Goal: Task Accomplishment & Management: Complete application form

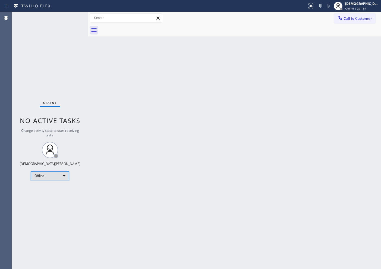
click at [49, 178] on div "Offline" at bounding box center [50, 175] width 38 height 9
click at [47, 189] on li "Available" at bounding box center [49, 190] width 37 height 7
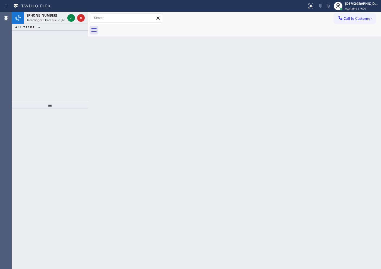
click at [66, 56] on div "[PHONE_NUMBER] Incoming call from queue [Test] All ALL TASKS ALL TASKS ACTIVE T…" at bounding box center [50, 57] width 76 height 90
click at [80, 18] on icon at bounding box center [81, 18] width 7 height 7
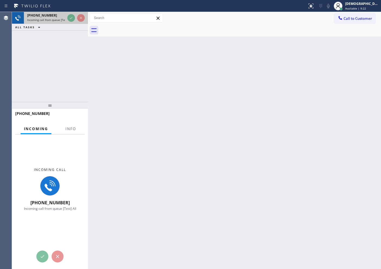
click at [69, 20] on div at bounding box center [76, 18] width 20 height 12
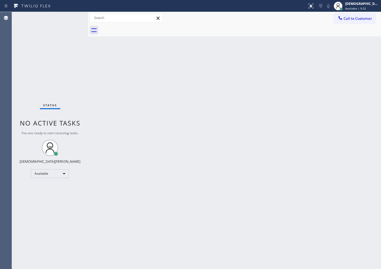
click at [69, 20] on div "Status No active tasks You are ready to start receiving tasks. Christian Cinco …" at bounding box center [50, 140] width 76 height 257
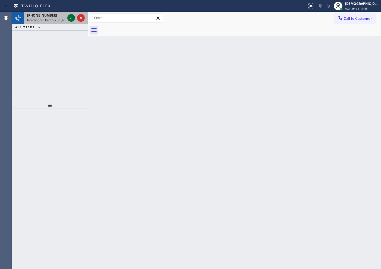
click at [69, 20] on icon at bounding box center [71, 18] width 7 height 7
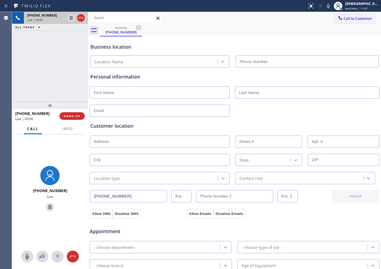
type input "[PHONE_NUMBER]"
click at [69, 131] on button "Info" at bounding box center [67, 129] width 17 height 11
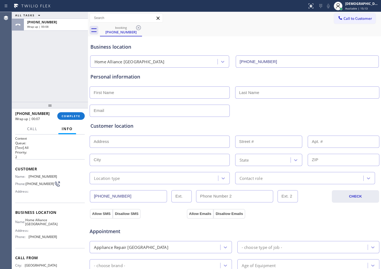
click at [150, 89] on input "text" at bounding box center [160, 92] width 140 height 12
type input "Ms"
click at [281, 89] on input "text" at bounding box center [307, 92] width 144 height 12
type input "[PERSON_NAME]"
click at [206, 104] on div at bounding box center [234, 109] width 291 height 13
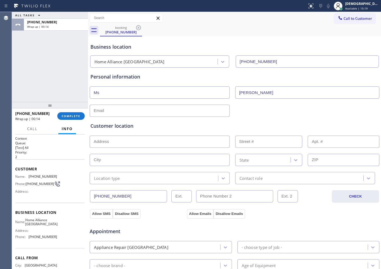
click at [204, 110] on input "text" at bounding box center [160, 111] width 140 height 12
type input "[EMAIL_ADDRESS][DOMAIN_NAME]"
click at [112, 141] on input "text" at bounding box center [160, 142] width 140 height 12
paste input "[GEOGRAPHIC_DATA]"
click at [144, 141] on input "[GEOGRAPHIC_DATA]" at bounding box center [160, 142] width 140 height 12
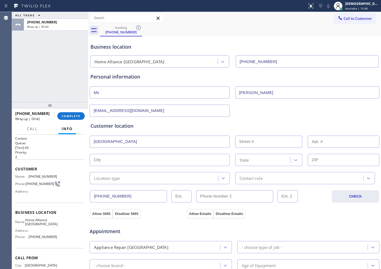
click at [147, 139] on input "[GEOGRAPHIC_DATA]" at bounding box center [160, 142] width 140 height 12
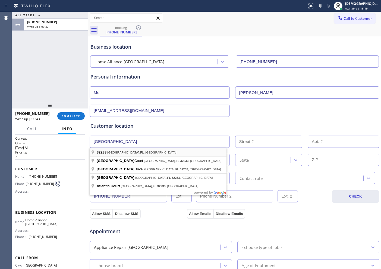
type input "[GEOGRAPHIC_DATA], [GEOGRAPHIC_DATA]"
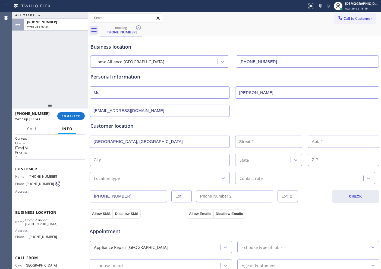
type input "[GEOGRAPHIC_DATA]"
type input "32233"
click at [145, 139] on input "text" at bounding box center [160, 142] width 140 height 12
type input "`"
click at [248, 143] on input "text" at bounding box center [268, 142] width 67 height 12
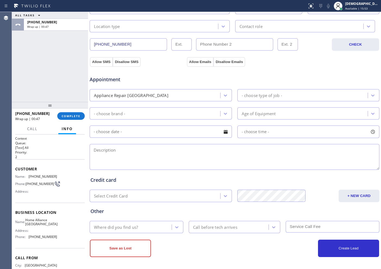
scroll to position [152, 0]
type input "`"
click at [194, 153] on textarea at bounding box center [235, 157] width 290 height 26
paste textarea "[GEOGRAPHIC_DATA]"
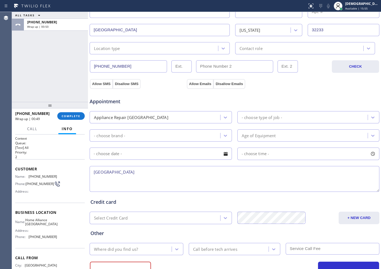
scroll to position [118, 0]
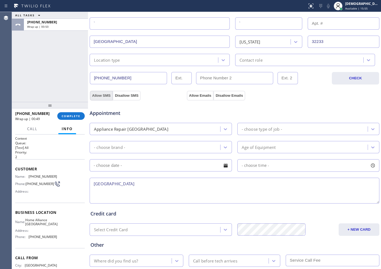
type textarea "[GEOGRAPHIC_DATA]"
click at [104, 94] on button "Allow SMS" at bounding box center [101, 96] width 23 height 10
click at [192, 95] on button "Allow Emails" at bounding box center [200, 96] width 27 height 10
click at [164, 128] on div "Appliance Repair [GEOGRAPHIC_DATA]" at bounding box center [155, 129] width 129 height 10
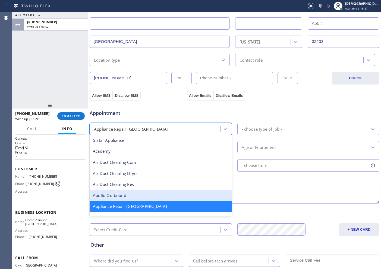
scroll to position [35, 0]
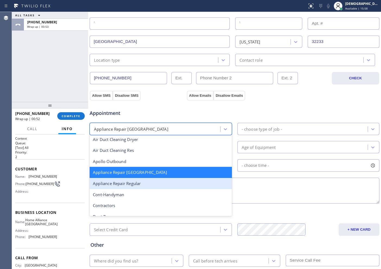
click at [149, 183] on div "Appliance Repair Regular" at bounding box center [161, 183] width 142 height 11
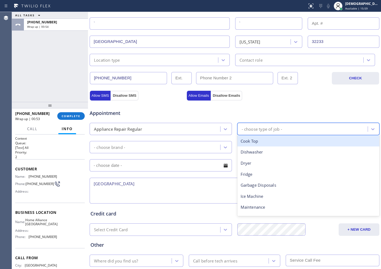
click at [260, 126] on div "- choose type of job -" at bounding box center [262, 129] width 40 height 6
type input "ra"
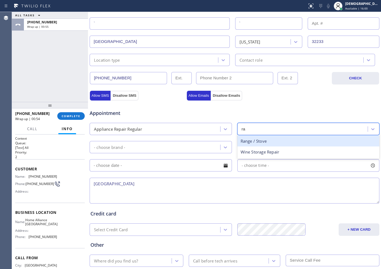
click at [257, 140] on div "Range / Stove" at bounding box center [308, 141] width 142 height 11
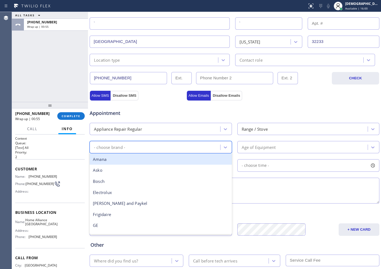
click at [186, 145] on div "- choose brand -" at bounding box center [155, 147] width 129 height 10
click at [183, 150] on div "- choose brand -" at bounding box center [155, 147] width 129 height 10
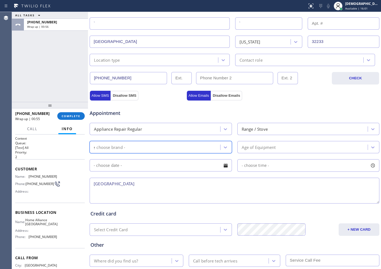
type input "ge"
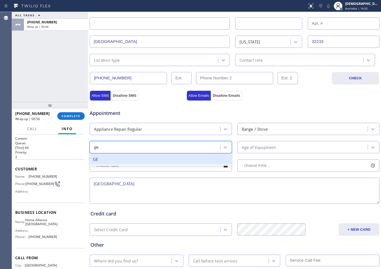
click at [213, 158] on div "GE" at bounding box center [161, 159] width 142 height 11
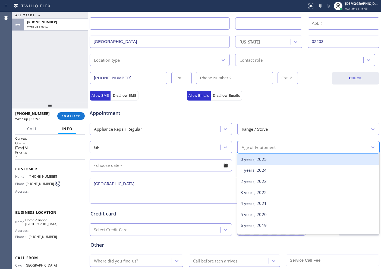
click at [242, 146] on div "Age of Equipment" at bounding box center [259, 147] width 34 height 6
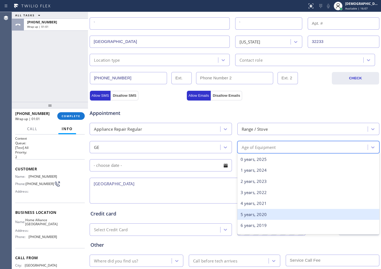
click at [252, 215] on div "5 years, 2020" at bounding box center [308, 214] width 142 height 11
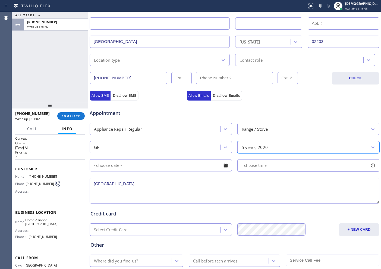
click at [206, 183] on textarea "[GEOGRAPHIC_DATA]" at bounding box center [235, 191] width 290 height 26
click at [98, 183] on textarea "[GEOGRAPHIC_DATA]" at bounding box center [235, 191] width 290 height 26
paste textarea "GE / range / / the glass of the oven is shattered / 5 years / model JS760BL4tS /"
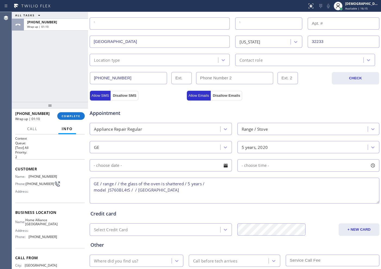
click at [192, 188] on textarea "GE / range / / the glass of the oven is shattered / 5 years / model JS760BL4tS …" at bounding box center [235, 191] width 290 height 26
click at [184, 189] on textarea "GE / range / / the glass of the oven is shattered / 5 years / model JS760BL4tS …" at bounding box center [235, 191] width 290 height 26
drag, startPoint x: 49, startPoint y: 226, endPoint x: 28, endPoint y: 221, distance: 21.3
click at [28, 215] on div "Name: Home Alliance [GEOGRAPHIC_DATA]" at bounding box center [36, 222] width 42 height 8
copy span "Home Alliance [GEOGRAPHIC_DATA]"
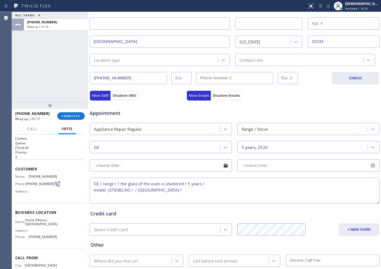
click at [195, 190] on textarea "GE / range / / the glass of the oven is shattered / 5 years / model JS760BL4tS …" at bounding box center [235, 191] width 290 height 26
paste textarea "Home Alliance [GEOGRAPHIC_DATA]"
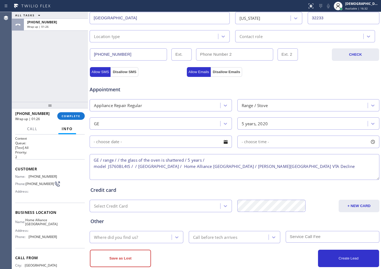
scroll to position [152, 0]
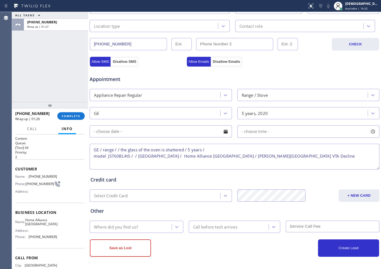
type textarea "GE / range / / the glass of the oven is shattered / 5 years / model JS760BL4tS …"
click at [155, 215] on div "Where did you find us?" at bounding box center [131, 227] width 80 height 10
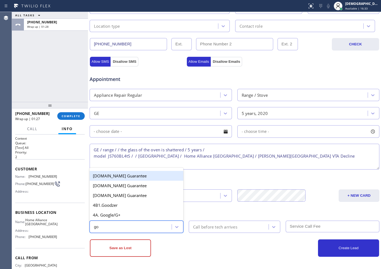
type input "goo"
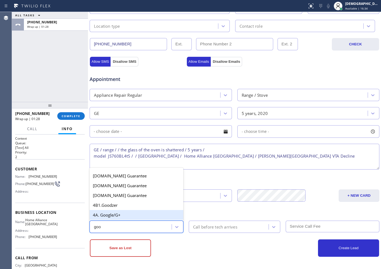
drag, startPoint x: 143, startPoint y: 210, endPoint x: 189, endPoint y: 218, distance: 46.5
click at [143, 210] on div "4A. Google/G+" at bounding box center [137, 215] width 94 height 10
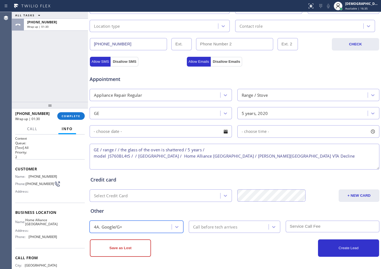
click at [213, 215] on div "Call before tech arrives" at bounding box center [215, 227] width 44 height 6
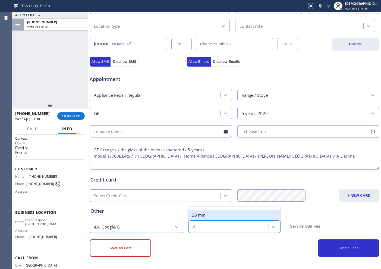
type input "30"
click at [213, 215] on div "30 min" at bounding box center [235, 215] width 92 height 10
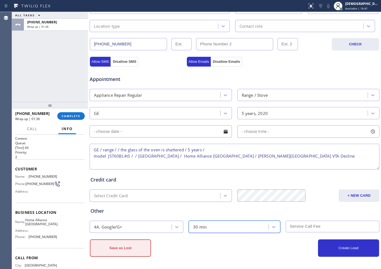
click at [145, 215] on button "Save as Lost" at bounding box center [120, 247] width 61 height 17
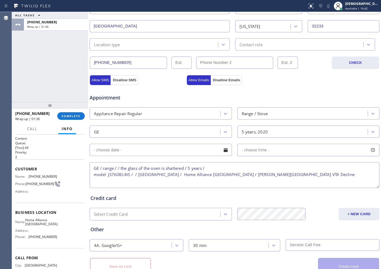
scroll to position [171, 0]
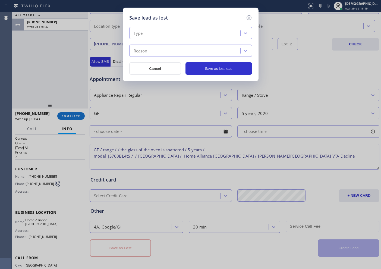
click at [165, 30] on div "Type" at bounding box center [185, 34] width 109 height 10
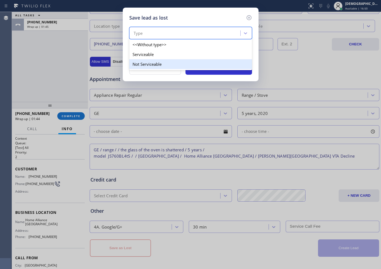
click at [161, 63] on div "Not Serviceable" at bounding box center [190, 64] width 123 height 10
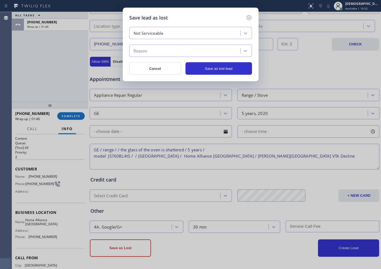
click at [160, 53] on div "Reason" at bounding box center [185, 51] width 109 height 10
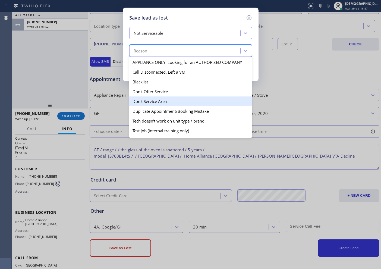
click at [169, 101] on div "Don't Service Area" at bounding box center [190, 101] width 123 height 10
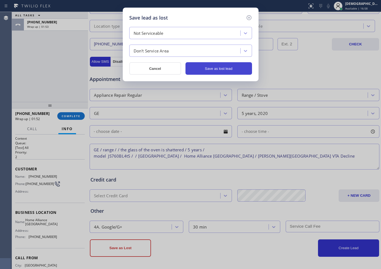
click at [207, 65] on button "Save as lost lead" at bounding box center [219, 68] width 67 height 12
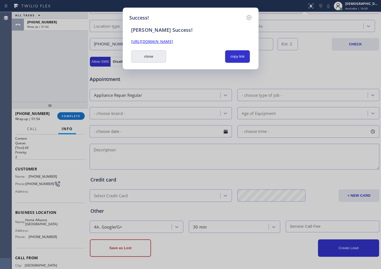
click at [142, 58] on button "close" at bounding box center [148, 56] width 35 height 12
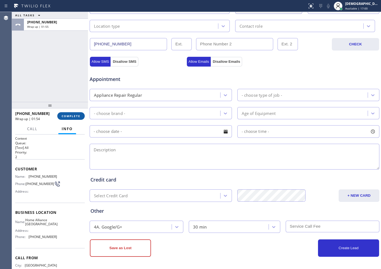
click at [75, 119] on button "COMPLETE" at bounding box center [70, 116] width 27 height 8
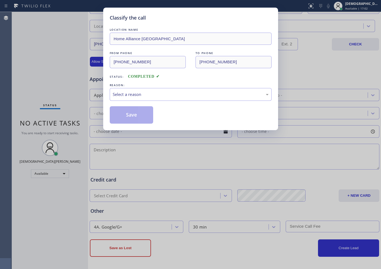
click at [139, 101] on div "LOCATION NAME Home Alliance [GEOGRAPHIC_DATA] FROM PHONE [PHONE_NUMBER] TO PHON…" at bounding box center [191, 75] width 162 height 97
click at [137, 99] on div "Select a reason" at bounding box center [191, 94] width 162 height 13
click at [133, 116] on button "Save" at bounding box center [132, 114] width 44 height 17
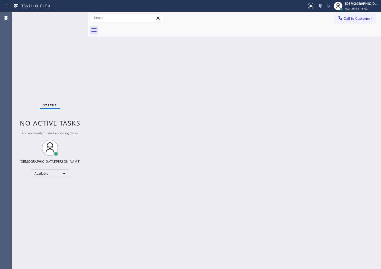
click at [56, 28] on div "Status No active tasks You are ready to start receiving tasks. Christian Cinco …" at bounding box center [50, 140] width 76 height 257
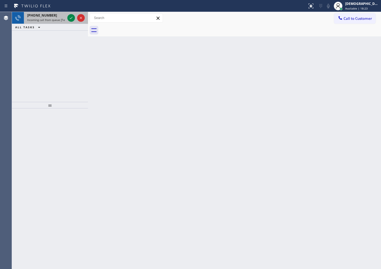
click at [73, 23] on div at bounding box center [76, 18] width 20 height 12
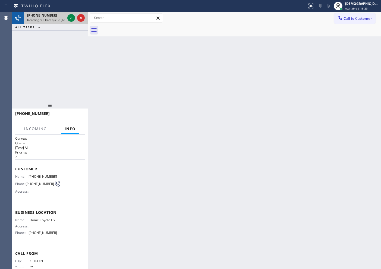
click at [73, 23] on div at bounding box center [76, 18] width 20 height 12
click at [71, 22] on div at bounding box center [76, 18] width 20 height 12
click at [71, 21] on button at bounding box center [71, 18] width 8 height 8
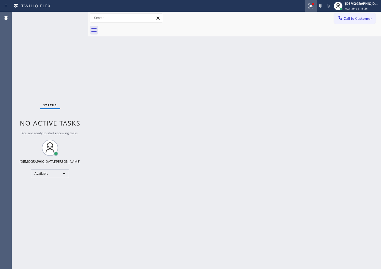
click at [304, 9] on button at bounding box center [311, 6] width 12 height 12
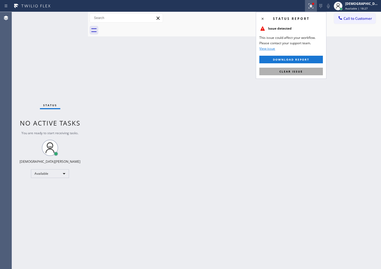
click at [299, 72] on span "Clear issue" at bounding box center [290, 72] width 23 height 4
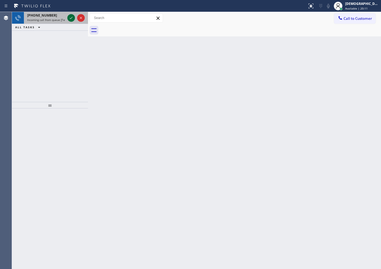
click at [68, 20] on icon at bounding box center [71, 18] width 7 height 7
click at [73, 15] on icon at bounding box center [71, 18] width 7 height 7
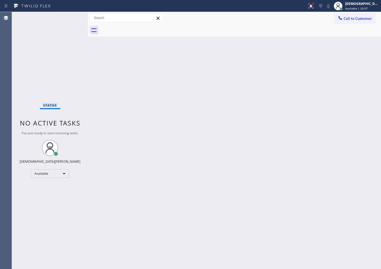
click at [72, 15] on div "Status No active tasks You are ready to start receiving tasks. Christian Cinco …" at bounding box center [50, 140] width 76 height 257
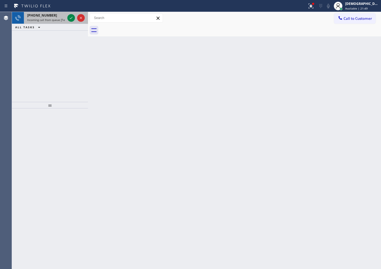
click at [67, 19] on div at bounding box center [76, 18] width 20 height 12
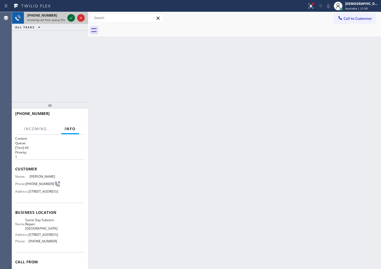
click at [67, 19] on div at bounding box center [71, 18] width 8 height 7
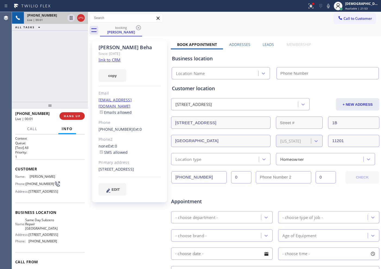
type input "[PHONE_NUMBER]"
click at [117, 61] on link "link to CRM" at bounding box center [110, 59] width 22 height 5
click at [68, 17] on icon at bounding box center [71, 18] width 7 height 7
click at [70, 20] on icon at bounding box center [71, 18] width 7 height 7
click at [57, 90] on div "[PHONE_NUMBER] Live | 03:50 ALL TASKS ALL TASKS ACTIVE TASKS TASKS IN WRAP UP" at bounding box center [50, 57] width 76 height 90
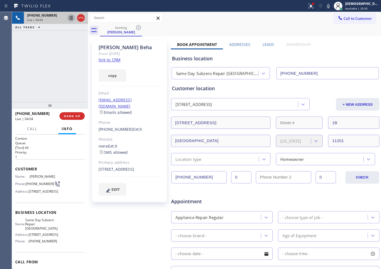
click at [71, 19] on icon at bounding box center [71, 18] width 3 height 4
click at [70, 19] on icon at bounding box center [71, 18] width 4 height 4
click at [59, 76] on div "[PHONE_NUMBER] Live | 05:45 ALL TASKS ALL TASKS ACTIVE TASKS TASKS IN WRAP UP" at bounding box center [50, 57] width 76 height 90
click at [54, 89] on div "[PHONE_NUMBER] Live | 05:51 ALL TASKS ALL TASKS ACTIVE TASKS TASKS IN WRAP UP" at bounding box center [50, 57] width 76 height 90
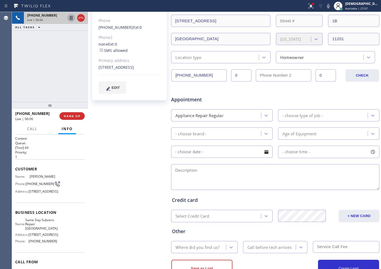
scroll to position [122, 0]
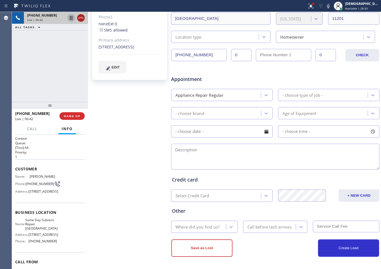
click at [81, 18] on icon at bounding box center [81, 18] width 7 height 7
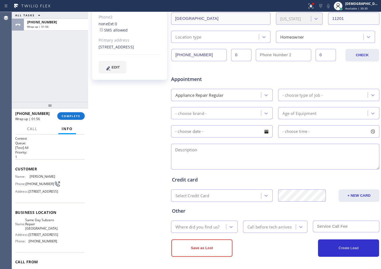
click at [39, 71] on div "ALL TASKS ALL TASKS ACTIVE TASKS TASKS IN WRAP UP [PHONE_NUMBER] Wrap up | 01:56" at bounding box center [50, 57] width 76 height 90
click at [76, 120] on div "[PHONE_NUMBER] Wrap up | 01:56 COMPLETE" at bounding box center [50, 116] width 70 height 14
click at [74, 118] on span "COMPLETE" at bounding box center [71, 116] width 19 height 4
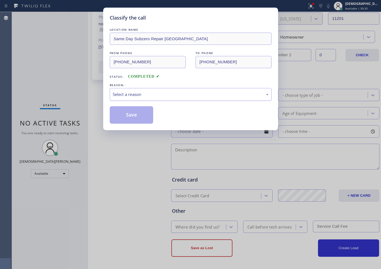
click at [132, 98] on div "Select a reason" at bounding box center [191, 94] width 162 height 13
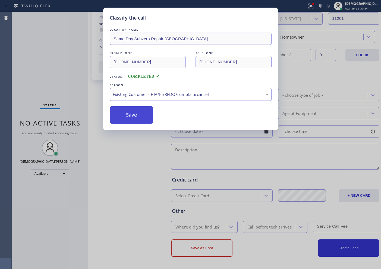
click at [134, 122] on button "Save" at bounding box center [132, 114] width 44 height 17
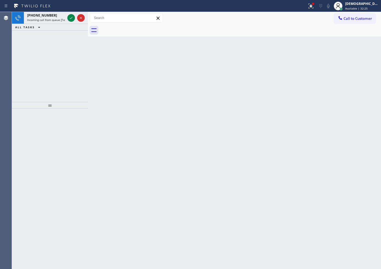
drag, startPoint x: 32, startPoint y: 51, endPoint x: 77, endPoint y: 26, distance: 50.9
click at [32, 51] on div "[PHONE_NUMBER] Incoming call from queue [Test] All ALL TASKS ALL TASKS ACTIVE T…" at bounding box center [50, 57] width 76 height 90
click at [71, 18] on icon at bounding box center [71, 18] width 7 height 7
click at [73, 18] on icon at bounding box center [71, 18] width 7 height 7
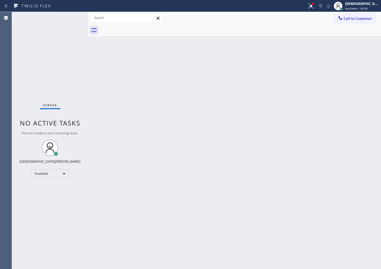
click at [68, 17] on div "Status No active tasks You are ready to start receiving tasks. Christian Cinco …" at bounding box center [50, 140] width 76 height 257
click at [70, 17] on div "Status No active tasks You are ready to start receiving tasks. Christian Cinco …" at bounding box center [50, 140] width 76 height 257
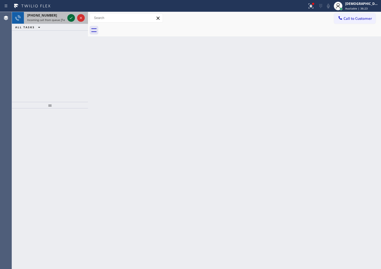
click at [68, 18] on icon at bounding box center [71, 18] width 7 height 7
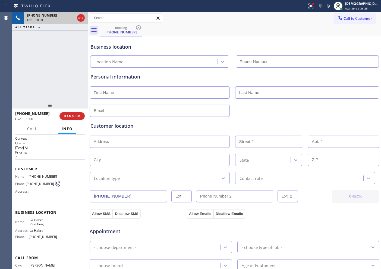
type input "[PHONE_NUMBER]"
click at [81, 17] on icon at bounding box center [80, 18] width 5 height 2
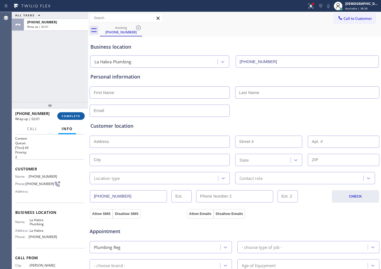
click at [70, 116] on span "COMPLETE" at bounding box center [71, 116] width 19 height 4
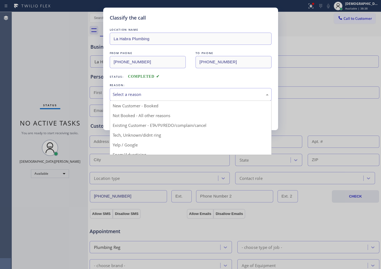
click at [141, 98] on div "Select a reason" at bounding box center [191, 94] width 162 height 13
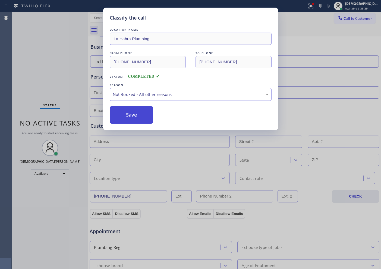
click at [135, 116] on button "Save" at bounding box center [132, 114] width 44 height 17
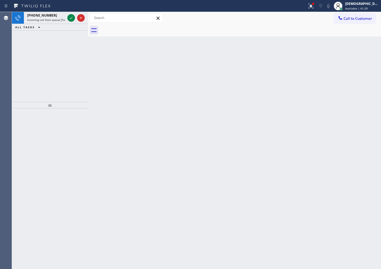
drag, startPoint x: 29, startPoint y: 61, endPoint x: 65, endPoint y: 42, distance: 41.1
click at [29, 61] on div "[PHONE_NUMBER] Incoming call from queue [Test] All ALL TASKS ALL TASKS ACTIVE T…" at bounding box center [50, 57] width 76 height 90
click at [70, 17] on icon at bounding box center [71, 18] width 7 height 7
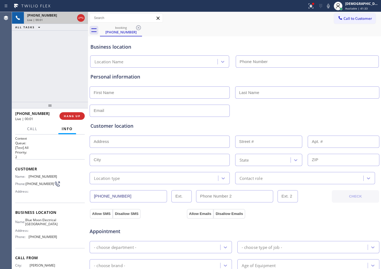
type input "[PHONE_NUMBER]"
click at [81, 18] on icon at bounding box center [80, 18] width 5 height 2
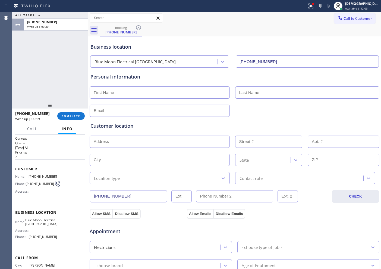
click at [44, 82] on div "ALL TASKS ALL TASKS ACTIVE TASKS TASKS IN WRAP UP [PHONE_NUMBER] Wrap up | 00:20" at bounding box center [50, 57] width 76 height 90
click at [72, 113] on button "COMPLETE" at bounding box center [70, 116] width 27 height 8
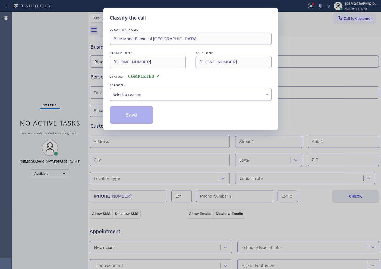
click at [155, 94] on div "Select a reason" at bounding box center [191, 94] width 156 height 6
click at [149, 115] on button "Save" at bounding box center [132, 114] width 44 height 17
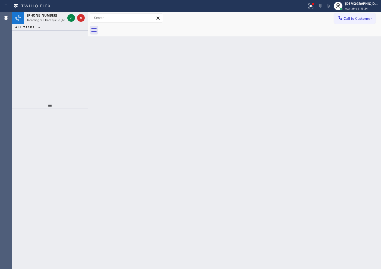
click at [45, 54] on div "[PHONE_NUMBER] Incoming call from queue [Test] All ALL TASKS ALL TASKS ACTIVE T…" at bounding box center [50, 57] width 76 height 90
click at [71, 17] on icon at bounding box center [71, 18] width 7 height 7
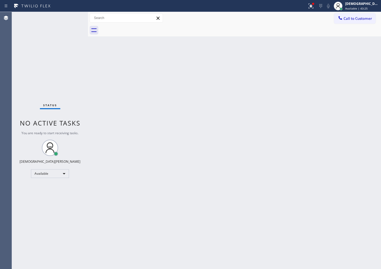
click at [71, 17] on div "Status No active tasks You are ready to start receiving tasks. Christian Cinco …" at bounding box center [50, 140] width 76 height 257
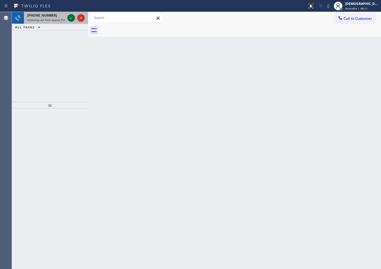
click at [71, 18] on icon at bounding box center [71, 18] width 7 height 7
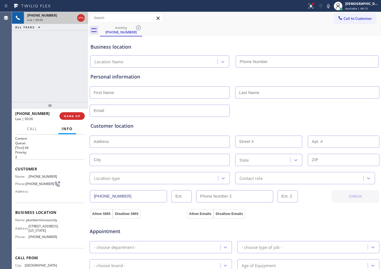
type input "[PHONE_NUMBER]"
click at [81, 19] on icon at bounding box center [81, 18] width 7 height 7
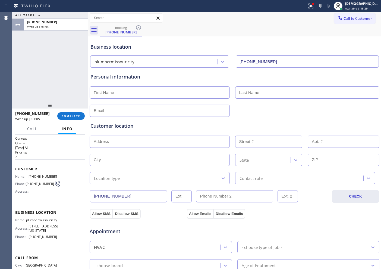
click at [39, 67] on div "ALL TASKS ALL TASKS ACTIVE TASKS TASKS IN WRAP UP [PHONE_NUMBER] Wrap up | 01:04" at bounding box center [50, 57] width 76 height 90
click at [65, 115] on span "COMPLETE" at bounding box center [71, 116] width 19 height 4
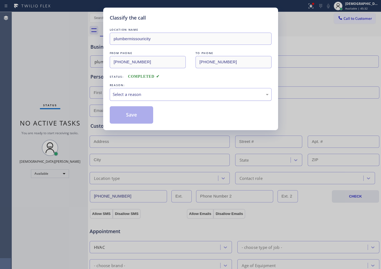
click at [135, 95] on div "Select a reason" at bounding box center [191, 94] width 156 height 6
click at [127, 117] on button "Save" at bounding box center [132, 114] width 44 height 17
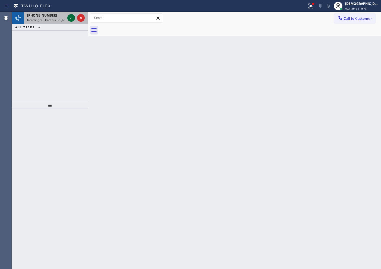
click at [72, 20] on icon at bounding box center [71, 18] width 7 height 7
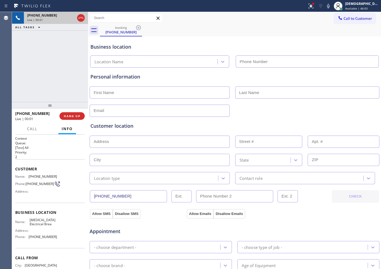
type input "[PHONE_NUMBER]"
click at [82, 19] on icon at bounding box center [81, 18] width 7 height 7
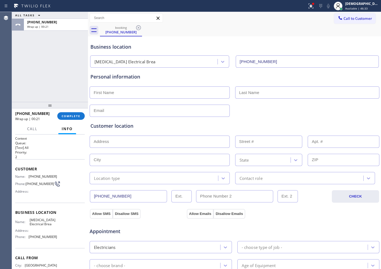
click at [39, 66] on div "ALL TASKS ALL TASKS ACTIVE TASKS TASKS IN WRAP UP [PHONE_NUMBER] Wrap up | 00:21" at bounding box center [50, 57] width 76 height 90
click at [76, 116] on span "COMPLETE" at bounding box center [71, 116] width 19 height 4
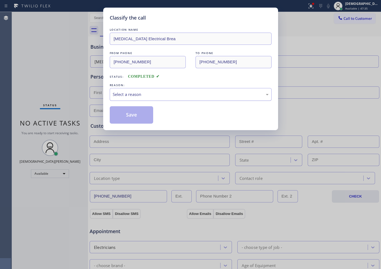
click at [142, 96] on div "Select a reason" at bounding box center [191, 94] width 156 height 6
click at [132, 115] on button "Save" at bounding box center [132, 114] width 44 height 17
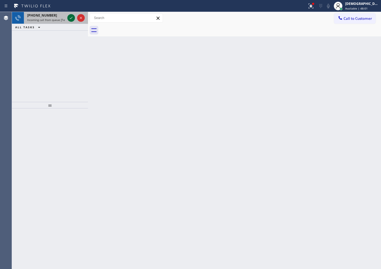
click at [71, 18] on icon at bounding box center [71, 18] width 7 height 7
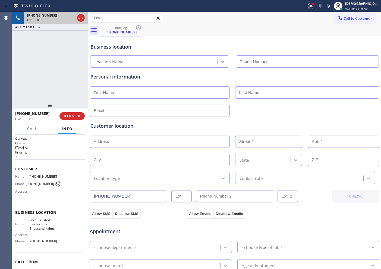
type input "[PHONE_NUMBER]"
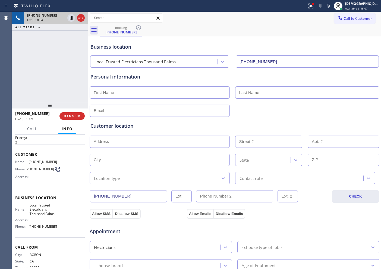
scroll to position [28, 0]
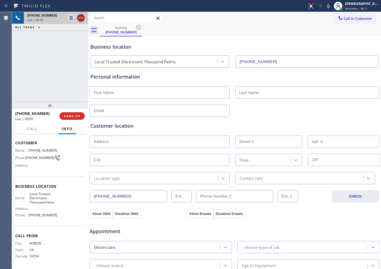
click at [83, 16] on icon at bounding box center [81, 18] width 7 height 7
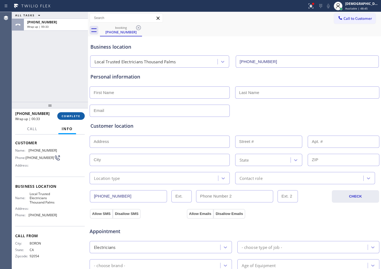
click at [77, 112] on button "COMPLETE" at bounding box center [70, 116] width 27 height 8
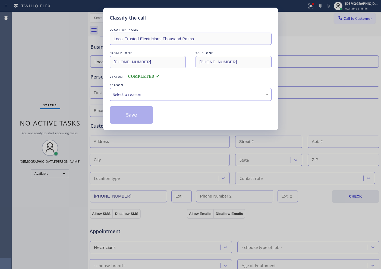
drag, startPoint x: 168, startPoint y: 92, endPoint x: 164, endPoint y: 99, distance: 8.2
click at [168, 92] on div "Select a reason" at bounding box center [191, 94] width 156 height 6
click at [146, 114] on button "Save" at bounding box center [132, 114] width 44 height 17
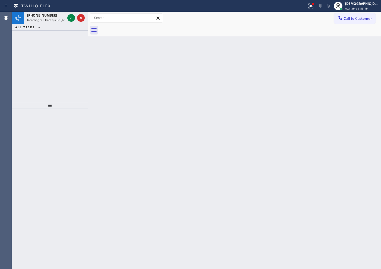
click at [24, 72] on div "[PHONE_NUMBER] Incoming call from queue [Test] All ALL TASKS ALL TASKS ACTIVE T…" at bounding box center [50, 57] width 76 height 90
click at [73, 15] on icon at bounding box center [71, 18] width 7 height 7
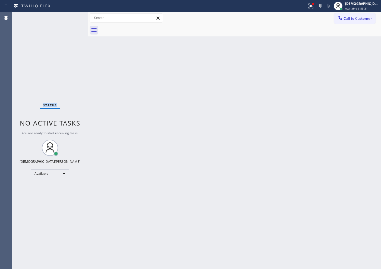
click at [73, 15] on div "Status No active tasks You are ready to start receiving tasks. Christian Cinco …" at bounding box center [50, 140] width 76 height 257
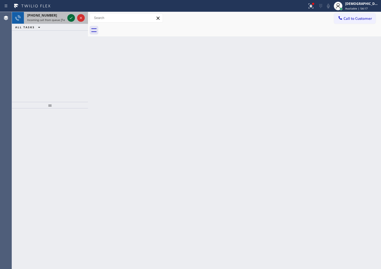
click at [70, 17] on icon at bounding box center [71, 18] width 7 height 7
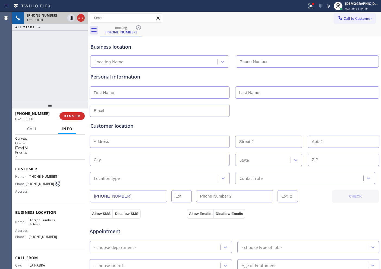
type input "[PHONE_NUMBER]"
click at [82, 20] on icon at bounding box center [81, 18] width 7 height 7
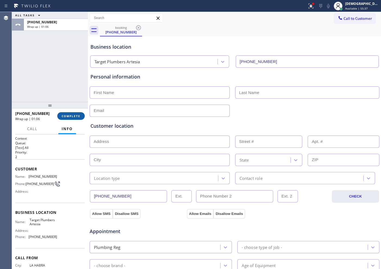
click at [61, 112] on button "COMPLETE" at bounding box center [70, 116] width 27 height 8
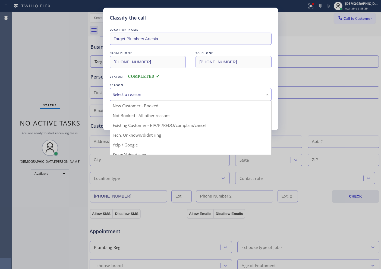
click at [136, 95] on div "Select a reason" at bounding box center [191, 94] width 156 height 6
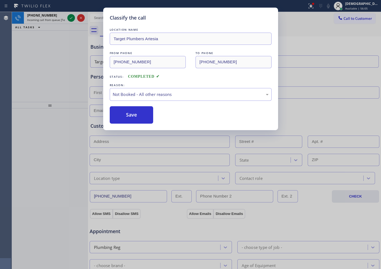
click at [136, 112] on button "Save" at bounding box center [132, 114] width 44 height 17
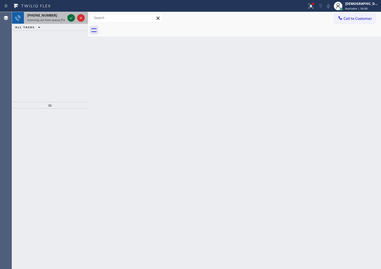
click at [71, 20] on icon at bounding box center [71, 18] width 7 height 7
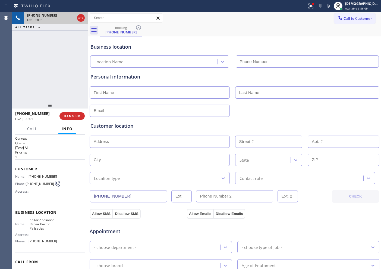
type input "[PHONE_NUMBER]"
click at [81, 19] on icon at bounding box center [81, 18] width 7 height 7
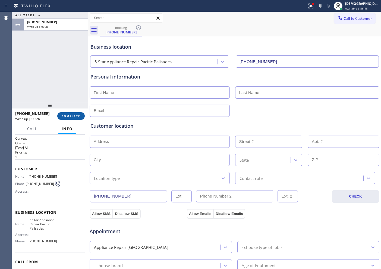
click at [70, 115] on span "COMPLETE" at bounding box center [71, 116] width 19 height 4
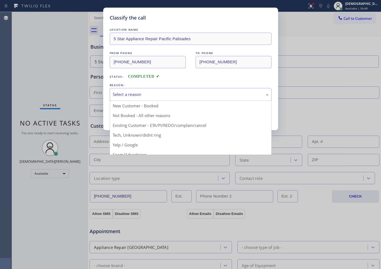
click at [129, 95] on div "Select a reason" at bounding box center [191, 94] width 156 height 6
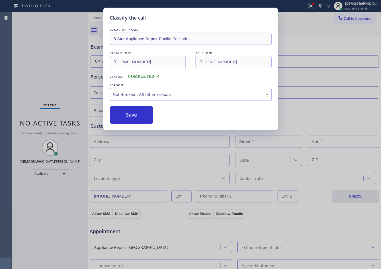
click at [124, 112] on button "Save" at bounding box center [132, 114] width 44 height 17
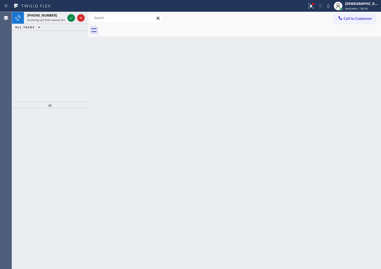
click at [56, 52] on div "[PHONE_NUMBER] Incoming call from queue [Test] All ALL TASKS ALL TASKS ACTIVE T…" at bounding box center [50, 57] width 76 height 90
click at [73, 17] on icon at bounding box center [71, 18] width 7 height 7
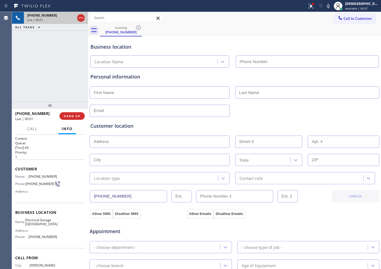
type input "[PHONE_NUMBER]"
click at [83, 18] on icon at bounding box center [81, 18] width 7 height 7
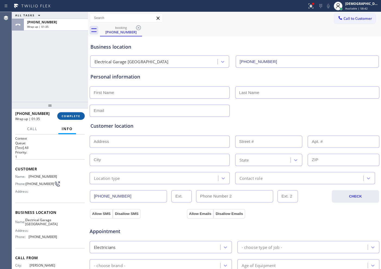
click at [80, 119] on button "COMPLETE" at bounding box center [70, 116] width 27 height 8
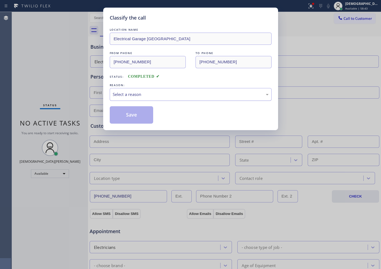
click at [120, 97] on div "Select a reason" at bounding box center [191, 94] width 156 height 6
click at [121, 111] on button "Save" at bounding box center [132, 114] width 44 height 17
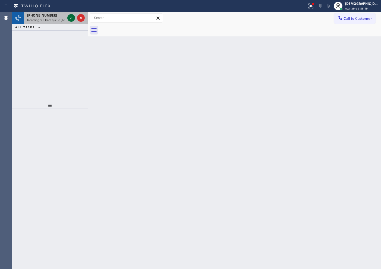
click at [69, 18] on icon at bounding box center [71, 18] width 7 height 7
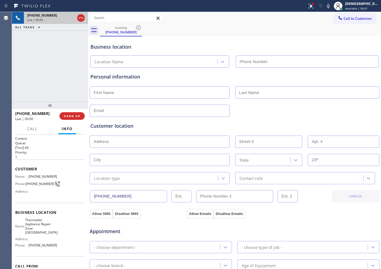
type input "[PHONE_NUMBER]"
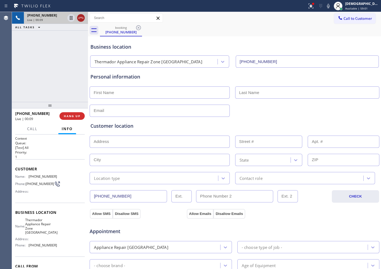
click at [80, 20] on icon at bounding box center [81, 18] width 7 height 7
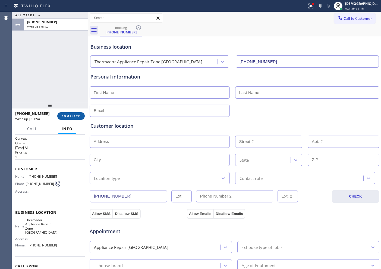
click at [76, 118] on button "COMPLETE" at bounding box center [70, 116] width 27 height 8
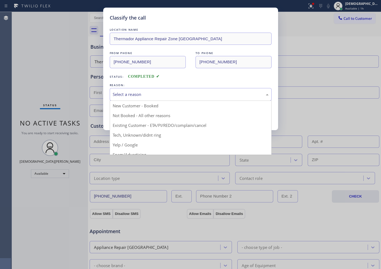
click at [181, 92] on div "Select a reason" at bounding box center [191, 94] width 156 height 6
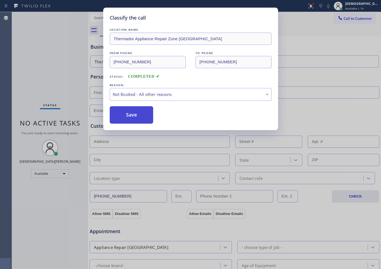
click at [130, 111] on button "Save" at bounding box center [132, 114] width 44 height 17
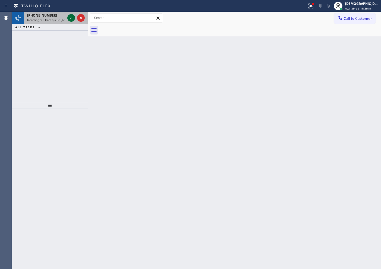
click at [69, 18] on icon at bounding box center [71, 18] width 7 height 7
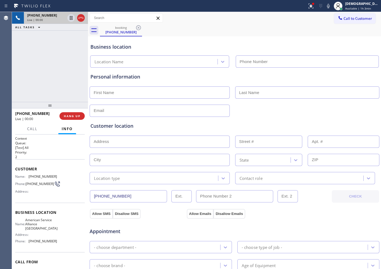
type input "[PHONE_NUMBER]"
click at [81, 16] on icon at bounding box center [81, 18] width 7 height 7
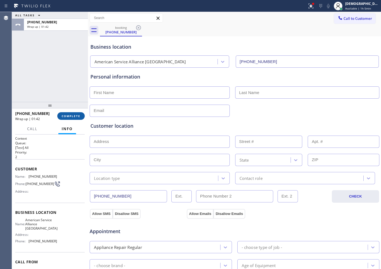
click at [69, 117] on span "COMPLETE" at bounding box center [71, 116] width 19 height 4
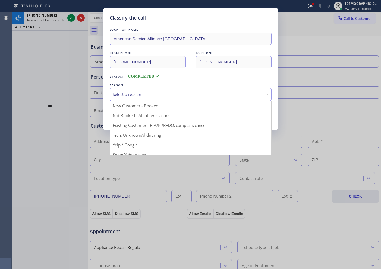
click at [128, 98] on div "Select a reason" at bounding box center [191, 94] width 162 height 13
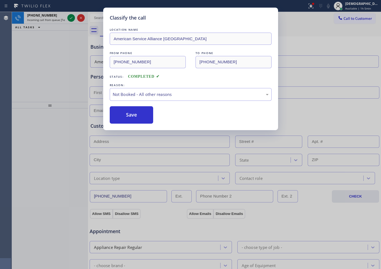
click at [125, 116] on button "Save" at bounding box center [132, 114] width 44 height 17
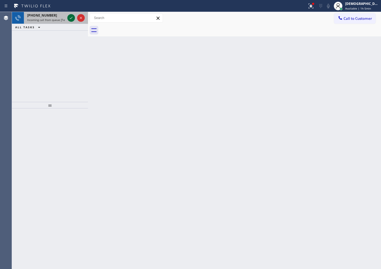
click at [69, 20] on icon at bounding box center [71, 18] width 7 height 7
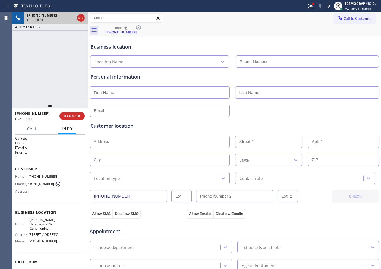
type input "[PHONE_NUMBER]"
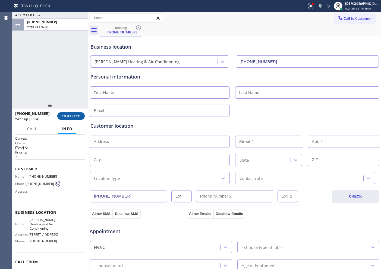
click at [74, 119] on button "COMPLETE" at bounding box center [70, 116] width 27 height 8
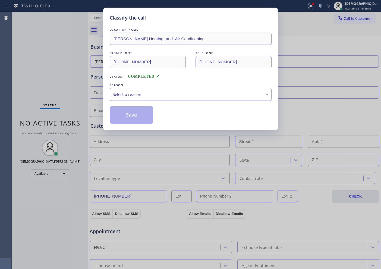
click at [136, 95] on div "Select a reason" at bounding box center [191, 94] width 156 height 6
click at [131, 117] on button "Save" at bounding box center [132, 114] width 44 height 17
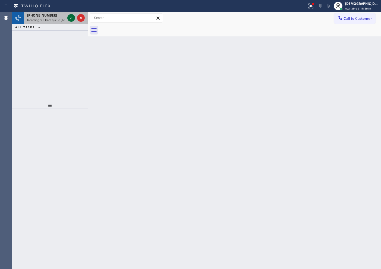
click at [70, 17] on icon at bounding box center [71, 18] width 7 height 7
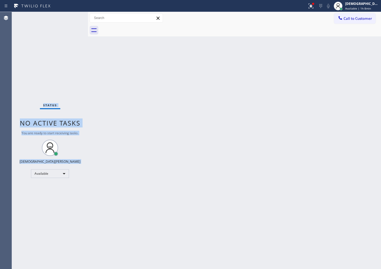
click at [70, 17] on div "Status No active tasks You are ready to start receiving tasks. Christian Cinco …" at bounding box center [50, 140] width 76 height 257
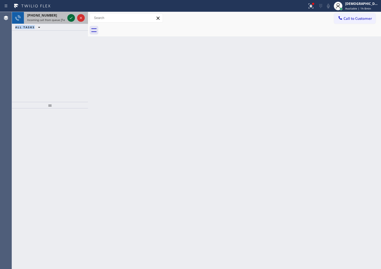
click at [71, 18] on icon at bounding box center [71, 18] width 7 height 7
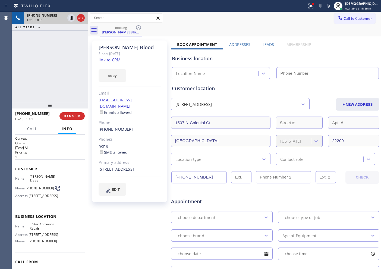
type input "[PHONE_NUMBER]"
click at [116, 59] on link "link to CRM" at bounding box center [110, 59] width 22 height 5
click at [71, 18] on icon at bounding box center [71, 18] width 3 height 4
click at [71, 20] on icon at bounding box center [71, 18] width 7 height 7
click at [81, 18] on icon at bounding box center [81, 18] width 7 height 7
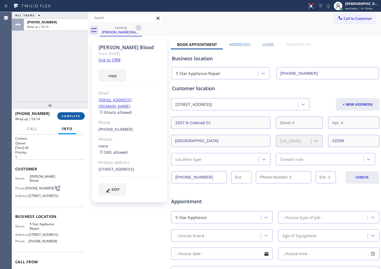
click at [71, 113] on button "COMPLETE" at bounding box center [70, 116] width 27 height 8
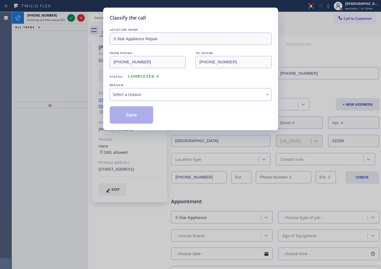
click at [118, 98] on div "Select a reason" at bounding box center [191, 94] width 162 height 13
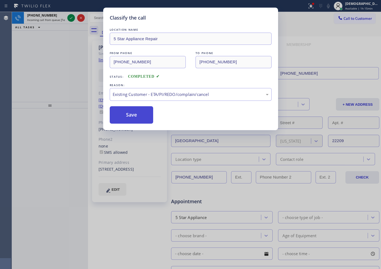
click at [120, 117] on button "Save" at bounding box center [132, 114] width 44 height 17
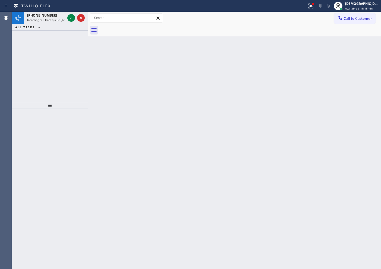
click at [70, 20] on icon at bounding box center [71, 18] width 7 height 7
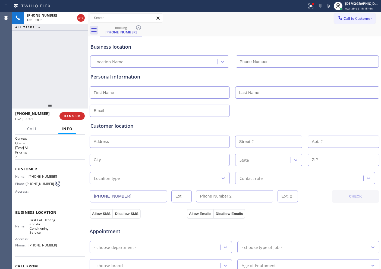
type input "[PHONE_NUMBER]"
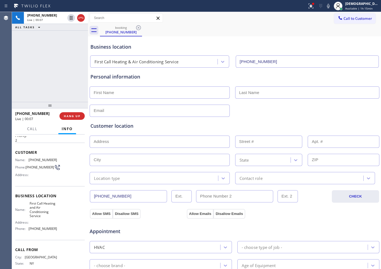
scroll to position [32, 0]
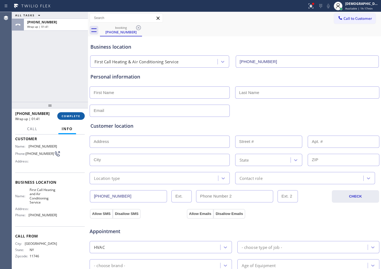
click at [71, 115] on span "COMPLETE" at bounding box center [71, 116] width 19 height 4
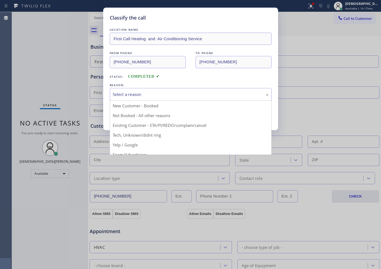
click at [125, 96] on div "Select a reason" at bounding box center [191, 94] width 156 height 6
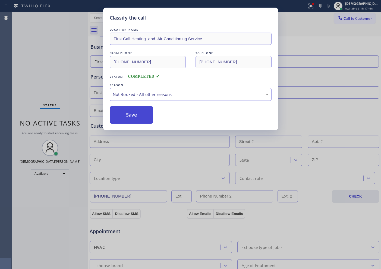
click at [124, 114] on button "Save" at bounding box center [132, 114] width 44 height 17
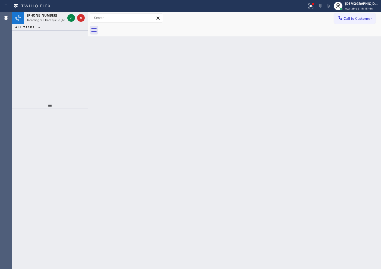
click at [48, 73] on div "[PHONE_NUMBER] Incoming call from queue [Test] All ALL TASKS ALL TASKS ACTIVE T…" at bounding box center [50, 57] width 76 height 90
click at [70, 16] on icon at bounding box center [71, 18] width 7 height 7
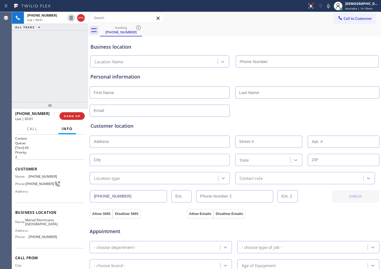
type input "[PHONE_NUMBER]"
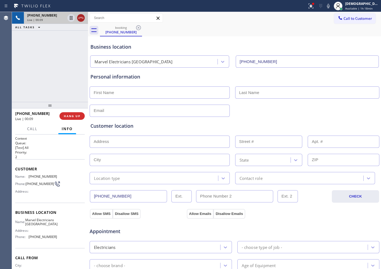
click at [82, 20] on icon at bounding box center [81, 18] width 7 height 7
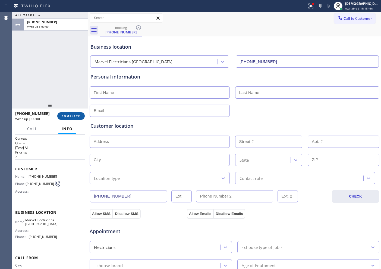
click at [68, 119] on button "COMPLETE" at bounding box center [70, 116] width 27 height 8
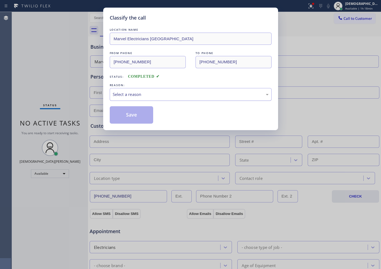
click at [157, 91] on div "Select a reason" at bounding box center [191, 94] width 162 height 13
click at [128, 117] on button "Save" at bounding box center [132, 114] width 44 height 17
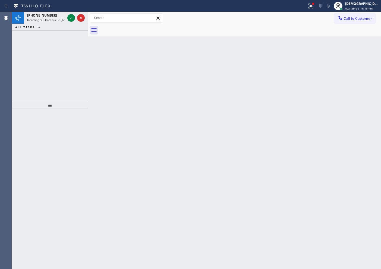
click at [37, 43] on div "[PHONE_NUMBER] Incoming call from queue [Test] All ALL TASKS ALL TASKS ACTIVE T…" at bounding box center [50, 57] width 76 height 90
click at [70, 18] on icon at bounding box center [71, 18] width 3 height 2
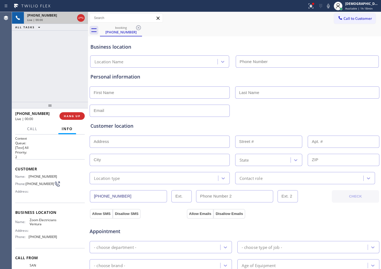
type input "[PHONE_NUMBER]"
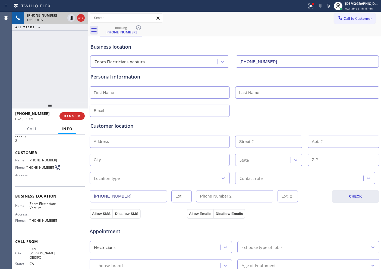
scroll to position [32, 0]
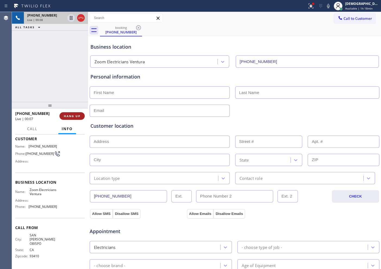
click at [70, 114] on span "HANG UP" at bounding box center [72, 116] width 17 height 4
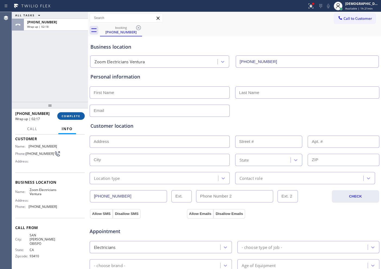
click at [77, 114] on span "COMPLETE" at bounding box center [71, 116] width 19 height 4
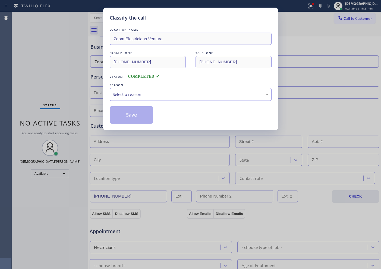
click at [130, 93] on div "Select a reason" at bounding box center [191, 94] width 156 height 6
click at [130, 115] on button "Save" at bounding box center [132, 114] width 44 height 17
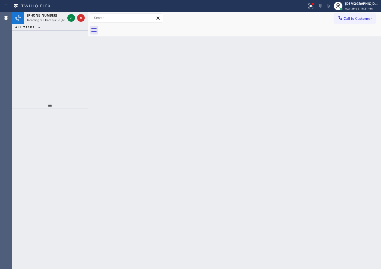
click at [26, 62] on div "[PHONE_NUMBER] Incoming call from queue [Test] All ALL TASKS ALL TASKS ACTIVE T…" at bounding box center [50, 57] width 76 height 90
click at [70, 18] on icon at bounding box center [71, 18] width 3 height 2
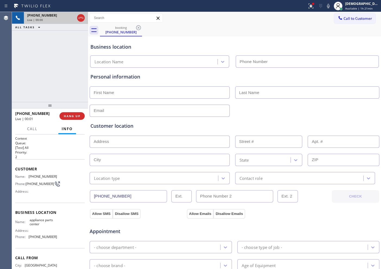
type input "[PHONE_NUMBER]"
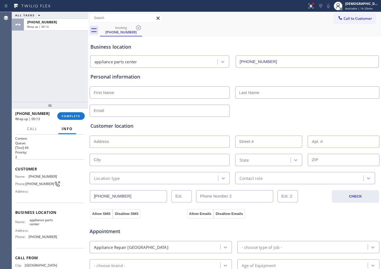
click at [109, 91] on input "text" at bounding box center [160, 92] width 140 height 12
type input "Freed"
drag, startPoint x: 176, startPoint y: 92, endPoint x: 77, endPoint y: 92, distance: 99.7
click at [77, 92] on div "ALL TASKS ALL TASKS ACTIVE TASKS TASKS IN WRAP UP [PHONE_NUMBER] Wrap up | 00:1…" at bounding box center [196, 140] width 369 height 257
type input "Mr"
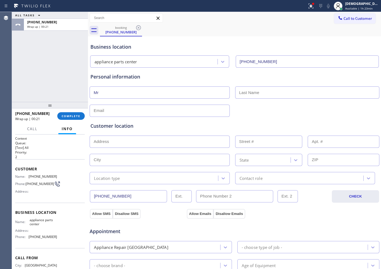
click at [253, 90] on input "text" at bounding box center [307, 92] width 144 height 12
type input "Freed"
click at [170, 108] on input "text" at bounding box center [160, 111] width 140 height 12
type input "[EMAIL_ADDRESS][DOMAIN_NAME]"
click at [120, 144] on input "text" at bounding box center [160, 142] width 140 height 12
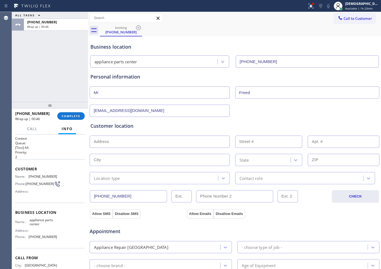
paste input "[GEOGRAPHIC_DATA]"
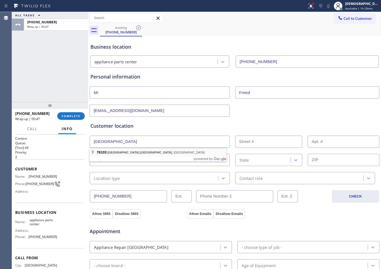
type input "[GEOGRAPHIC_DATA], [GEOGRAPHIC_DATA]"
type input "[GEOGRAPHIC_DATA]"
type input "76103"
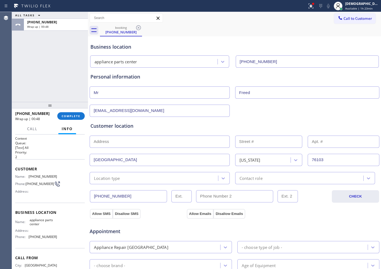
click at [121, 141] on input "text" at bounding box center [160, 142] width 140 height 12
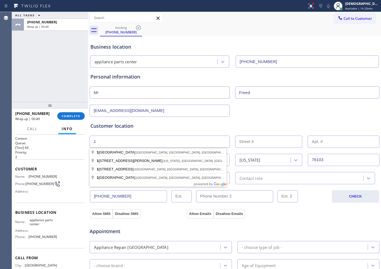
type input "1"
click at [247, 142] on input "text" at bounding box center [268, 142] width 67 height 12
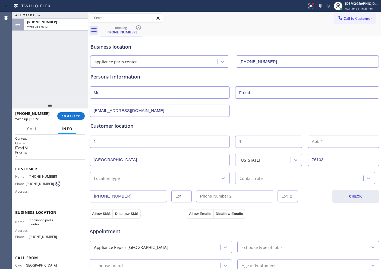
type input "1"
click at [209, 109] on input "[EMAIL_ADDRESS][DOMAIN_NAME]" at bounding box center [160, 111] width 140 height 12
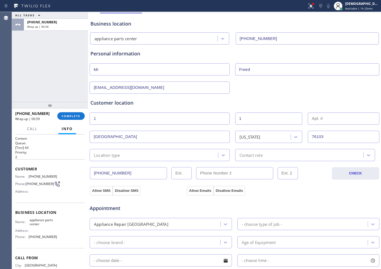
scroll to position [34, 0]
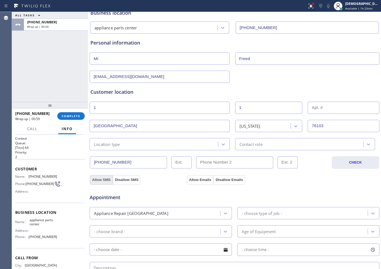
click at [106, 178] on button "Allow SMS" at bounding box center [101, 180] width 23 height 10
click at [190, 177] on button "Allow Emails" at bounding box center [200, 180] width 27 height 10
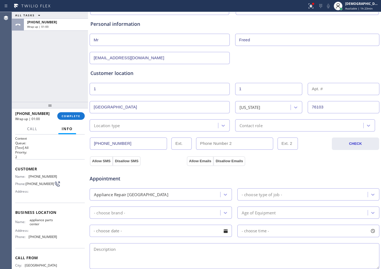
scroll to position [68, 0]
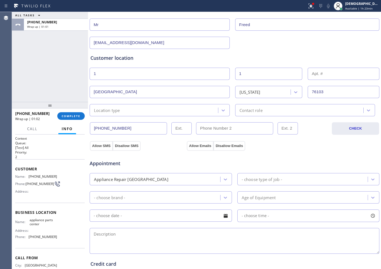
click at [169, 108] on div "Location type" at bounding box center [154, 110] width 127 height 10
type input "sa"
click at [188, 60] on div "Customer location" at bounding box center [234, 57] width 288 height 7
click at [152, 178] on div "Appliance Repair [GEOGRAPHIC_DATA]" at bounding box center [155, 179] width 129 height 10
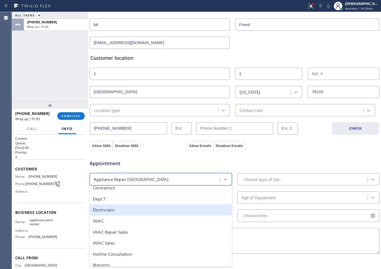
scroll to position [70, 0]
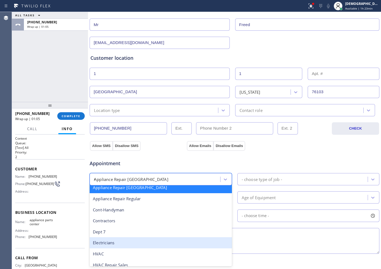
type input "re"
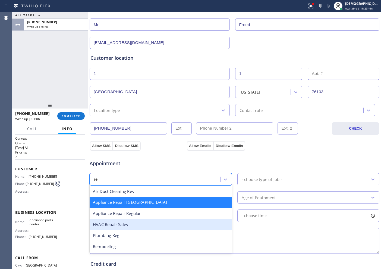
scroll to position [0, 0]
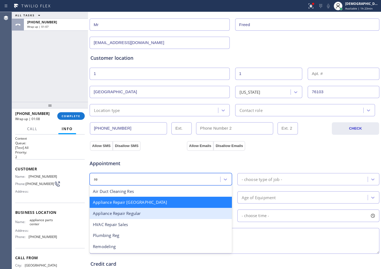
click at [147, 214] on div "Appliance Repair Regular" at bounding box center [161, 213] width 142 height 11
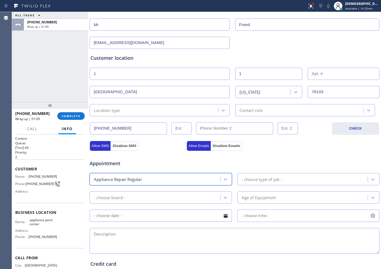
click at [262, 180] on div "- choose type of job -" at bounding box center [262, 179] width 40 height 6
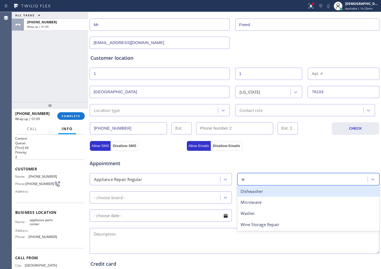
type input "wa"
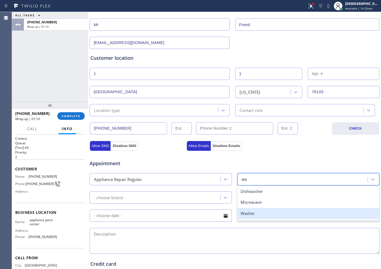
click at [251, 213] on div "Washer" at bounding box center [308, 213] width 142 height 11
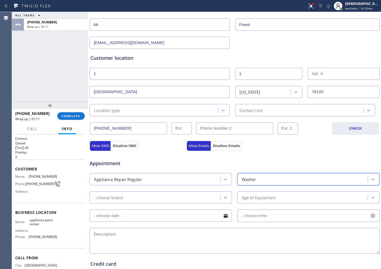
click at [145, 194] on div "- choose brand -" at bounding box center [155, 198] width 129 height 10
type input "w"
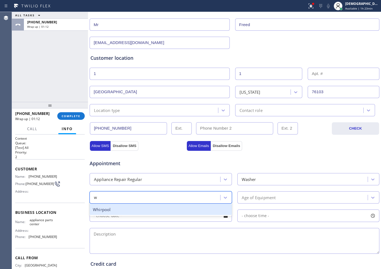
click at [135, 210] on div "Whirpool" at bounding box center [161, 209] width 142 height 11
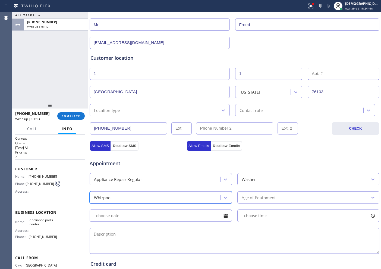
click at [248, 198] on div "Age of Equipment" at bounding box center [259, 197] width 34 height 6
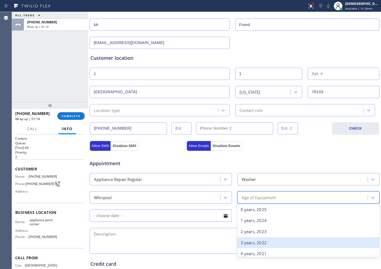
click at [255, 215] on div "3 years, 2022" at bounding box center [308, 242] width 142 height 11
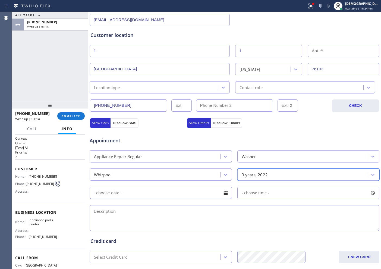
scroll to position [136, 0]
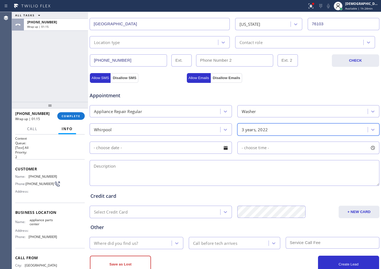
click at [169, 172] on textarea at bounding box center [235, 173] width 290 height 26
drag, startPoint x: 160, startPoint y: 165, endPoint x: 166, endPoint y: 167, distance: 6.1
click at [160, 165] on textarea "cx wants to purchase parts only /" at bounding box center [235, 173] width 290 height 26
paste textarea "[GEOGRAPHIC_DATA]"
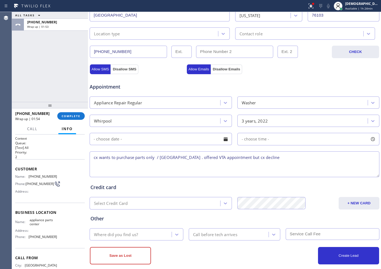
scroll to position [152, 0]
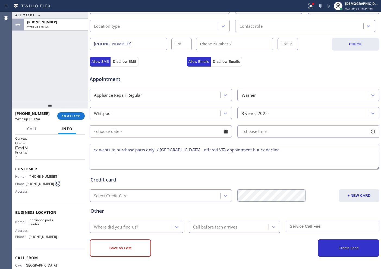
type textarea "cx wants to purchase parts only / [GEOGRAPHIC_DATA] . offered VTA appointment b…"
click at [147, 215] on div "Where did you find us?" at bounding box center [131, 227] width 80 height 10
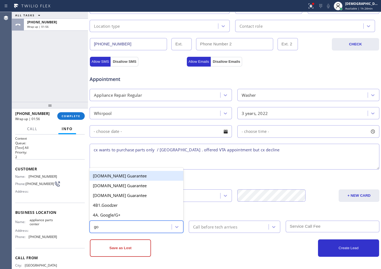
type input "goo"
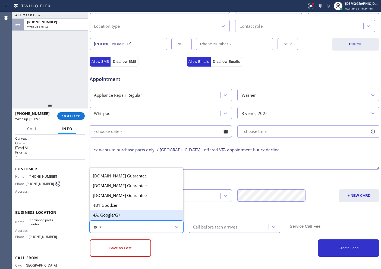
click at [130, 213] on div "4A. Google/G+" at bounding box center [137, 215] width 94 height 10
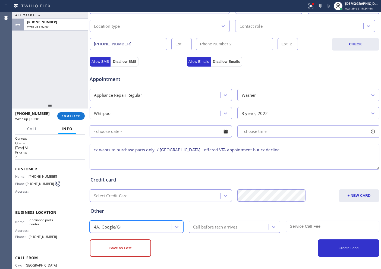
click at [210, 215] on div "Call before tech arrives" at bounding box center [215, 227] width 44 height 6
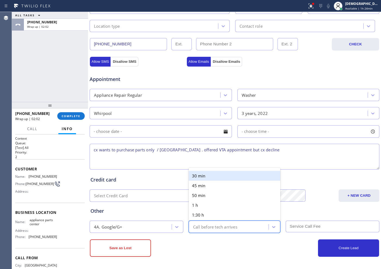
click at [203, 178] on div "30 min" at bounding box center [235, 176] width 92 height 10
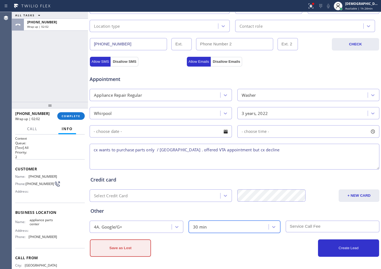
click at [112, 215] on button "Save as Lost" at bounding box center [120, 247] width 61 height 17
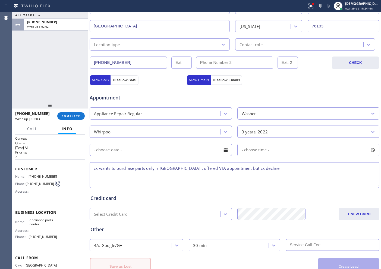
scroll to position [171, 0]
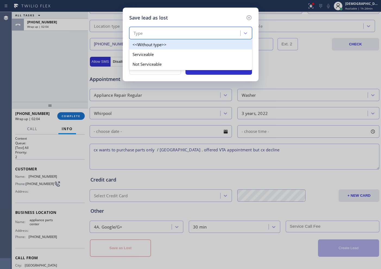
click at [160, 35] on div "Type" at bounding box center [185, 34] width 109 height 10
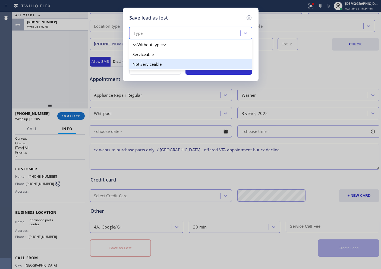
click at [161, 66] on div "Not Serviceable" at bounding box center [190, 64] width 123 height 10
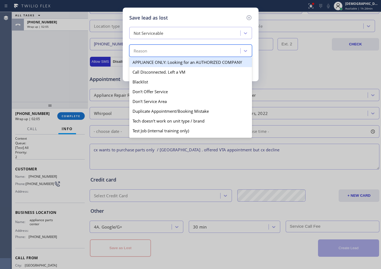
click at [159, 50] on div "Reason" at bounding box center [185, 51] width 109 height 10
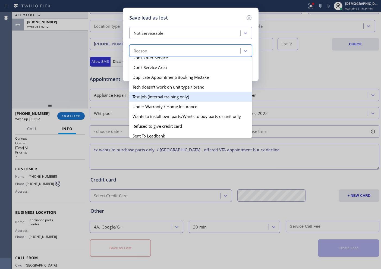
scroll to position [48, 0]
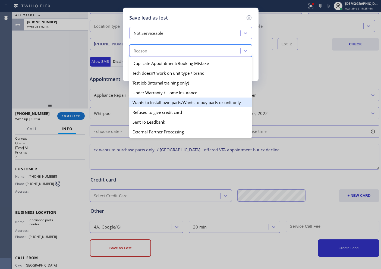
click at [174, 101] on div "Wants to install own parts/Wants to buy parts or unit only" at bounding box center [190, 103] width 123 height 10
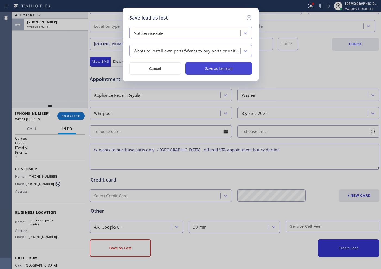
click at [207, 71] on button "Save as lost lead" at bounding box center [219, 68] width 67 height 12
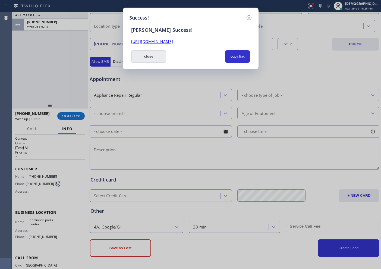
click at [153, 58] on button "close" at bounding box center [148, 56] width 35 height 12
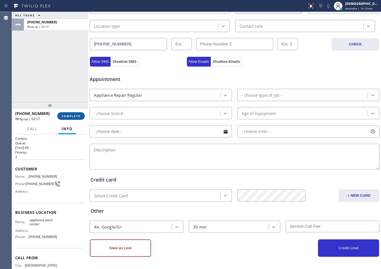
click at [71, 117] on span "COMPLETE" at bounding box center [71, 116] width 19 height 4
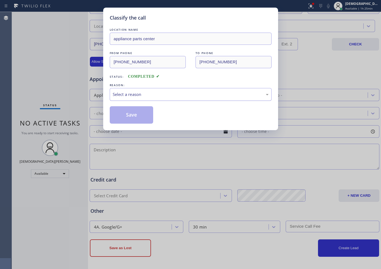
click at [145, 92] on div "Select a reason" at bounding box center [191, 94] width 156 height 6
click at [136, 112] on button "Save" at bounding box center [132, 114] width 44 height 17
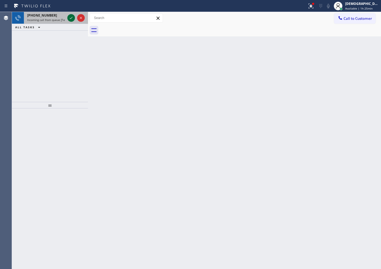
click at [71, 18] on icon at bounding box center [71, 18] width 7 height 7
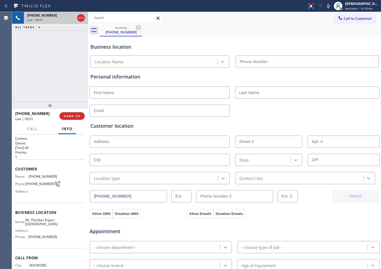
type input "[PHONE_NUMBER]"
click at [82, 17] on icon at bounding box center [80, 18] width 5 height 2
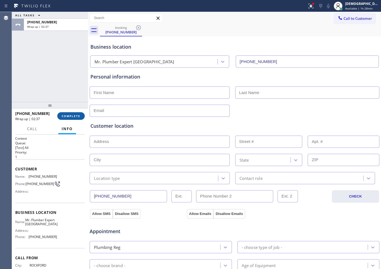
click at [74, 116] on span "COMPLETE" at bounding box center [71, 116] width 19 height 4
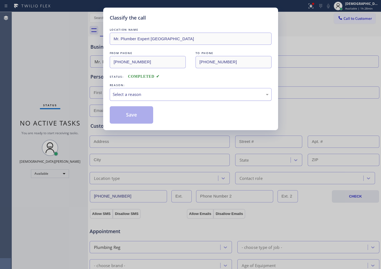
click at [119, 96] on div "Select a reason" at bounding box center [191, 94] width 156 height 6
click at [118, 114] on button "Save" at bounding box center [132, 114] width 44 height 17
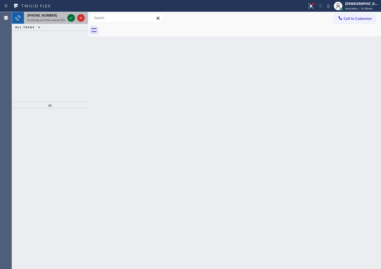
click at [71, 19] on icon at bounding box center [71, 18] width 7 height 7
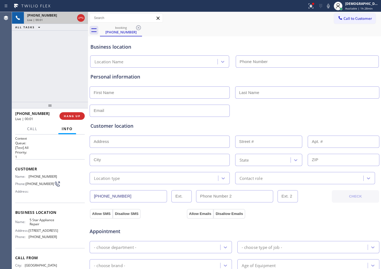
type input "[PHONE_NUMBER]"
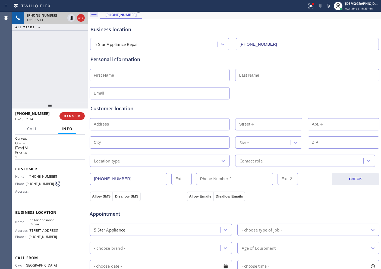
scroll to position [34, 0]
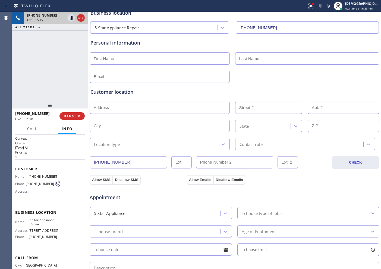
drag, startPoint x: 128, startPoint y: 161, endPoint x: 92, endPoint y: 167, distance: 36.0
click at [92, 167] on div "Business location 5 Star Appliance Repair [PHONE_NUMBER] Personal information C…" at bounding box center [234, 189] width 290 height 371
click at [83, 18] on icon at bounding box center [81, 18] width 7 height 7
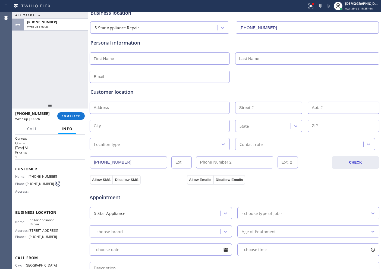
click at [153, 56] on input "text" at bounding box center [160, 58] width 140 height 12
paste input "[PERSON_NAME]"
type input "[PERSON_NAME]"
click at [252, 57] on input "text" at bounding box center [307, 58] width 144 height 12
paste input "bardenise"
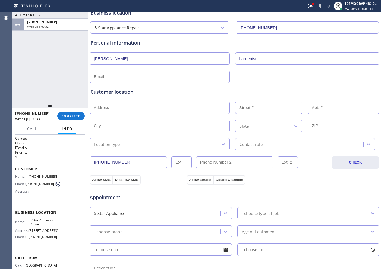
click at [240, 58] on input "bardenise" at bounding box center [307, 58] width 144 height 12
type input "Bardenise"
click at [101, 77] on input "text" at bounding box center [160, 77] width 140 height 12
paste input "epinacatering @[DOMAIN_NAME]"
click at [120, 77] on input "epinacatering @[DOMAIN_NAME]" at bounding box center [160, 77] width 140 height 12
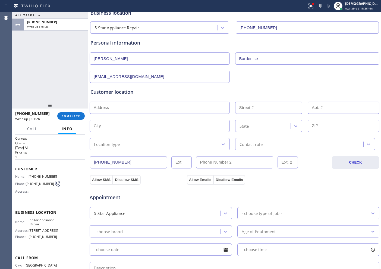
type input "[EMAIL_ADDRESS][DOMAIN_NAME]"
click at [108, 104] on input "text" at bounding box center [160, 108] width 140 height 12
paste input "[STREET_ADDRESS][PERSON_NAME]"
type input "[STREET_ADDRESS][PERSON_NAME]"
type input "419"
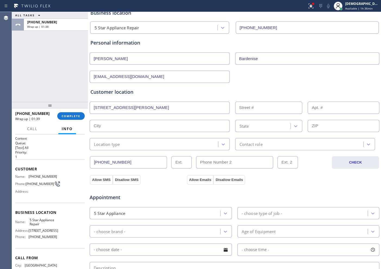
type input "[GEOGRAPHIC_DATA]"
type input "33009"
click at [129, 146] on div "Location type" at bounding box center [154, 144] width 127 height 10
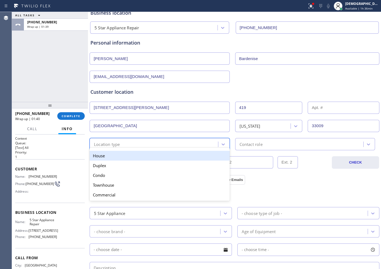
drag, startPoint x: 132, startPoint y: 156, endPoint x: 243, endPoint y: 154, distance: 110.3
click at [133, 156] on div "House" at bounding box center [160, 156] width 140 height 10
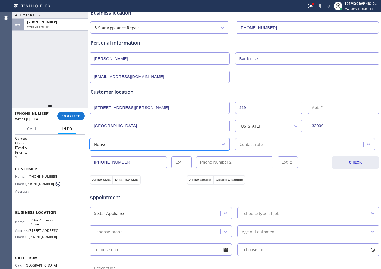
click at [257, 147] on div "Contact role" at bounding box center [251, 144] width 23 height 6
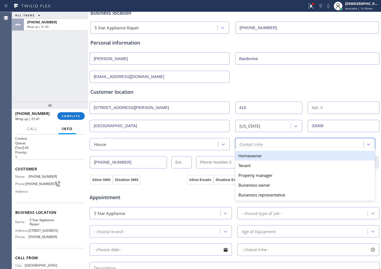
click at [256, 153] on div "Homeowner" at bounding box center [305, 156] width 140 height 10
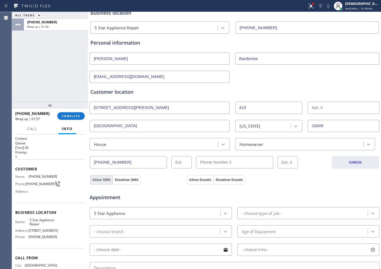
click at [96, 178] on button "Allow SMS" at bounding box center [101, 180] width 23 height 10
click at [192, 176] on button "Allow Emails" at bounding box center [200, 180] width 27 height 10
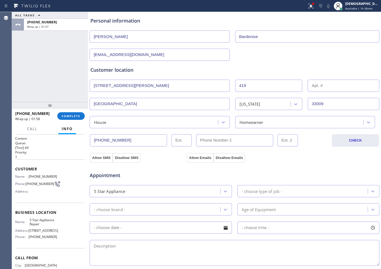
scroll to position [136, 0]
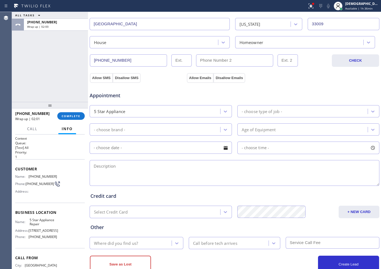
click at [276, 111] on div "- choose type of job -" at bounding box center [262, 111] width 40 height 6
click at [183, 109] on div "5 Star Appliance" at bounding box center [155, 111] width 129 height 10
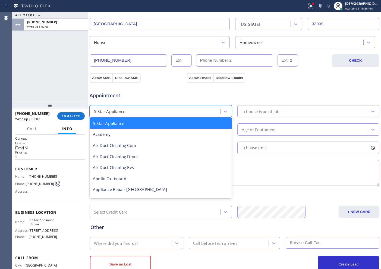
click at [188, 119] on div "5 Star Appliance" at bounding box center [161, 123] width 142 height 11
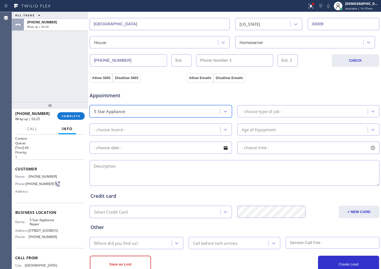
click at [262, 108] on div "- choose type of job -" at bounding box center [303, 111] width 129 height 10
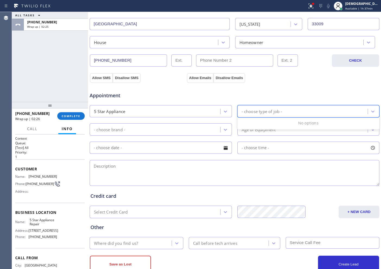
click at [196, 107] on div "5 Star Appliance" at bounding box center [155, 111] width 129 height 10
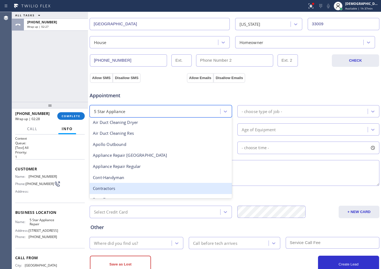
scroll to position [34, 0]
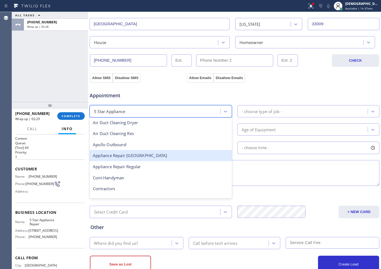
click at [163, 155] on div "Appliance Repair [GEOGRAPHIC_DATA]" at bounding box center [161, 155] width 142 height 11
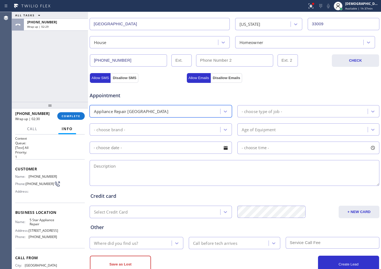
click at [260, 110] on div "- choose type of job -" at bounding box center [262, 111] width 40 height 6
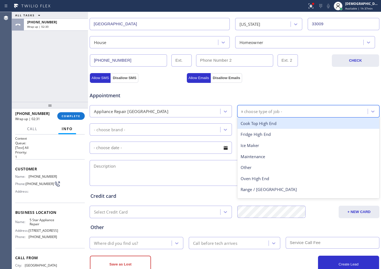
type input "ra"
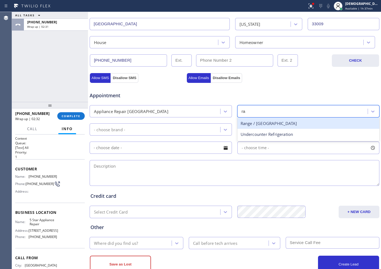
click at [262, 121] on div "Range / [GEOGRAPHIC_DATA]" at bounding box center [308, 123] width 142 height 11
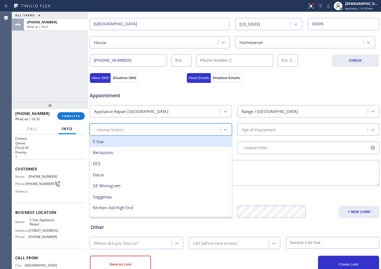
click at [165, 125] on div "- choose brand -" at bounding box center [155, 130] width 129 height 10
type input "vik"
click at [169, 144] on div "Viking" at bounding box center [161, 141] width 142 height 11
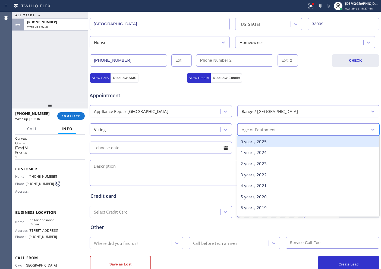
click at [248, 128] on div "Age of Equipment" at bounding box center [259, 129] width 34 height 6
type input "1"
click at [243, 140] on div "1 years, 2024" at bounding box center [308, 141] width 142 height 11
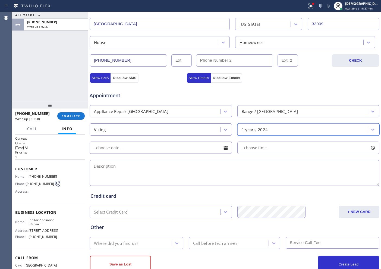
click at [154, 144] on input "text" at bounding box center [161, 148] width 142 height 12
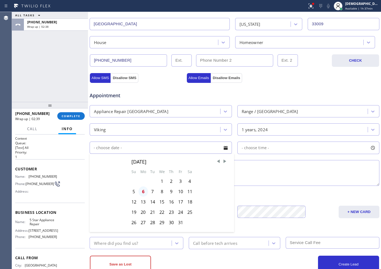
click at [141, 193] on div "6" at bounding box center [144, 191] width 10 height 10
type input "[DATE]"
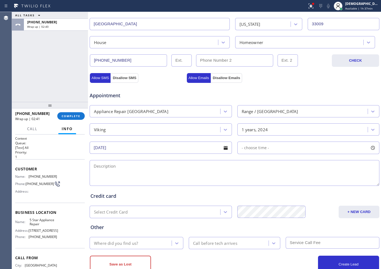
click at [249, 148] on span "- choose time -" at bounding box center [256, 147] width 28 height 5
drag, startPoint x: 242, startPoint y: 179, endPoint x: 312, endPoint y: 183, distance: 69.4
click at [304, 183] on div at bounding box center [313, 180] width 7 height 11
drag, startPoint x: 239, startPoint y: 183, endPoint x: 279, endPoint y: 181, distance: 40.5
click at [280, 181] on div at bounding box center [283, 180] width 7 height 11
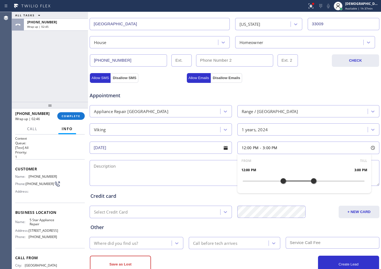
click at [132, 166] on textarea at bounding box center [235, 173] width 290 height 26
click at [173, 171] on textarea "12-3 / $79 /" at bounding box center [235, 173] width 290 height 26
paste textarea "Viking / Range / teh digital panel keeps on blnking / 1 year"
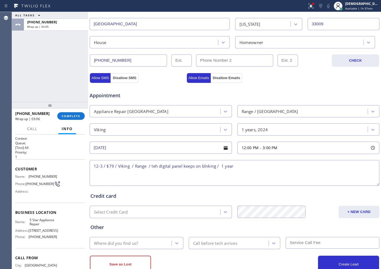
click at [155, 165] on textarea "12-3 / $79 / Viking / Range / teh digital panel keeps on blnking / 1 year" at bounding box center [235, 173] width 290 height 26
click at [208, 166] on textarea "12-3 / $79 / Viking / Range / the digital panel keeps on blanking / 1 year" at bounding box center [235, 173] width 290 height 26
click at [247, 164] on textarea "12-3 / $79 / Viking / Range / the digital panel keeps on blinking / 1 year" at bounding box center [235, 173] width 290 height 26
click at [270, 168] on textarea "12-3 / $79 / Viking / Range / the digital panel keeps on blinking / 1 year /" at bounding box center [235, 173] width 290 height 26
paste textarea "Viking / Dishwasher / the touch panel / wont work / 1 years"
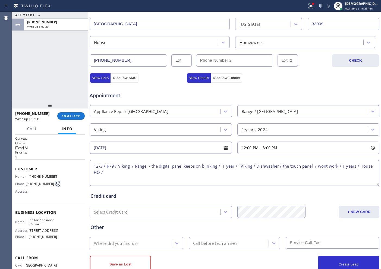
click at [163, 174] on textarea "12-3 / $79 / Viking / Range / the digital panel keeps on blinking / 1 year / Vi…" at bounding box center [235, 173] width 290 height 26
paste textarea "[STREET_ADDRESS][PERSON_NAME]"
drag, startPoint x: 41, startPoint y: 226, endPoint x: 29, endPoint y: 222, distance: 12.6
click at [30, 215] on span "5 Star Appliance Repair" at bounding box center [43, 222] width 27 height 8
copy span "5 Star Appliance Repair"
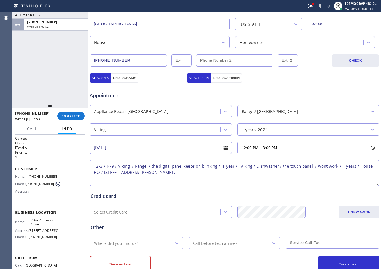
click at [298, 170] on textarea "12-3 / $79 / Viking / Range / the digital panel keeps on blinking / 1 year / Vi…" at bounding box center [235, 173] width 290 height 26
paste textarea "5 Star Appliance Repair"
click at [285, 174] on textarea "12-3 / $79 / Viking / Range / the digital panel keeps on blinking / 1 year / Vi…" at bounding box center [235, 173] width 290 height 26
paste textarea "Please call customer 30 minutes prior to arrival"
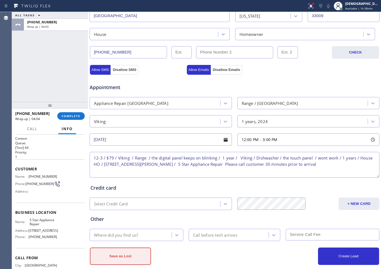
scroll to position [152, 0]
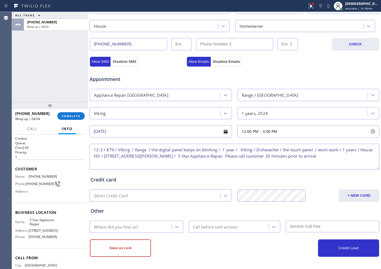
type textarea "12-3 / $79 / Viking / Range / the digital panel keeps on blinking / 1 year / Vi…"
click at [130, 215] on div "Where did you find us?" at bounding box center [116, 227] width 44 height 6
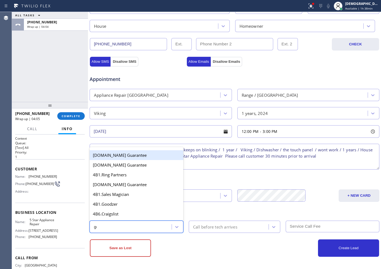
type input "goo"
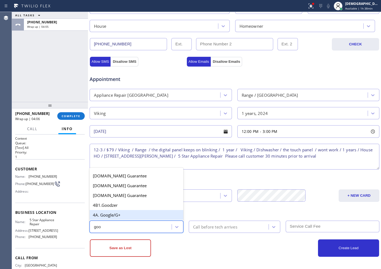
click at [131, 215] on div "4A. Google/G+" at bounding box center [137, 215] width 94 height 10
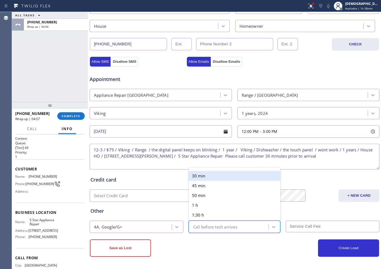
click at [218, 215] on div "Call before tech arrives" at bounding box center [215, 227] width 44 height 6
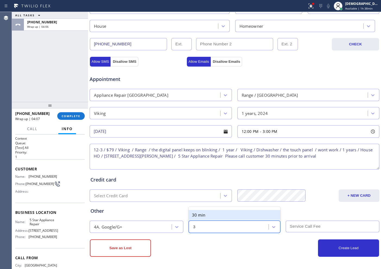
type input "30"
click at [217, 215] on div "30 min" at bounding box center [235, 215] width 92 height 10
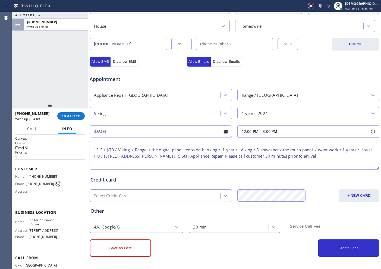
click at [304, 215] on input "text" at bounding box center [333, 227] width 94 height 12
type input "0"
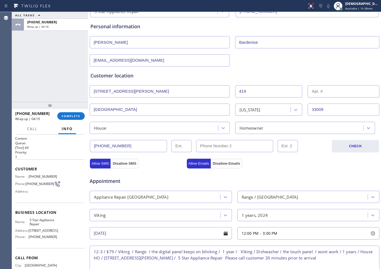
scroll to position [0, 0]
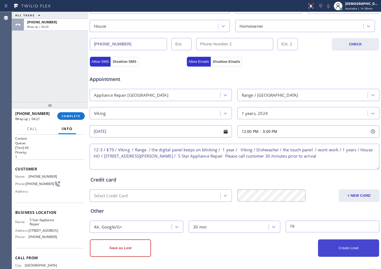
type input "79"
click at [304, 215] on button "Create Lead" at bounding box center [348, 247] width 61 height 17
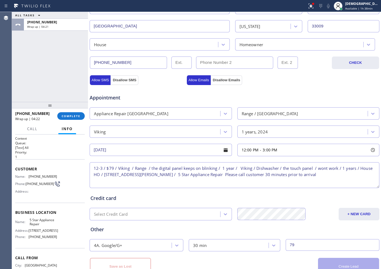
scroll to position [171, 0]
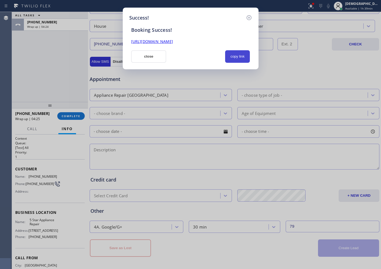
click at [246, 53] on button "copy link" at bounding box center [237, 56] width 25 height 12
click at [218, 45] on div "Booking Success! [URL][DOMAIN_NAME] close copied!" at bounding box center [190, 41] width 123 height 41
click at [173, 40] on link "[URL][DOMAIN_NAME]" at bounding box center [152, 41] width 42 height 5
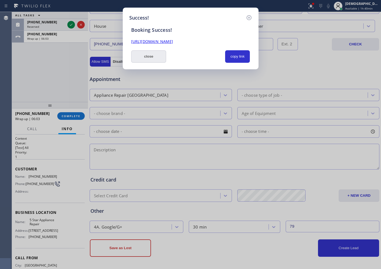
click at [146, 54] on button "close" at bounding box center [148, 56] width 35 height 12
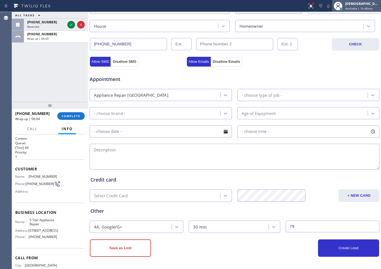
click at [304, 9] on span "Available | 1h 40min" at bounding box center [358, 9] width 27 height 4
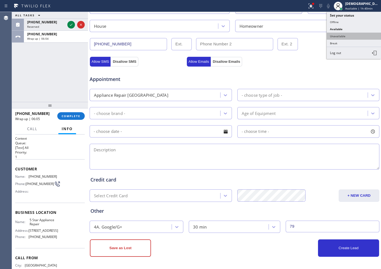
click at [304, 37] on button "Unavailable" at bounding box center [354, 36] width 54 height 7
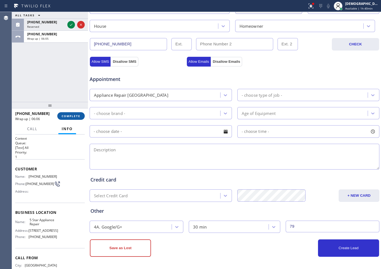
click at [68, 117] on span "COMPLETE" at bounding box center [71, 116] width 19 height 4
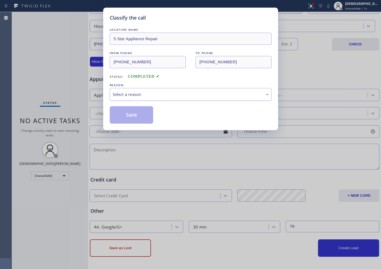
click at [130, 96] on div "Select a reason" at bounding box center [191, 94] width 156 height 6
click at [121, 114] on button "Save" at bounding box center [132, 114] width 44 height 17
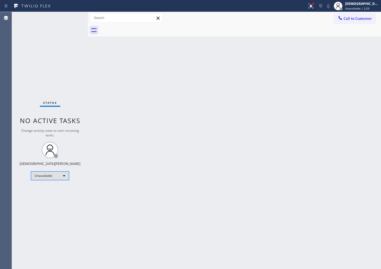
click at [45, 178] on div "Unavailable" at bounding box center [50, 175] width 38 height 9
click at [45, 188] on li "Available" at bounding box center [49, 190] width 37 height 7
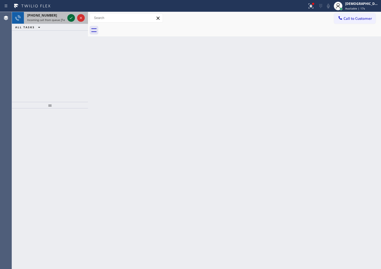
click at [70, 20] on icon at bounding box center [71, 18] width 7 height 7
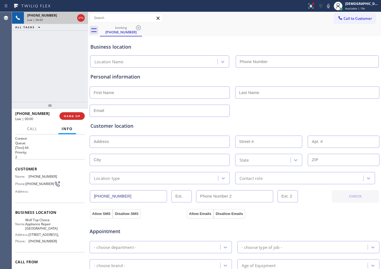
type input "[PHONE_NUMBER]"
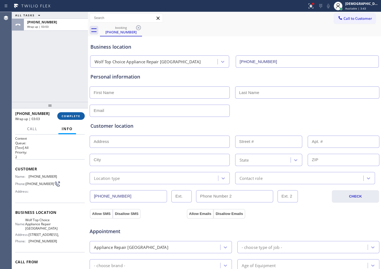
click at [62, 116] on span "COMPLETE" at bounding box center [71, 116] width 19 height 4
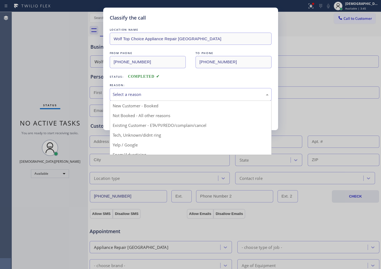
click at [124, 97] on div "Select a reason" at bounding box center [191, 94] width 156 height 6
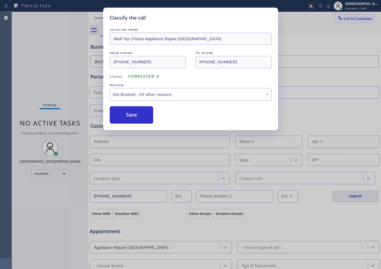
click at [125, 114] on button "Save" at bounding box center [132, 114] width 44 height 17
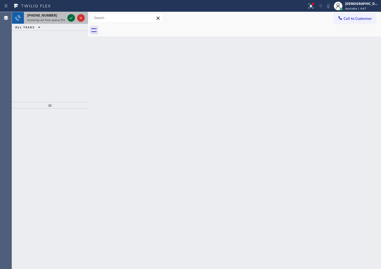
click at [72, 17] on icon at bounding box center [71, 18] width 7 height 7
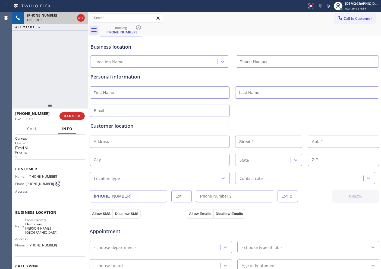
type input "[PHONE_NUMBER]"
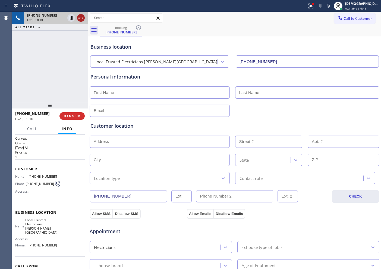
click at [80, 18] on icon at bounding box center [81, 18] width 7 height 7
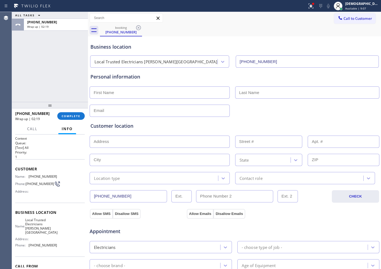
click at [72, 108] on div at bounding box center [50, 105] width 76 height 7
click at [72, 114] on span "COMPLETE" at bounding box center [71, 116] width 19 height 4
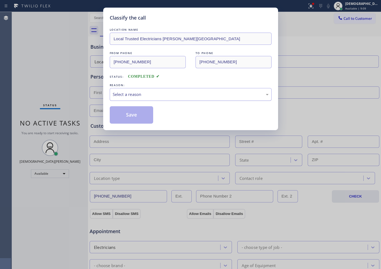
click at [152, 95] on div "Select a reason" at bounding box center [191, 94] width 156 height 6
click at [146, 115] on button "Save" at bounding box center [132, 114] width 44 height 17
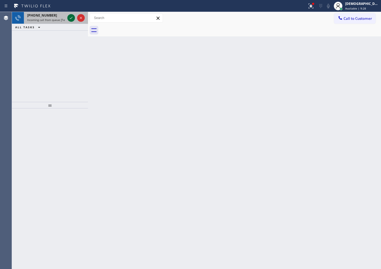
click at [70, 16] on icon at bounding box center [71, 18] width 7 height 7
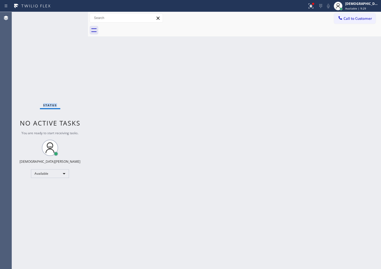
click at [70, 16] on div "Status No active tasks You are ready to start receiving tasks. Christian Cinco …" at bounding box center [50, 140] width 76 height 257
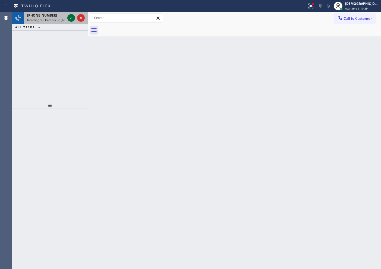
click at [70, 17] on icon at bounding box center [71, 18] width 7 height 7
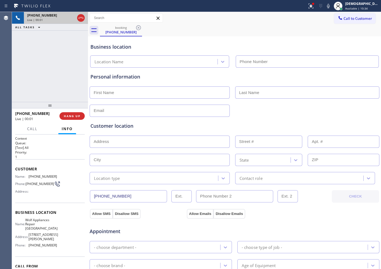
type input "[PHONE_NUMBER]"
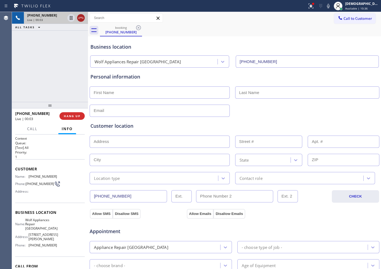
click at [82, 17] on icon at bounding box center [81, 18] width 7 height 7
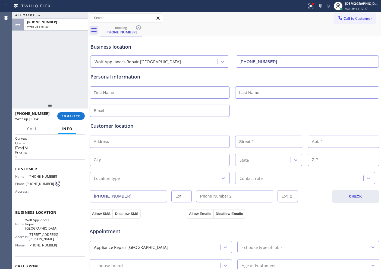
click at [44, 69] on div "ALL TASKS ALL TASKS ACTIVE TASKS TASKS IN WRAP UP [PHONE_NUMBER] Wrap up | 01:40" at bounding box center [50, 57] width 76 height 90
click at [304, 5] on div "[DEMOGRAPHIC_DATA][PERSON_NAME]" at bounding box center [362, 3] width 34 height 5
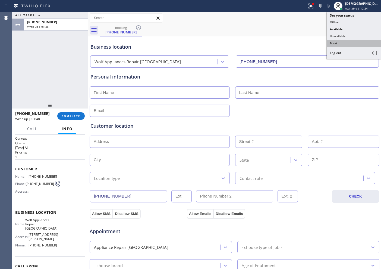
click at [304, 45] on button "Break" at bounding box center [354, 43] width 54 height 7
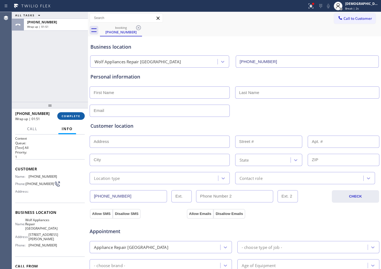
click at [79, 117] on span "COMPLETE" at bounding box center [71, 116] width 19 height 4
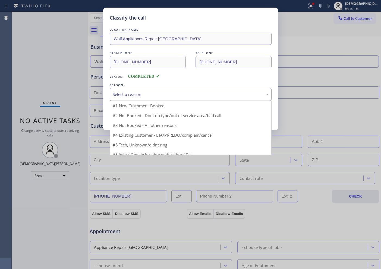
click at [139, 93] on div "Select a reason" at bounding box center [191, 94] width 156 height 6
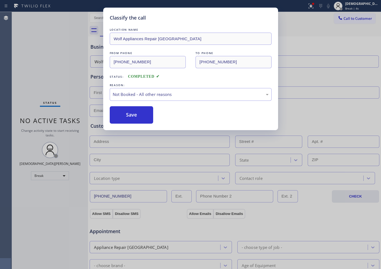
click at [129, 114] on button "Save" at bounding box center [132, 114] width 44 height 17
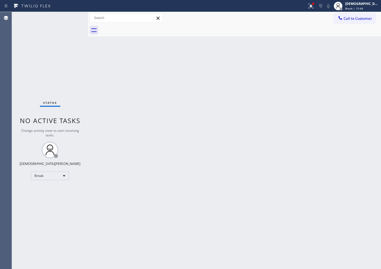
click at [31, 80] on div "Status No active tasks Change activity state to start receiving tasks. Christia…" at bounding box center [50, 140] width 76 height 257
click at [63, 177] on div "Break" at bounding box center [50, 175] width 38 height 9
click at [55, 193] on li "Available" at bounding box center [49, 190] width 37 height 7
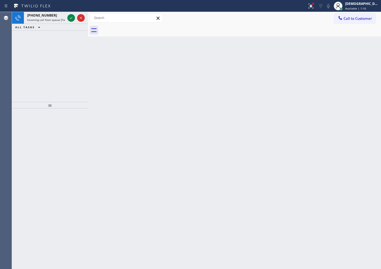
drag, startPoint x: 25, startPoint y: 55, endPoint x: 30, endPoint y: 52, distance: 5.7
click at [25, 55] on div "[PHONE_NUMBER] Incoming call from queue [Test] All ALL TASKS ALL TASKS ACTIVE T…" at bounding box center [50, 57] width 76 height 90
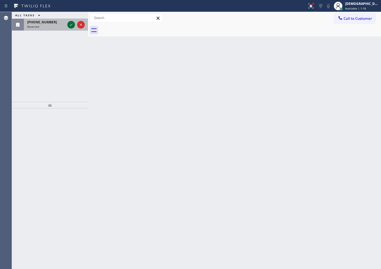
click at [71, 23] on icon at bounding box center [71, 24] width 7 height 7
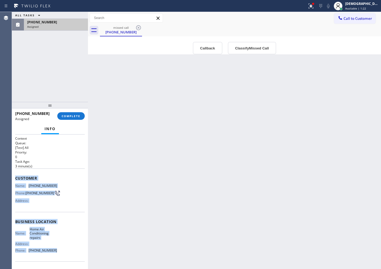
drag, startPoint x: 62, startPoint y: 215, endPoint x: 14, endPoint y: 178, distance: 60.6
click at [14, 178] on div "Context Queue: [Test] All Priority: 0 Task Age: [DEMOGRAPHIC_DATA] minute(s) Cu…" at bounding box center [50, 201] width 76 height 134
copy div "Customer Name: [PHONE_NUMBER] Phone: [PHONE_NUMBER] Address: Business location …"
click at [71, 117] on button "COMPLETE" at bounding box center [70, 116] width 27 height 8
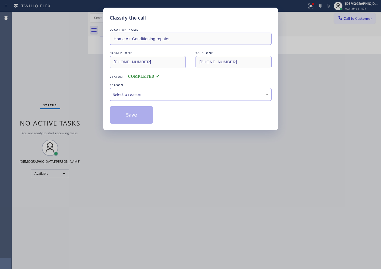
click at [128, 94] on div "Select a reason" at bounding box center [191, 94] width 156 height 6
click at [124, 112] on button "Save" at bounding box center [132, 114] width 44 height 17
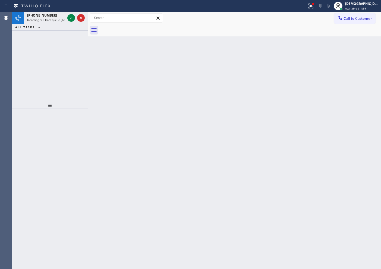
click at [49, 53] on div "[PHONE_NUMBER] Incoming call from queue [Test] All ALL TASKS ALL TASKS ACTIVE T…" at bounding box center [50, 57] width 76 height 90
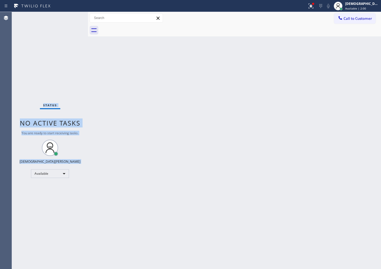
click at [73, 19] on div "Status No active tasks You are ready to start receiving tasks. Christian Cinco …" at bounding box center [50, 140] width 76 height 257
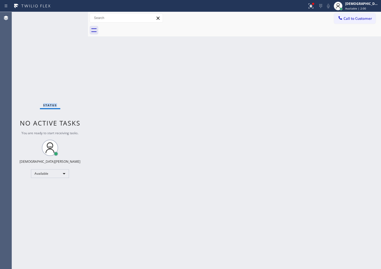
click at [73, 19] on div "Status No active tasks You are ready to start receiving tasks. Christian Cinco …" at bounding box center [50, 140] width 76 height 257
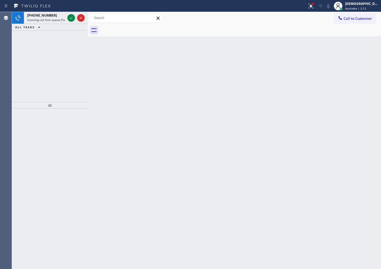
drag, startPoint x: 30, startPoint y: 58, endPoint x: 34, endPoint y: 56, distance: 4.3
click at [30, 58] on div "[PHONE_NUMBER] Incoming call from queue [Test] All ALL TASKS ALL TASKS ACTIVE T…" at bounding box center [50, 57] width 76 height 90
click at [72, 17] on icon at bounding box center [71, 18] width 7 height 7
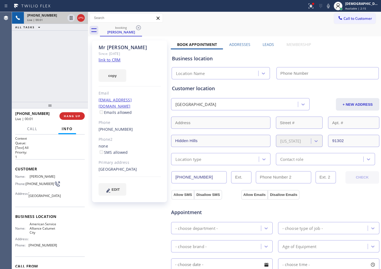
type input "[PHONE_NUMBER]"
click at [102, 60] on link "link to CRM" at bounding box center [110, 59] width 22 height 5
click at [69, 18] on icon at bounding box center [71, 18] width 7 height 7
click at [68, 19] on icon at bounding box center [71, 18] width 7 height 7
click at [71, 18] on icon at bounding box center [71, 18] width 7 height 7
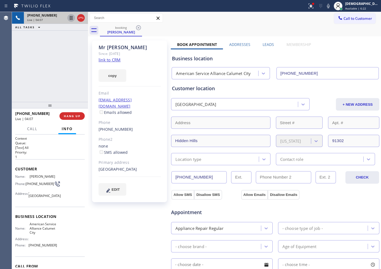
click at [70, 17] on icon at bounding box center [71, 18] width 7 height 7
click at [70, 20] on icon at bounding box center [71, 18] width 7 height 7
click at [79, 16] on icon at bounding box center [81, 18] width 7 height 7
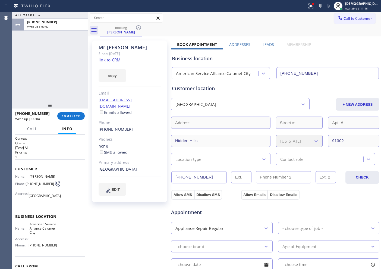
drag, startPoint x: 17, startPoint y: 75, endPoint x: 22, endPoint y: 71, distance: 5.8
click at [17, 74] on div "ALL TASKS ALL TASKS ACTIVE TASKS TASKS IN WRAP UP [PHONE_NUMBER] Wrap up | 00:03" at bounding box center [50, 57] width 76 height 90
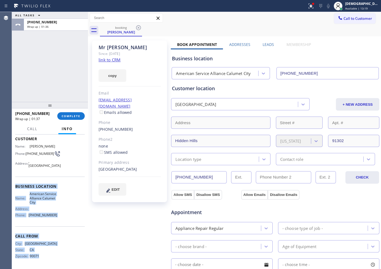
drag, startPoint x: 51, startPoint y: 258, endPoint x: 14, endPoint y: 189, distance: 78.4
click at [14, 189] on div "Context Queue: [Test] All Priority: 1 Customer Name: [PERSON_NAME] Phone: [PHON…" at bounding box center [50, 201] width 76 height 134
click at [66, 186] on span "Business location" at bounding box center [50, 186] width 70 height 5
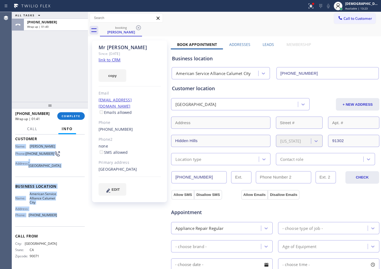
drag, startPoint x: 61, startPoint y: 218, endPoint x: 14, endPoint y: 144, distance: 88.1
click at [14, 144] on div "Context Queue: [Test] All Priority: 1 Customer Name: [PERSON_NAME] Phone: [PHON…" at bounding box center [50, 201] width 76 height 134
copy div "Name: [PERSON_NAME] Phone: [PHONE_NUMBER] Address: [GEOGRAPHIC_DATA] Business l…"
click at [263, 89] on div "Customer location" at bounding box center [275, 88] width 207 height 7
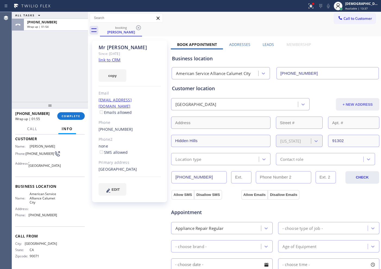
click at [304, 103] on button "+ NEW ADDRESS" at bounding box center [357, 104] width 43 height 12
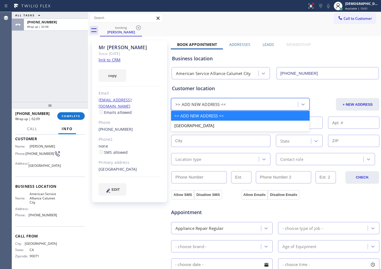
click at [219, 105] on div ">> ADD NEW ADDRESS <<" at bounding box center [200, 104] width 51 height 6
click at [245, 89] on div "Customer location" at bounding box center [275, 88] width 207 height 7
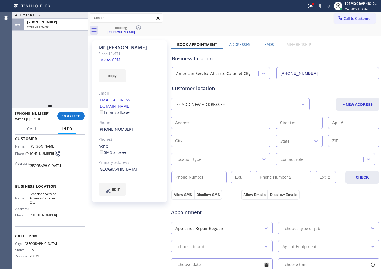
click at [215, 124] on input "text" at bounding box center [220, 123] width 99 height 12
paste input "[STREET_ADDRESS][PERSON_NAME][PERSON_NAME]"
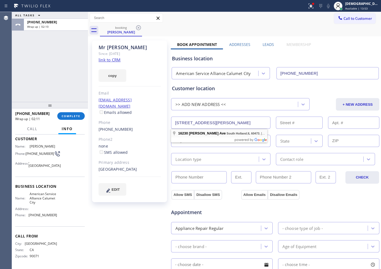
type input "[STREET_ADDRESS][PERSON_NAME]"
type input "16230"
type input "South Holland"
type input "60473"
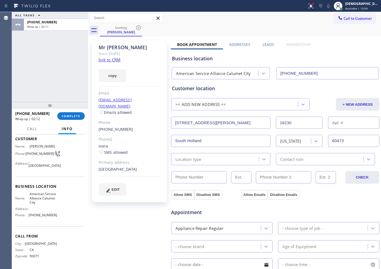
click at [199, 159] on div "Location type" at bounding box center [188, 159] width 26 height 6
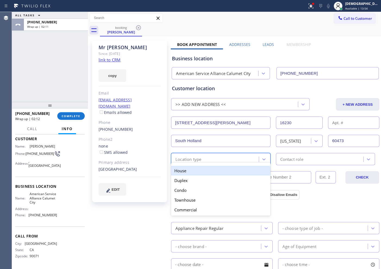
click at [195, 171] on div "House" at bounding box center [220, 171] width 99 height 10
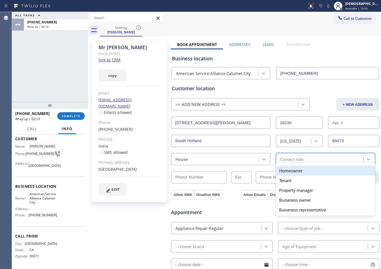
click at [282, 160] on div "Contact role" at bounding box center [291, 159] width 23 height 6
click at [285, 171] on div "Homeowner" at bounding box center [325, 171] width 99 height 10
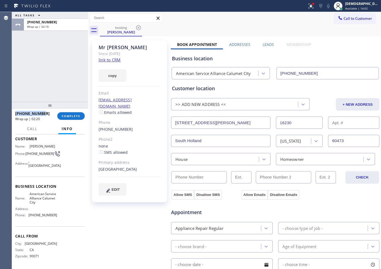
drag, startPoint x: 42, startPoint y: 113, endPoint x: 15, endPoint y: 115, distance: 26.7
click at [15, 115] on div "[PHONE_NUMBER]" at bounding box center [34, 113] width 38 height 5
copy span "[PHONE_NUMBER]"
click at [183, 180] on input "(___) ___-____" at bounding box center [198, 177] width 55 height 12
paste input "132) 347-4753"
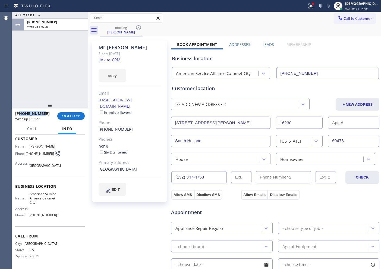
drag, startPoint x: 44, startPoint y: 113, endPoint x: 31, endPoint y: 120, distance: 14.5
click at [20, 115] on div "[PHONE_NUMBER]" at bounding box center [34, 113] width 38 height 5
copy span "3234747531"
click at [210, 176] on input "(132) 347-4753" at bounding box center [198, 177] width 55 height 12
drag, startPoint x: 184, startPoint y: 177, endPoint x: 171, endPoint y: 176, distance: 13.0
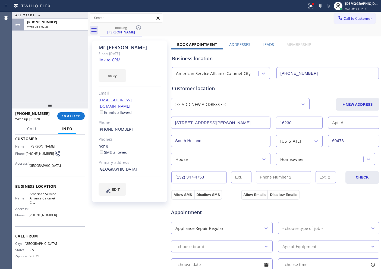
click at [171, 176] on input "(132) 347-4753" at bounding box center [198, 177] width 55 height 12
paste input "323) 474-7531"
type input "[PHONE_NUMBER]"
click at [183, 196] on button "Allow SMS" at bounding box center [182, 195] width 23 height 10
click at [253, 197] on div "Appointment Appliance Repair Regular - choose type of job - - choose brand - Ag…" at bounding box center [275, 250] width 209 height 106
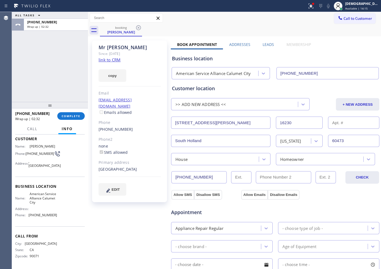
checkbox input "true"
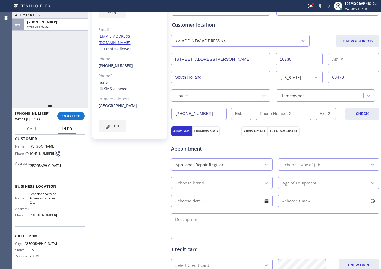
scroll to position [68, 0]
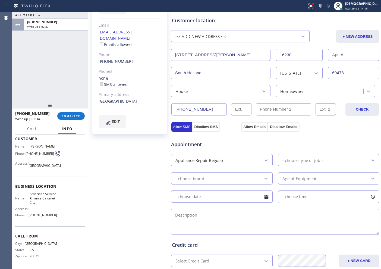
click at [288, 161] on div "- choose type of job -" at bounding box center [302, 160] width 40 height 6
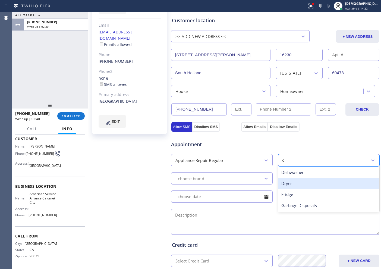
type input "di"
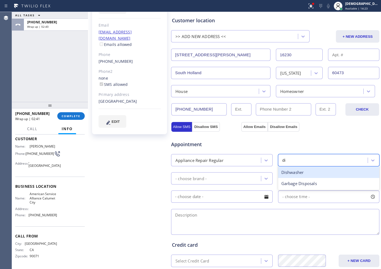
click at [293, 171] on div "Dishwasher" at bounding box center [329, 172] width 102 height 11
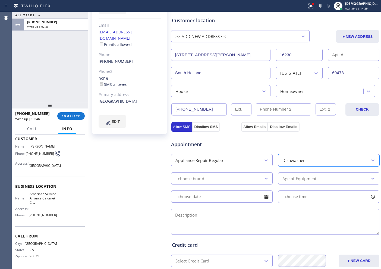
click at [221, 180] on div "- choose brand -" at bounding box center [217, 179] width 88 height 10
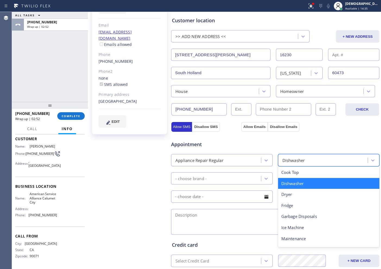
click at [304, 163] on div "Dishwasher" at bounding box center [324, 160] width 88 height 10
click at [286, 168] on div "Cook Top" at bounding box center [329, 172] width 102 height 11
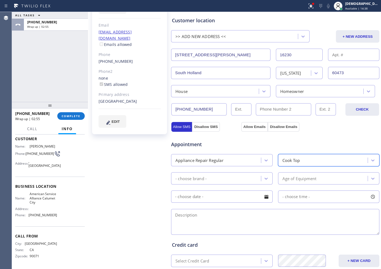
click at [242, 175] on div "- choose brand -" at bounding box center [217, 179] width 88 height 10
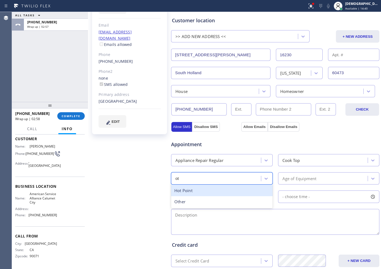
type input "oth"
click at [237, 190] on div "Other" at bounding box center [222, 190] width 102 height 11
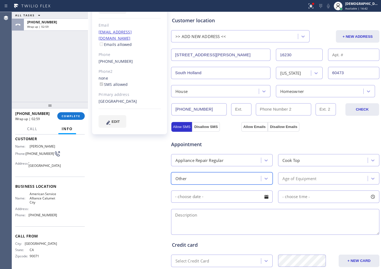
click at [287, 177] on div "Age of Equipment" at bounding box center [299, 178] width 34 height 6
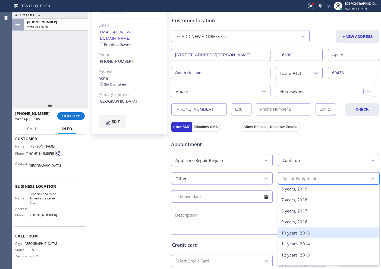
click at [293, 215] on div "10 years, 2015" at bounding box center [329, 232] width 102 height 11
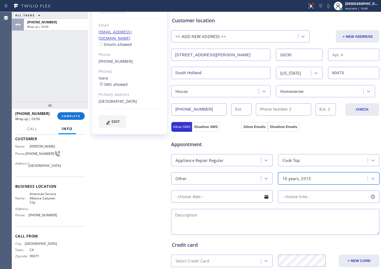
click at [208, 200] on input "text" at bounding box center [222, 196] width 102 height 12
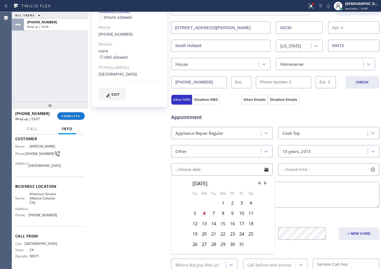
scroll to position [133, 0]
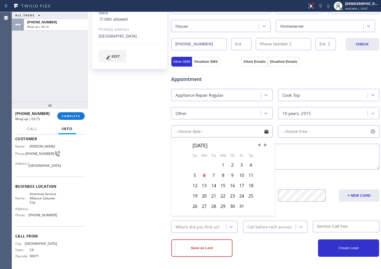
drag, startPoint x: 111, startPoint y: 166, endPoint x: 154, endPoint y: 165, distance: 42.7
click at [112, 166] on div "[PERSON_NAME] Since: [DATE] link to CRM copy Email [EMAIL_ADDRESS][DOMAIN_NAME]…" at bounding box center [129, 86] width 81 height 363
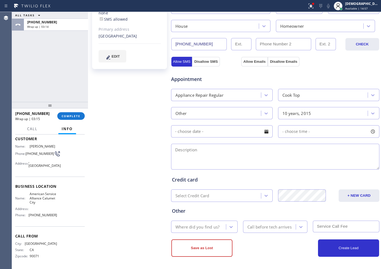
click at [208, 152] on textarea at bounding box center [275, 157] width 208 height 26
paste textarea "dont know the brand yet / gas Stove // 1 stove eyes wont light / 3 years"
click at [304, 152] on textarea "don't know the brand yet / gas Stove // 1 stove eyes wont light / 3 years" at bounding box center [275, 157] width 208 height 26
click at [304, 146] on textarea "don't know the brand yet / gas Stove // 1 stove eyes wont light / 3 years /" at bounding box center [275, 157] width 208 height 26
paste textarea "[STREET_ADDRESS][PERSON_NAME][PERSON_NAME]"
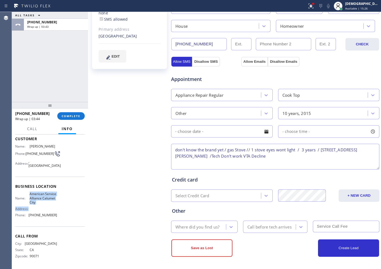
drag, startPoint x: 48, startPoint y: 206, endPoint x: 28, endPoint y: 193, distance: 23.4
click at [28, 193] on div "Name: American Service Alliance Calumet City Address: Phone: [PHONE_NUMBER]" at bounding box center [36, 205] width 42 height 27
click at [46, 193] on span "American Service Alliance Calumet City" at bounding box center [43, 198] width 27 height 12
click at [54, 204] on span "American Service Alliance Calumet City" at bounding box center [43, 198] width 27 height 12
click at [52, 203] on span "American Service Alliance Calumet City" at bounding box center [43, 198] width 27 height 12
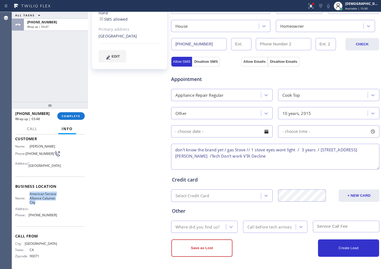
drag, startPoint x: 52, startPoint y: 203, endPoint x: 29, endPoint y: 195, distance: 23.9
click at [30, 195] on span "American Service Alliance Calumet City" at bounding box center [43, 198] width 27 height 12
copy span "American Service Alliance Calumet City"
click at [208, 156] on textarea "don't know the brand yet / gas Stove // 1 stove eyes wont light / 3 years / [ST…" at bounding box center [275, 157] width 208 height 26
paste textarea "American Service Alliance Calumet City"
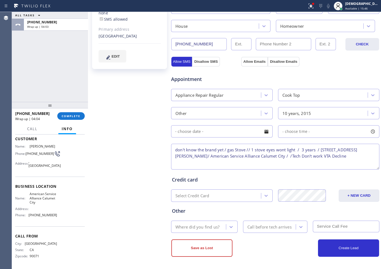
type textarea "don't know the brand yet / gas Stove // 1 stove eyes wont light / 3 years / [ST…"
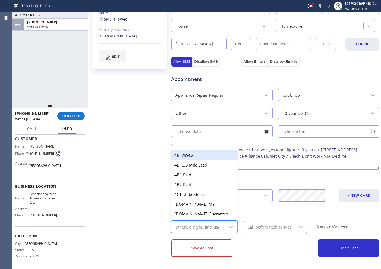
click at [200, 215] on div "Where did you find us?" at bounding box center [197, 227] width 44 height 6
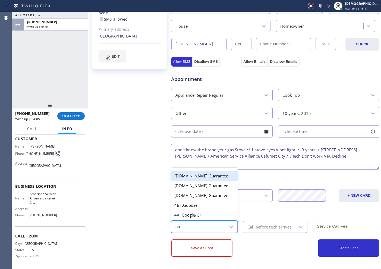
type input "goo"
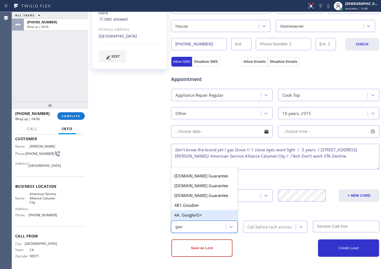
click at [202, 214] on div "4A. Google/G+" at bounding box center [204, 215] width 67 height 10
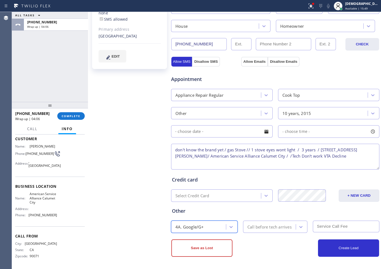
click at [250, 215] on div "Call before tech arrives" at bounding box center [270, 227] width 51 height 10
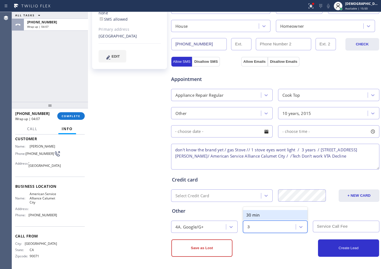
type input "30"
click at [255, 215] on div "30 min" at bounding box center [275, 215] width 64 height 10
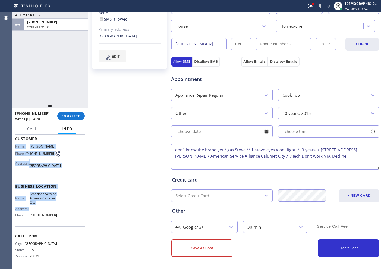
drag, startPoint x: 59, startPoint y: 211, endPoint x: 14, endPoint y: 145, distance: 80.3
click at [14, 145] on div "Context Queue: [Test] All Priority: 1 Customer Name: [PERSON_NAME] Phone: [PHON…" at bounding box center [50, 201] width 76 height 134
copy div "Name: [PERSON_NAME] Phone: [PHONE_NUMBER] Address: [GEOGRAPHIC_DATA] Business l…"
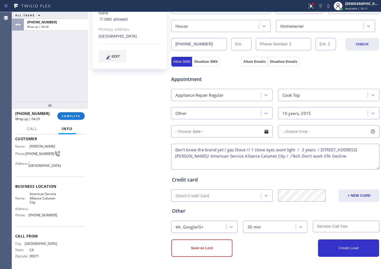
click at [88, 204] on div at bounding box center [88, 140] width 0 height 257
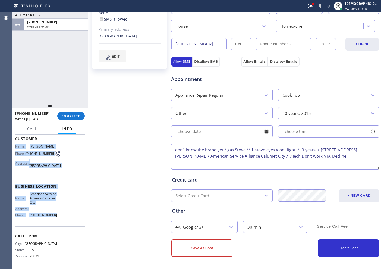
drag, startPoint x: 61, startPoint y: 216, endPoint x: 13, endPoint y: 146, distance: 85.1
click at [13, 146] on div "Context Queue: [Test] All Priority: 1 Customer Name: [PERSON_NAME] Phone: [PHON…" at bounding box center [50, 201] width 76 height 134
copy div "Name: [PERSON_NAME] Phone: [PHONE_NUMBER] Address: [GEOGRAPHIC_DATA] Business l…"
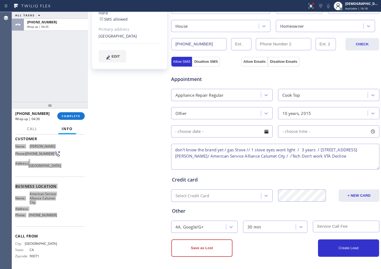
scroll to position [31, 0]
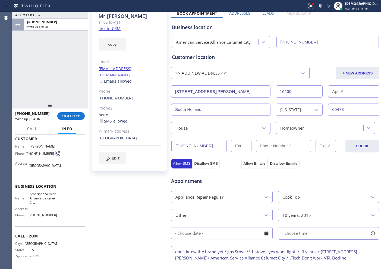
click at [304, 30] on div "Business location" at bounding box center [275, 27] width 207 height 7
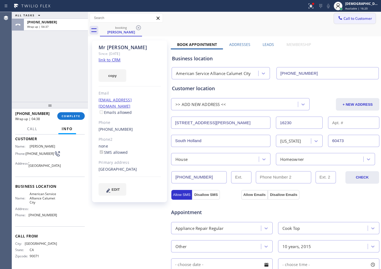
click at [304, 18] on span "Call to Customer" at bounding box center [358, 18] width 29 height 5
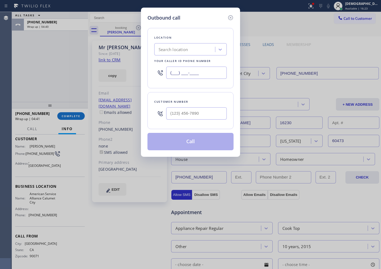
click at [218, 69] on input "(___) ___-____" at bounding box center [196, 73] width 61 height 12
paste input "708) 554-7898"
type input "[PHONE_NUMBER]"
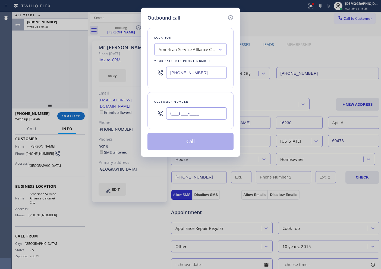
click at [207, 113] on input "(___) ___-____" at bounding box center [196, 113] width 61 height 12
paste input "323) 474-7531"
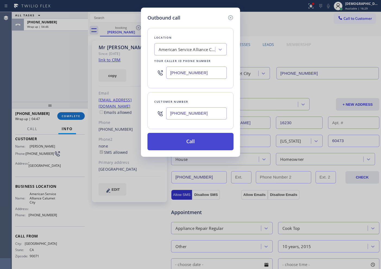
type input "[PHONE_NUMBER]"
click at [200, 140] on button "Call" at bounding box center [190, 141] width 86 height 17
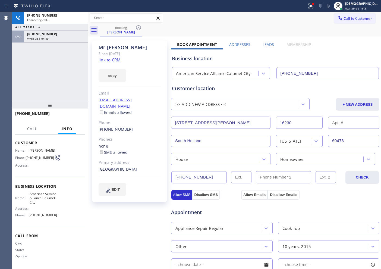
scroll to position [28, 0]
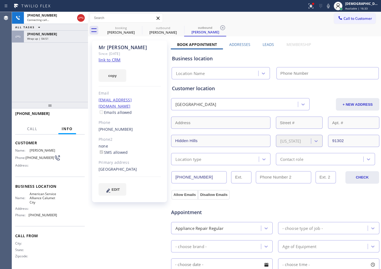
type input "[PHONE_NUMBER]"
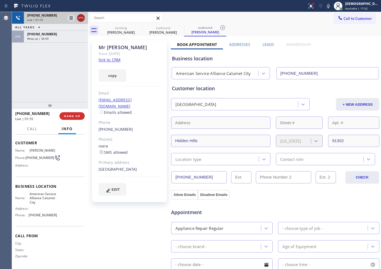
click at [78, 19] on icon at bounding box center [81, 18] width 7 height 7
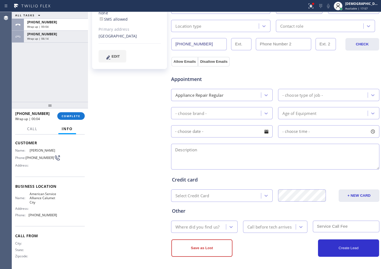
scroll to position [0, 0]
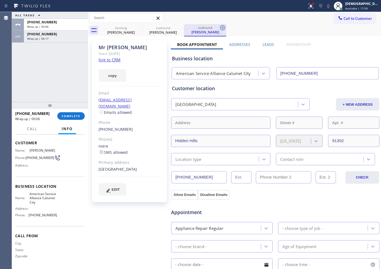
click at [222, 28] on icon at bounding box center [222, 27] width 7 height 7
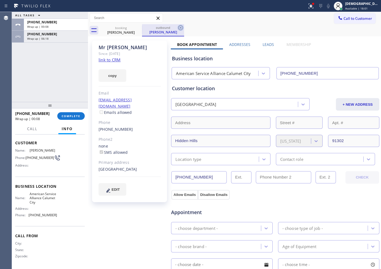
click at [181, 29] on icon at bounding box center [180, 27] width 7 height 7
type textarea "don't know the brand yet / gas Stove // 1 stove eyes wont light / 3 years / [ST…"
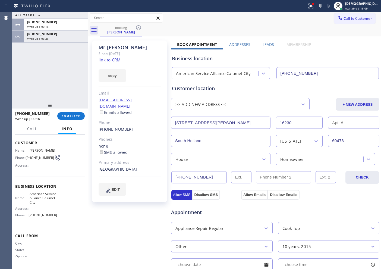
scroll to position [133, 0]
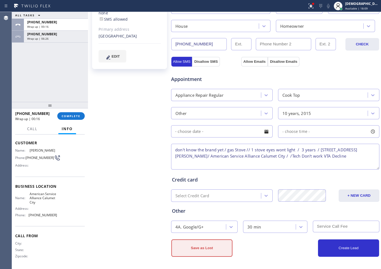
click at [222, 215] on button "Save as Lost" at bounding box center [201, 247] width 61 height 17
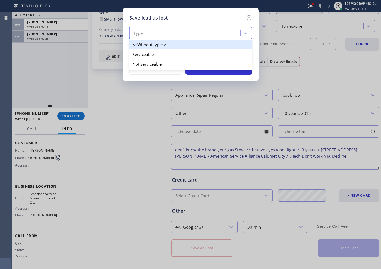
click at [215, 38] on div "Type" at bounding box center [190, 33] width 123 height 12
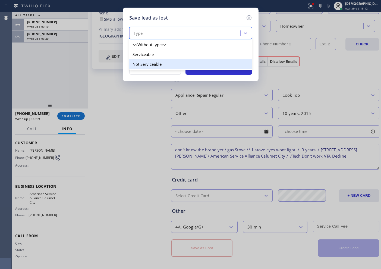
click at [199, 60] on div "Not Serviceable" at bounding box center [190, 64] width 123 height 10
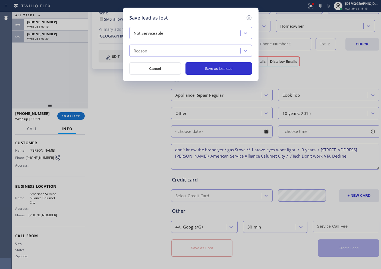
click at [192, 51] on div "Reason" at bounding box center [185, 51] width 109 height 10
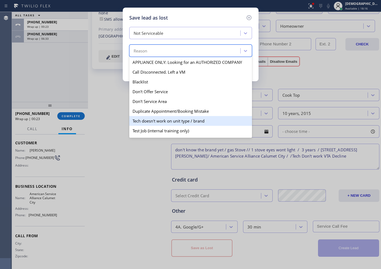
click at [190, 123] on div "Tech doesn't work on unit type / brand" at bounding box center [190, 121] width 123 height 10
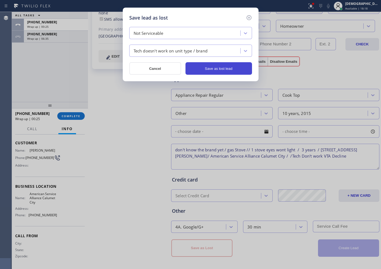
click at [207, 67] on button "Save as lost lead" at bounding box center [219, 68] width 67 height 12
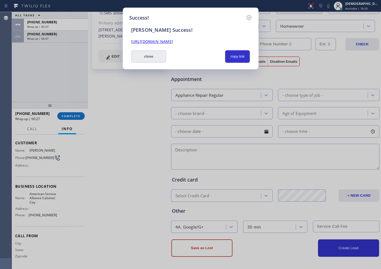
click at [139, 53] on button "close" at bounding box center [148, 56] width 35 height 12
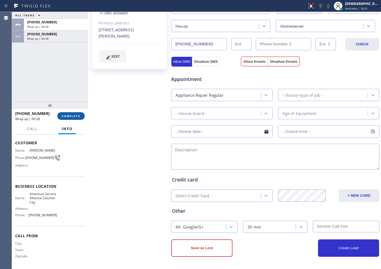
click at [67, 116] on span "COMPLETE" at bounding box center [71, 116] width 19 height 4
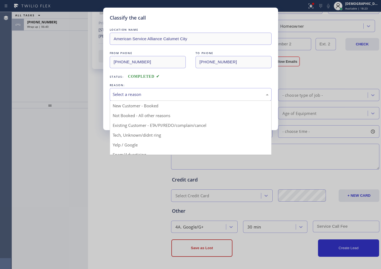
click at [131, 92] on div "Select a reason" at bounding box center [191, 94] width 156 height 6
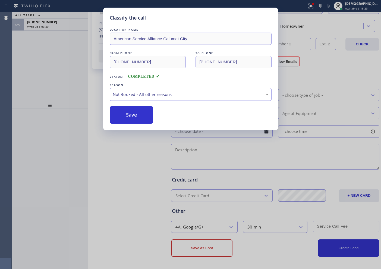
click at [123, 115] on button "Save" at bounding box center [132, 114] width 44 height 17
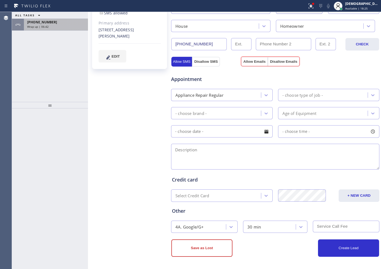
click at [63, 26] on div "Wrap up | 06:42" at bounding box center [56, 27] width 58 height 4
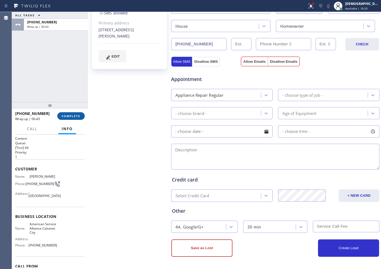
drag, startPoint x: 62, startPoint y: 115, endPoint x: 64, endPoint y: 112, distance: 3.5
click at [62, 115] on span "COMPLETE" at bounding box center [71, 116] width 19 height 4
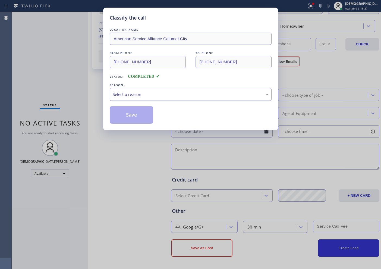
click at [125, 98] on div "Select a reason" at bounding box center [191, 94] width 162 height 13
click at [123, 113] on button "Save" at bounding box center [132, 114] width 44 height 17
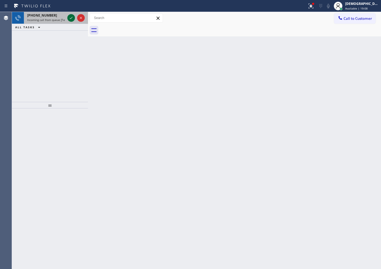
click at [70, 19] on icon at bounding box center [71, 18] width 7 height 7
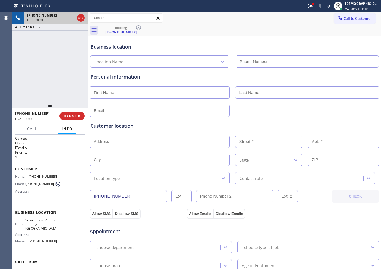
type input "[PHONE_NUMBER]"
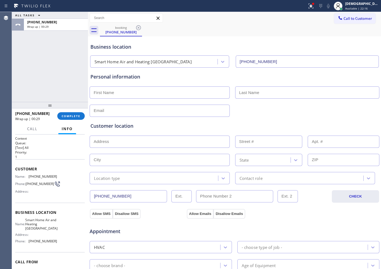
click at [116, 92] on input "text" at bounding box center [160, 92] width 140 height 12
paste input "[PERSON_NAME]"
type input "[PERSON_NAME]"
click at [273, 94] on input "text" at bounding box center [307, 92] width 144 height 12
paste input "latetanzio"
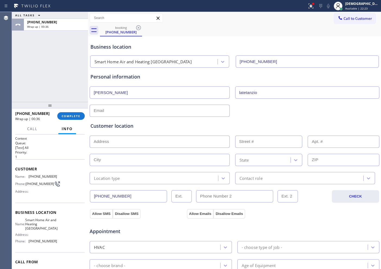
type input "latetanzio"
click at [144, 111] on input "text" at bounding box center [160, 111] width 140 height 12
type input "[EMAIL_ADDRESS][DOMAIN_NAME]"
click at [124, 138] on input "text" at bounding box center [160, 142] width 140 height 12
paste input "[STREET_ADDRESS]"
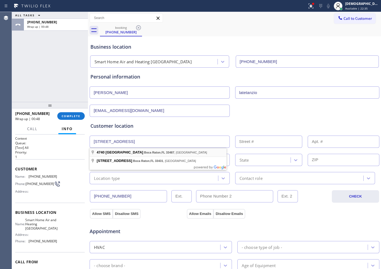
type input "[STREET_ADDRESS]"
type input "4740"
type input "Boca Raton"
type input "33487"
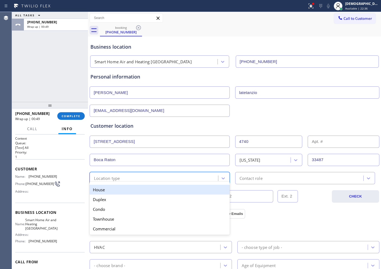
click at [127, 174] on div "Location type" at bounding box center [154, 178] width 127 height 10
click at [130, 185] on div "House" at bounding box center [160, 190] width 140 height 10
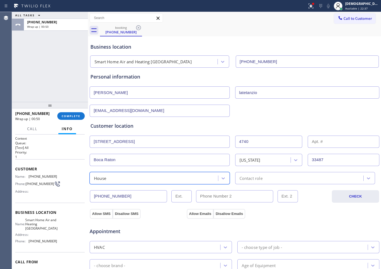
click at [250, 177] on div "Contact role" at bounding box center [251, 178] width 23 height 6
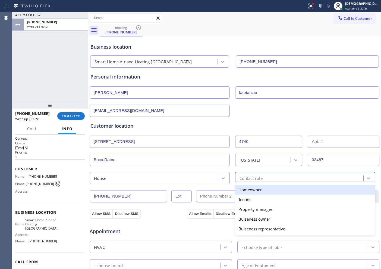
click at [249, 190] on div "Homeowner" at bounding box center [305, 190] width 140 height 10
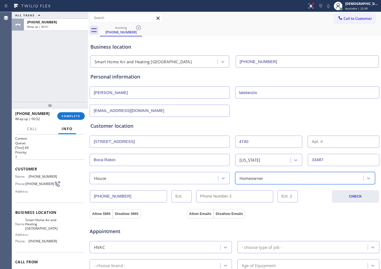
click at [130, 197] on input "[PHONE_NUMBER]" at bounding box center [128, 196] width 77 height 12
click at [98, 215] on button "Allow SMS" at bounding box center [101, 214] width 23 height 10
click at [188, 214] on button "Allow Emails" at bounding box center [200, 214] width 27 height 10
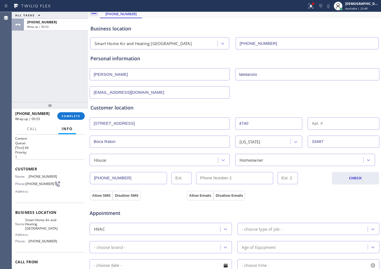
scroll to position [34, 0]
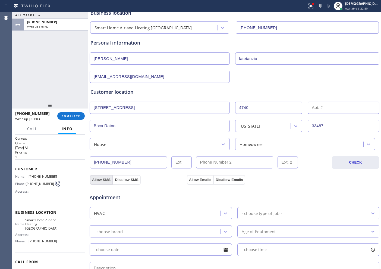
click at [106, 180] on button "Allow SMS" at bounding box center [101, 180] width 23 height 10
click at [194, 180] on button "Allow Emails" at bounding box center [200, 180] width 27 height 10
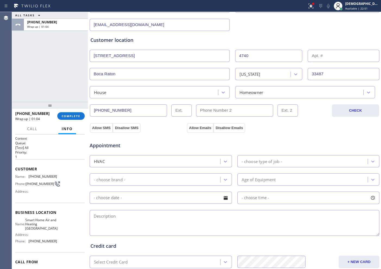
scroll to position [102, 0]
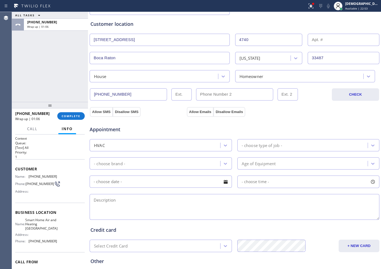
click at [246, 147] on div "- choose type of job -" at bounding box center [262, 145] width 40 height 6
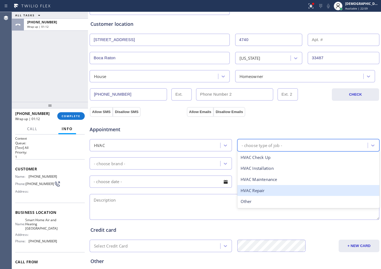
click at [250, 190] on div "HVAC Repair" at bounding box center [308, 190] width 142 height 11
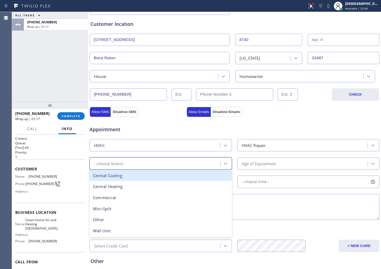
click at [173, 162] on div "- choose brand -" at bounding box center [155, 164] width 129 height 10
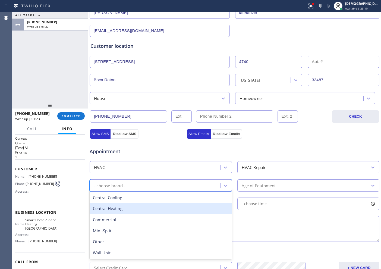
scroll to position [68, 0]
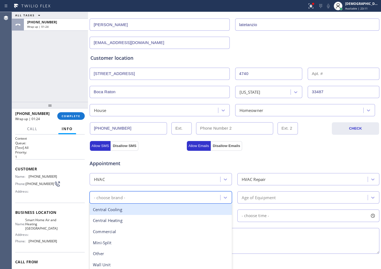
click at [147, 211] on div "Central Cooling" at bounding box center [161, 209] width 142 height 11
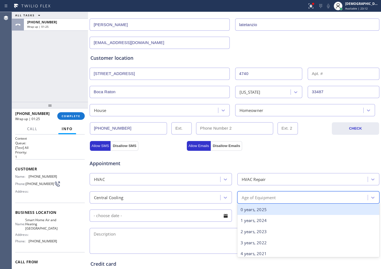
click at [268, 197] on div "Age of Equipment" at bounding box center [259, 197] width 34 height 6
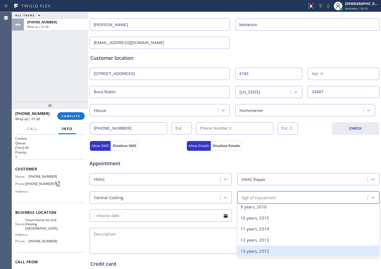
scroll to position [136, 0]
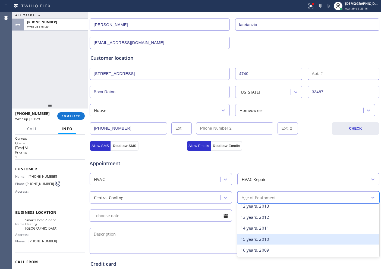
click at [255, 215] on div "15 years, 2010" at bounding box center [308, 239] width 142 height 11
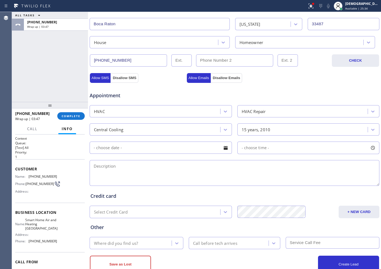
click at [137, 173] on textarea at bounding box center [235, 173] width 290 height 26
paste textarea "Central A?IR / 15 years / /condenser located in [GEOGRAPHIC_DATA] /"
click at [270, 168] on textarea "Central A?IR / 15 years / /condenser located in [GEOGRAPHIC_DATA] /" at bounding box center [235, 173] width 290 height 26
click at [248, 164] on textarea "Central A?IR / 15 years / /condenser located in [GEOGRAPHIC_DATA] /" at bounding box center [235, 173] width 290 height 26
paste textarea "[STREET_ADDRESS]"
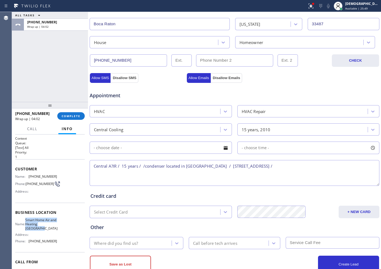
drag, startPoint x: 51, startPoint y: 232, endPoint x: 29, endPoint y: 221, distance: 25.3
click at [29, 215] on span "Smart Home Air and Heating [GEOGRAPHIC_DATA]" at bounding box center [41, 224] width 32 height 12
copy span "Smart Home Air and Heating [GEOGRAPHIC_DATA]"
click at [302, 169] on textarea "Central A?IR / 15 years / /condenser located in [GEOGRAPHIC_DATA] / [STREET_ADD…" at bounding box center [235, 173] width 290 height 26
paste textarea "Smart Home Air and Heating [GEOGRAPHIC_DATA]"
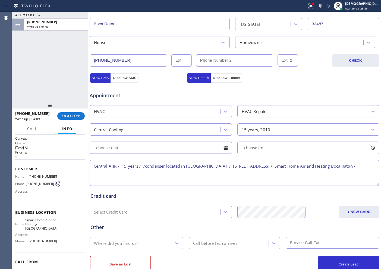
click at [304, 180] on textarea "Central A?IR / 15 years / /condenser located in [GEOGRAPHIC_DATA] / [STREET_ADD…" at bounding box center [235, 173] width 290 height 26
click at [201, 165] on textarea "Central A?IR / 15 years / /condenser located in [GEOGRAPHIC_DATA] / [STREET_ADD…" at bounding box center [235, 173] width 290 height 26
drag, startPoint x: 247, startPoint y: 166, endPoint x: 299, endPoint y: 177, distance: 53.1
click at [299, 177] on textarea "Central A?IR / 15 years / /condenser located in coset / cx wants to have an ins…" at bounding box center [235, 173] width 290 height 26
click at [245, 166] on textarea "Central A?IR / 15 years / /condenser located in coset / cx wants to have an ins…" at bounding box center [235, 173] width 290 height 26
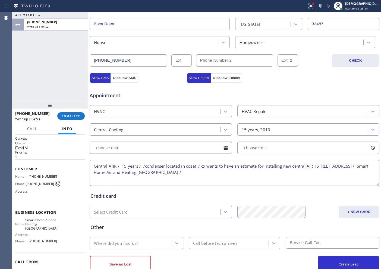
click at [248, 180] on textarea "Central A?IR / 15 years / /condenser located in coset / cx wants to have an est…" at bounding box center [235, 173] width 290 height 26
click at [236, 175] on textarea "Central A?IR / 15 years / /condenser located in coset / cx wants to have an est…" at bounding box center [235, 173] width 290 height 26
type textarea "Central A?IR / 15 years / /condenser located in coset / cx wants to have an est…"
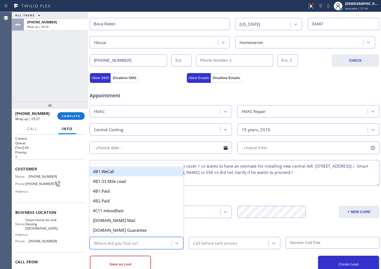
click at [137, 215] on div "Where did you find us?" at bounding box center [116, 243] width 44 height 6
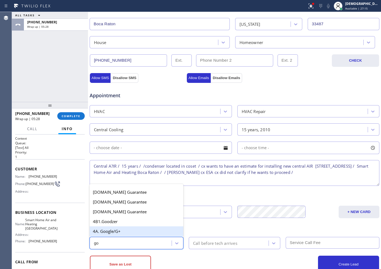
type input "goo"
click at [142, 215] on div "4A. Google/G+" at bounding box center [137, 231] width 94 height 10
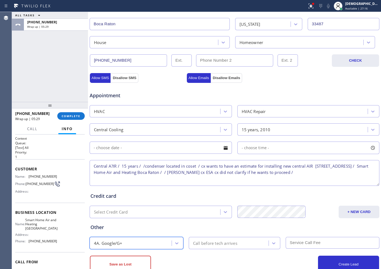
click at [219, 215] on div "Call before tech arrives" at bounding box center [215, 243] width 44 height 6
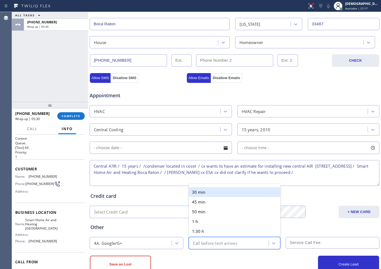
type input "30"
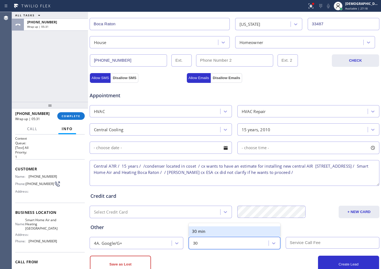
click at [241, 215] on div "30 min" at bounding box center [235, 231] width 92 height 10
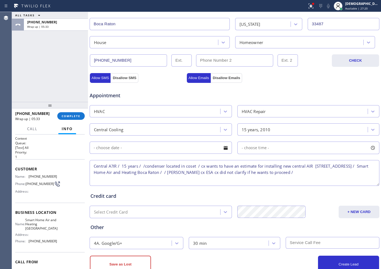
click at [153, 172] on textarea "Central A?IR / 15 years / /condenser located in coset / cx wants to have an est…" at bounding box center [235, 173] width 290 height 26
click at [135, 215] on button "Save as Lost" at bounding box center [120, 264] width 61 height 17
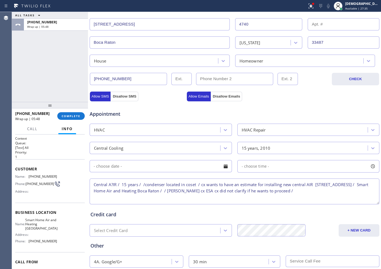
scroll to position [154, 0]
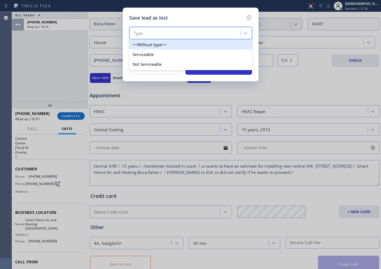
click at [140, 35] on div "Type" at bounding box center [138, 33] width 9 height 6
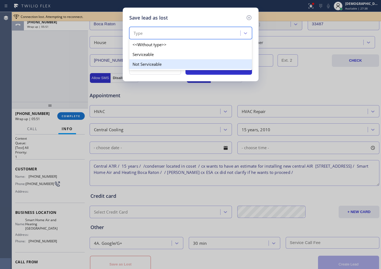
click at [150, 55] on div "Serviceable" at bounding box center [190, 54] width 123 height 10
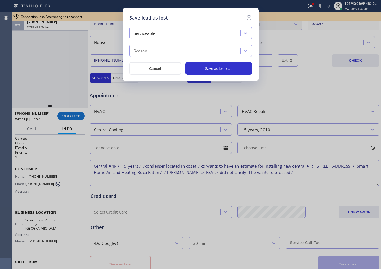
click at [153, 47] on div "Reason" at bounding box center [185, 51] width 109 height 10
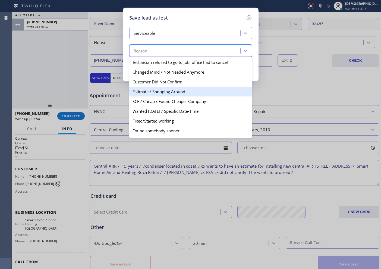
click at [168, 89] on div "Estimate / Shopping Around" at bounding box center [190, 92] width 123 height 10
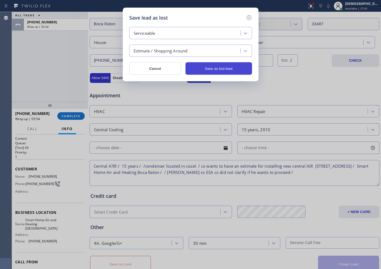
click at [235, 71] on button "Save as lost lead" at bounding box center [219, 68] width 67 height 12
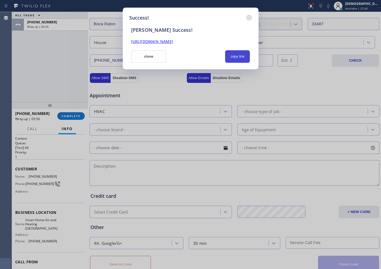
click at [239, 59] on button "copy link" at bounding box center [237, 56] width 25 height 12
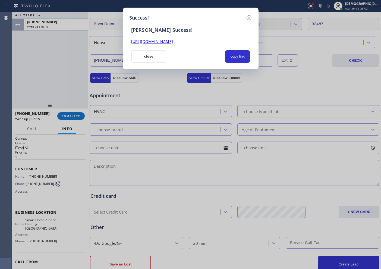
click at [55, 86] on div "Success! [PERSON_NAME] Success! [URL][DOMAIN_NAME] close copy link" at bounding box center [190, 134] width 381 height 269
click at [140, 56] on button "close" at bounding box center [148, 56] width 35 height 12
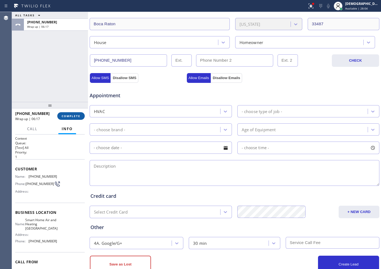
click at [78, 115] on span "COMPLETE" at bounding box center [71, 116] width 19 height 4
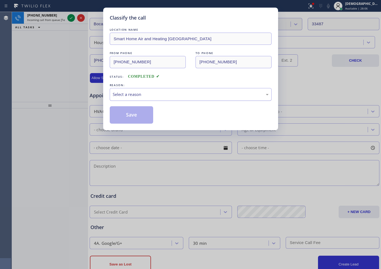
click at [164, 95] on div "Select a reason" at bounding box center [191, 94] width 156 height 6
click at [134, 111] on button "Save" at bounding box center [132, 114] width 44 height 17
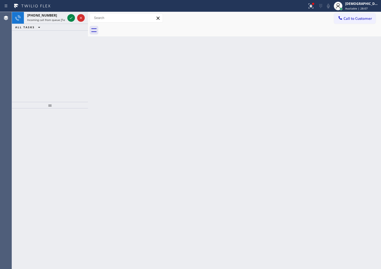
click at [70, 18] on icon at bounding box center [71, 18] width 3 height 2
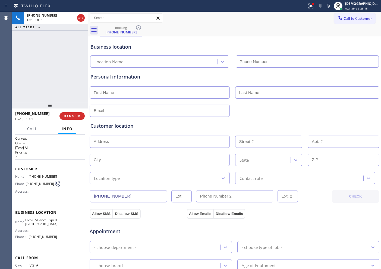
type input "[PHONE_NUMBER]"
click at [52, 82] on div "[PHONE_NUMBER] Live | 00:01 ALL TASKS ALL TASKS ACTIVE TASKS TASKS IN WRAP UP" at bounding box center [50, 57] width 76 height 90
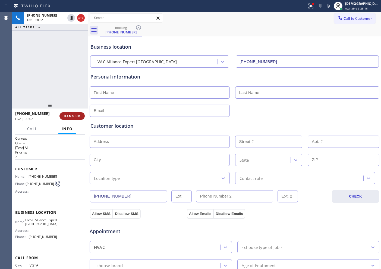
click at [66, 115] on span "HANG UP" at bounding box center [72, 116] width 17 height 4
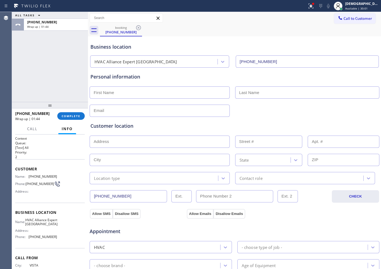
click at [49, 76] on div "ALL TASKS ALL TASKS ACTIVE TASKS TASKS IN WRAP UP [PHONE_NUMBER] Wrap up | 01:44" at bounding box center [50, 57] width 76 height 90
click at [67, 117] on span "COMPLETE" at bounding box center [71, 116] width 19 height 4
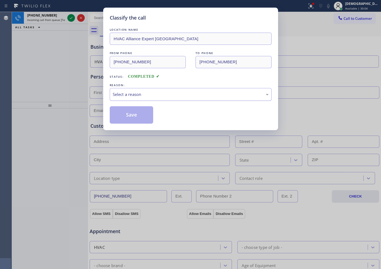
click at [136, 99] on div "Select a reason" at bounding box center [191, 94] width 162 height 13
click at [136, 117] on button "Save" at bounding box center [132, 114] width 44 height 17
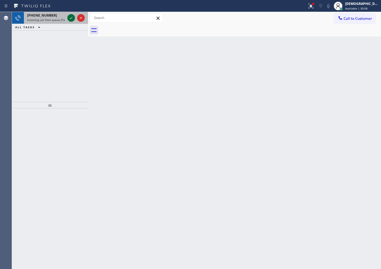
click at [69, 18] on icon at bounding box center [71, 18] width 7 height 7
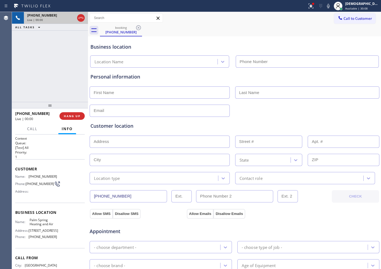
type input "[PHONE_NUMBER]"
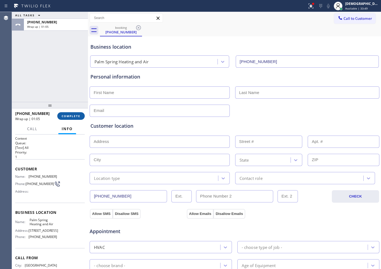
click at [74, 116] on span "COMPLETE" at bounding box center [71, 116] width 19 height 4
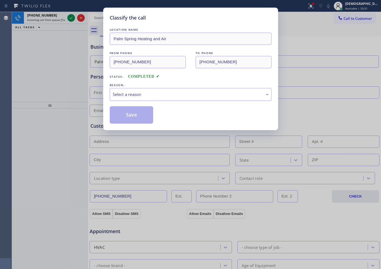
click at [127, 93] on div "Select a reason" at bounding box center [191, 94] width 156 height 6
click at [123, 114] on button "Save" at bounding box center [132, 114] width 44 height 17
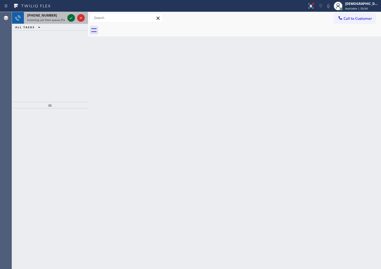
click at [71, 20] on icon at bounding box center [71, 18] width 7 height 7
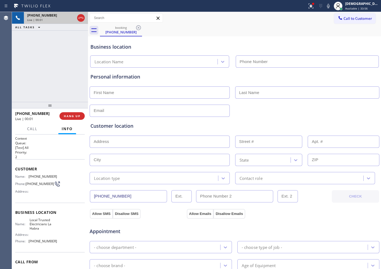
type input "[PHONE_NUMBER]"
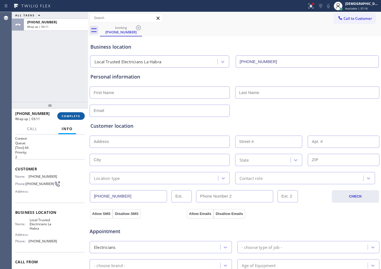
click at [63, 112] on button "COMPLETE" at bounding box center [70, 116] width 27 height 8
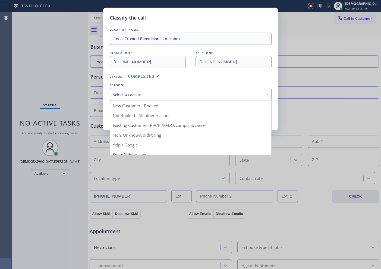
click at [120, 97] on div "Select a reason" at bounding box center [191, 94] width 156 height 6
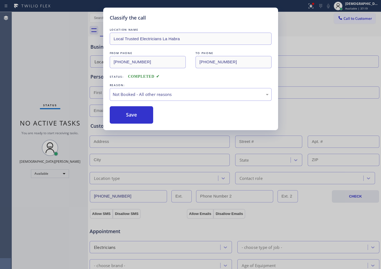
click at [121, 116] on button "Save" at bounding box center [132, 114] width 44 height 17
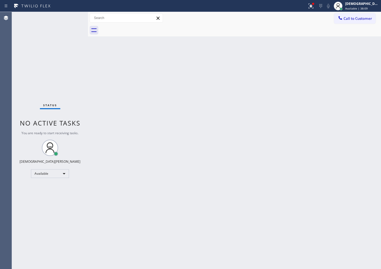
click at [68, 19] on div "Status No active tasks You are ready to start receiving tasks. Christian Cinco …" at bounding box center [50, 140] width 76 height 257
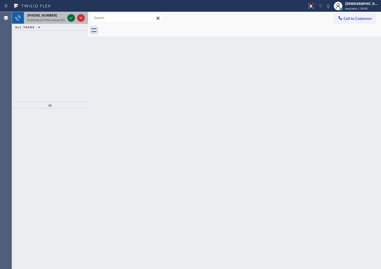
click at [68, 20] on icon at bounding box center [71, 18] width 7 height 7
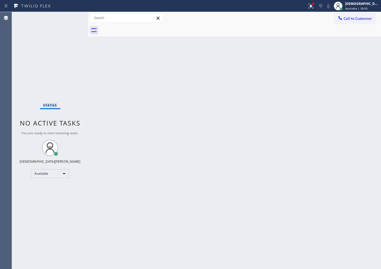
click at [68, 20] on div "Status No active tasks You are ready to start receiving tasks. Christian Cinco …" at bounding box center [50, 140] width 76 height 257
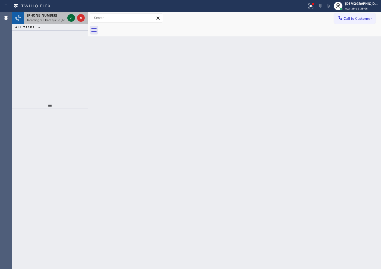
click at [68, 20] on icon at bounding box center [71, 18] width 7 height 7
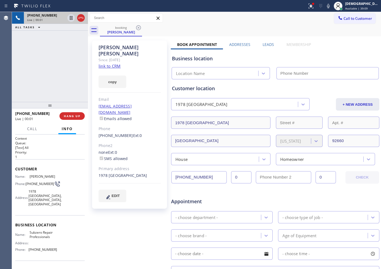
type input "[PHONE_NUMBER]"
click at [114, 63] on link "link to CRM" at bounding box center [110, 65] width 22 height 5
click at [69, 18] on icon at bounding box center [71, 18] width 7 height 7
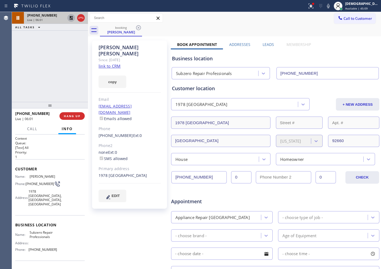
click at [128, 215] on div "[PERSON_NAME] Since: [DATE] link to CRM copy Email [EMAIL_ADDRESS][DOMAIN_NAME]…" at bounding box center [129, 214] width 81 height 352
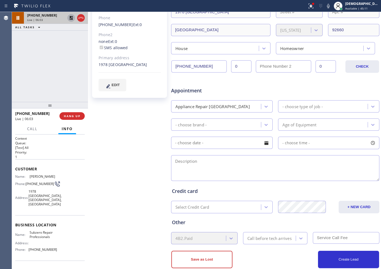
scroll to position [122, 0]
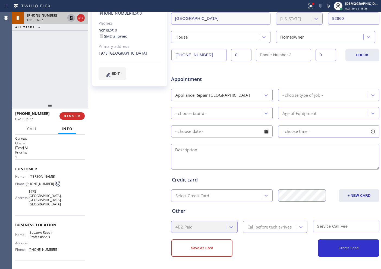
click at [70, 19] on icon at bounding box center [71, 18] width 7 height 7
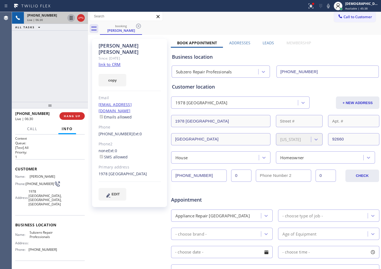
scroll to position [0, 0]
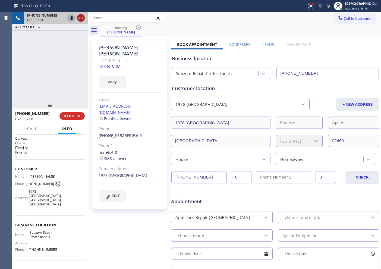
click at [82, 20] on icon at bounding box center [81, 18] width 7 height 7
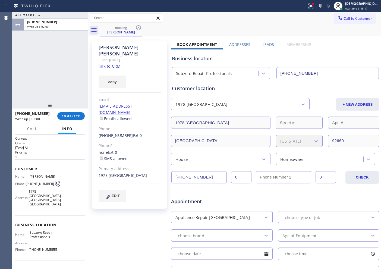
click at [77, 120] on div "[PHONE_NUMBER] Wrap up | 02:00 COMPLETE" at bounding box center [50, 116] width 70 height 14
click at [76, 116] on span "COMPLETE" at bounding box center [71, 116] width 19 height 4
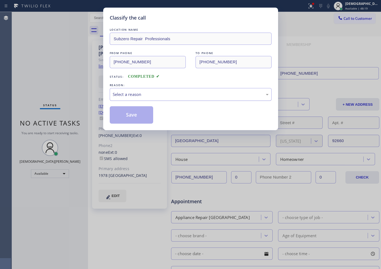
click at [155, 95] on div "Select a reason" at bounding box center [191, 94] width 156 height 6
click at [147, 112] on button "Save" at bounding box center [132, 114] width 44 height 17
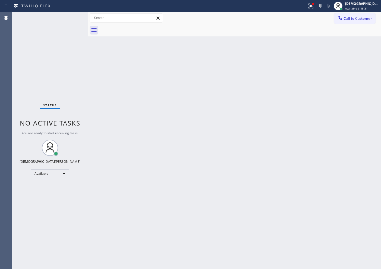
click at [22, 95] on div "Status No active tasks You are ready to start receiving tasks. Christian Cinco …" at bounding box center [50, 140] width 76 height 257
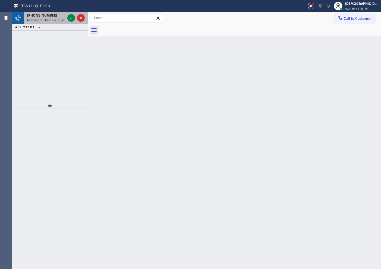
click at [70, 21] on div at bounding box center [76, 18] width 20 height 12
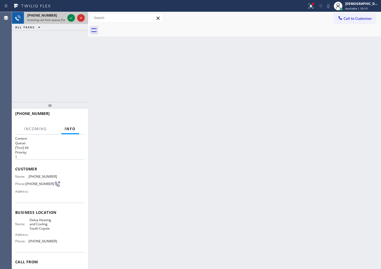
click at [70, 21] on div at bounding box center [76, 18] width 20 height 12
click at [70, 20] on icon at bounding box center [71, 18] width 7 height 7
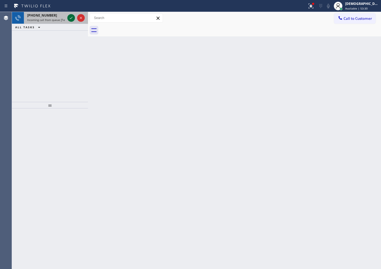
click at [68, 17] on icon at bounding box center [71, 18] width 7 height 7
click at [71, 18] on icon at bounding box center [71, 18] width 7 height 7
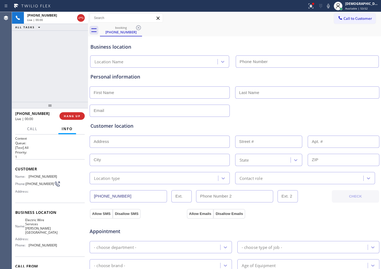
type input "[PHONE_NUMBER]"
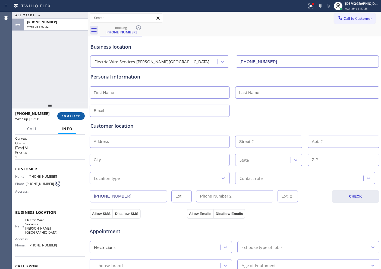
click at [66, 117] on span "COMPLETE" at bounding box center [71, 116] width 19 height 4
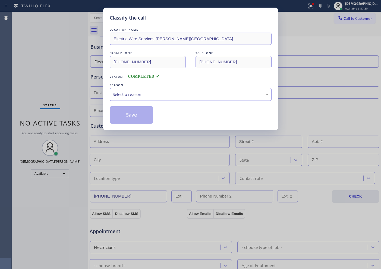
click at [133, 92] on div "Select a reason" at bounding box center [191, 94] width 156 height 6
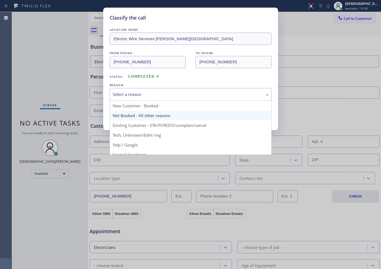
click at [133, 115] on button "Save" at bounding box center [132, 114] width 44 height 17
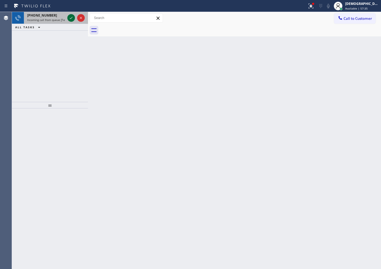
click at [72, 20] on icon at bounding box center [71, 18] width 7 height 7
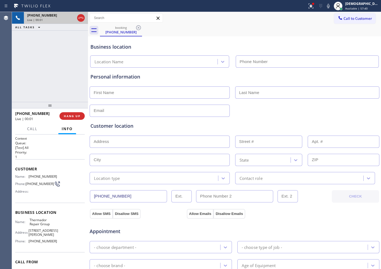
type input "[PHONE_NUMBER]"
click at [70, 19] on icon at bounding box center [71, 18] width 3 height 4
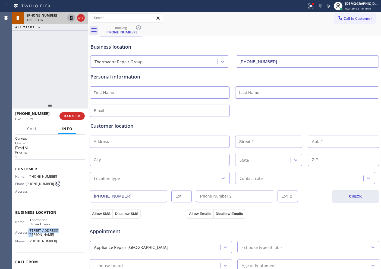
drag, startPoint x: 36, startPoint y: 236, endPoint x: 28, endPoint y: 234, distance: 8.8
click at [28, 215] on div "Address: [STREET_ADDRESS][PERSON_NAME]" at bounding box center [36, 232] width 42 height 8
click at [72, 19] on icon at bounding box center [71, 18] width 4 height 4
drag, startPoint x: 123, startPoint y: 196, endPoint x: 89, endPoint y: 196, distance: 34.5
click at [89, 196] on div "[PHONE_NUMBER] Live | 09:26 ALL TASKS ALL TASKS ACTIVE TASKS TASKS IN WRAP UP […" at bounding box center [196, 140] width 369 height 257
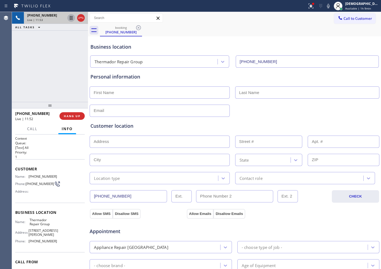
click at [68, 17] on icon at bounding box center [71, 18] width 7 height 7
click at [115, 95] on input "text" at bounding box center [160, 92] width 140 height 12
paste input "[PERSON_NAME]"
click at [95, 93] on input "[PERSON_NAME]" at bounding box center [160, 92] width 140 height 12
type input "[PERSON_NAME]"
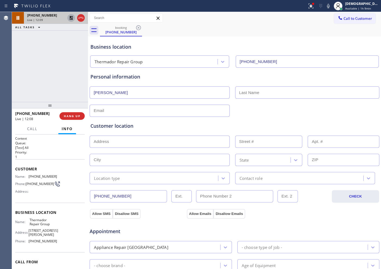
click at [268, 88] on input "text" at bounding box center [307, 92] width 144 height 12
paste input "[PERSON_NAME]"
type input "[PERSON_NAME]"
click at [114, 112] on input "text" at bounding box center [160, 111] width 140 height 12
paste input "[EMAIL_ADDRESS][DOMAIN_NAME]"
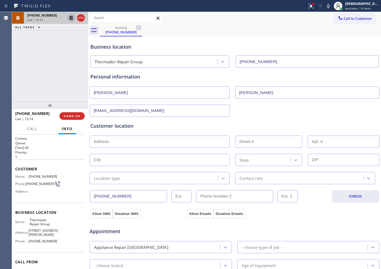
type input "[EMAIL_ADDRESS][DOMAIN_NAME]"
click at [126, 146] on input "text" at bounding box center [160, 142] width 140 height 12
paste input "[STREET_ADDRESS][PERSON_NAME]"
type input "3576 [PERSON_NAME] Run"
type input "3576"
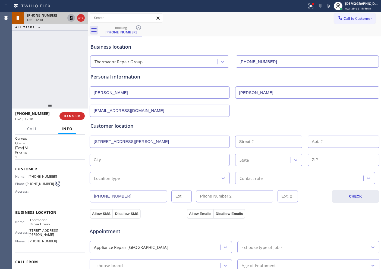
type input "Powhatan"
type input "23139"
click at [133, 180] on div "Location type" at bounding box center [154, 178] width 127 height 10
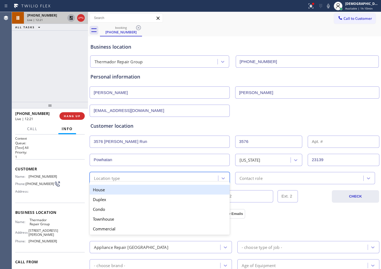
drag, startPoint x: 136, startPoint y: 189, endPoint x: 149, endPoint y: 189, distance: 13.9
click at [136, 190] on div "House" at bounding box center [160, 190] width 140 height 10
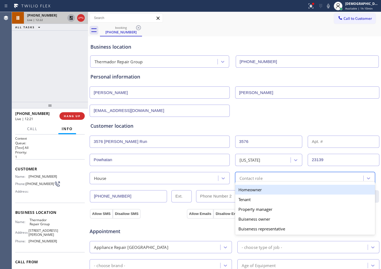
click at [237, 179] on div "Contact role" at bounding box center [300, 178] width 127 height 10
drag, startPoint x: 237, startPoint y: 188, endPoint x: 233, endPoint y: 190, distance: 4.6
click at [238, 188] on div "Homeowner" at bounding box center [305, 190] width 140 height 10
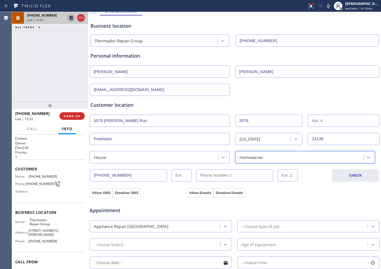
scroll to position [68, 0]
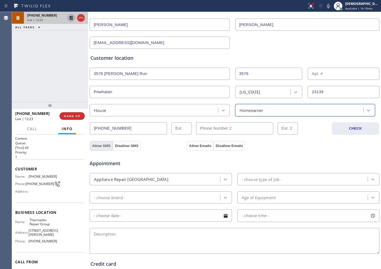
click at [98, 148] on button "Allow SMS" at bounding box center [101, 146] width 23 height 10
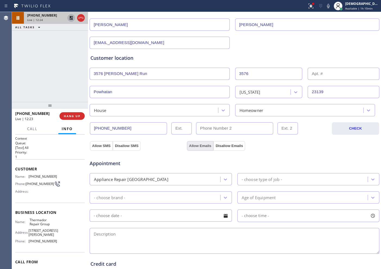
click at [202, 147] on button "Allow Emails" at bounding box center [200, 146] width 27 height 10
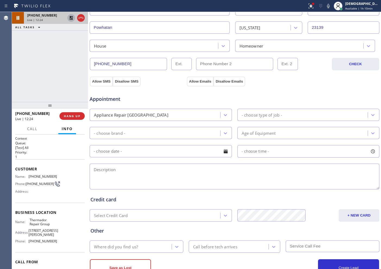
scroll to position [136, 0]
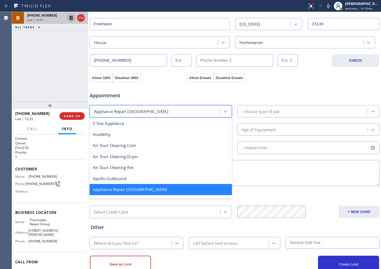
click at [168, 108] on div "Appliance Repair [GEOGRAPHIC_DATA]" at bounding box center [155, 111] width 129 height 10
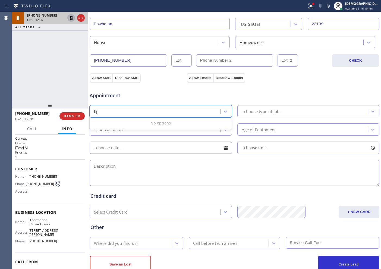
scroll to position [0, 0]
type input "h"
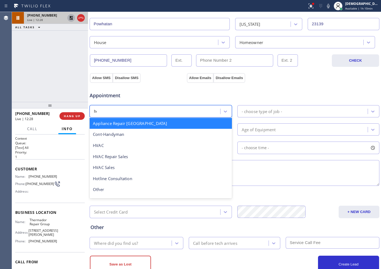
type input "hot"
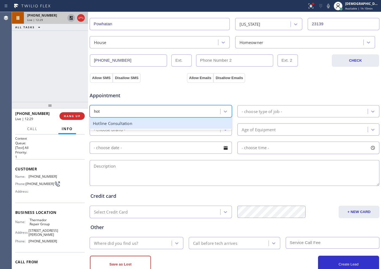
click at [158, 125] on div "Hotline Consultation" at bounding box center [161, 123] width 142 height 11
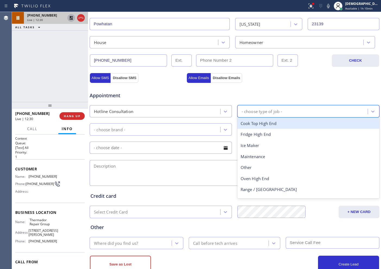
click at [246, 111] on div "- choose type of job -" at bounding box center [262, 111] width 40 height 6
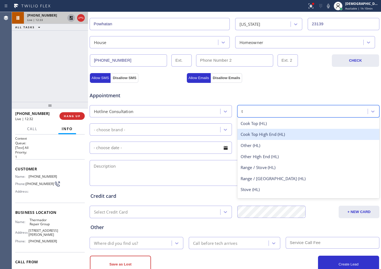
type input "th"
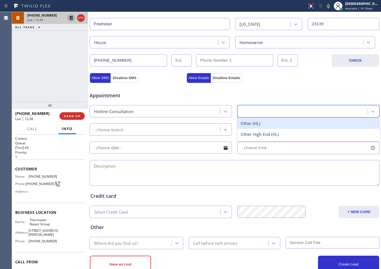
click at [271, 109] on div "th" at bounding box center [303, 111] width 129 height 10
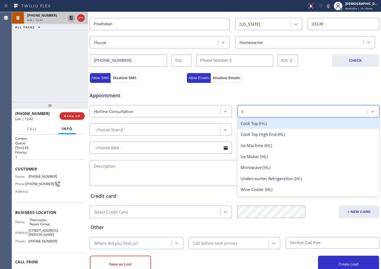
type input "co"
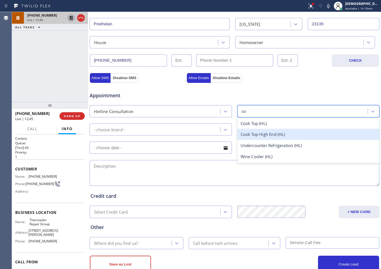
click at [275, 135] on div "Cook Top High End (HL)" at bounding box center [308, 134] width 142 height 11
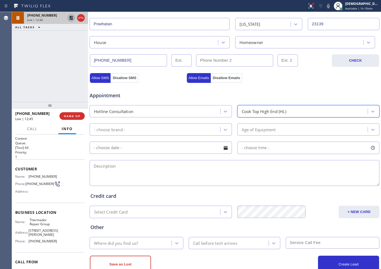
click at [184, 132] on div "- choose brand -" at bounding box center [155, 130] width 129 height 10
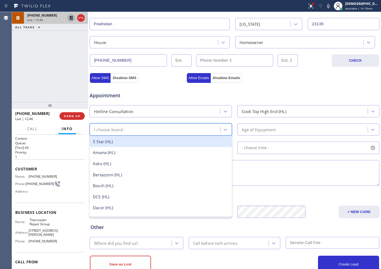
type input "th"
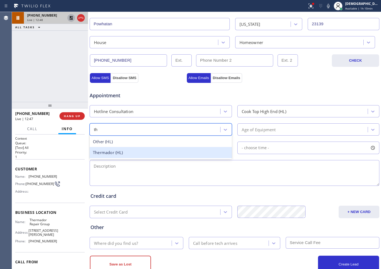
click at [176, 150] on div "Thermador (HL)" at bounding box center [161, 152] width 142 height 11
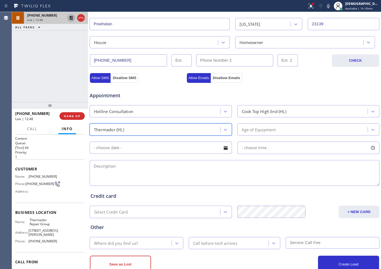
click at [243, 131] on div "Age of Equipment" at bounding box center [259, 129] width 34 height 6
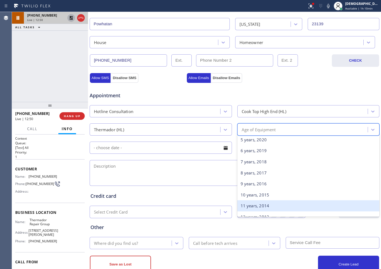
scroll to position [68, 0]
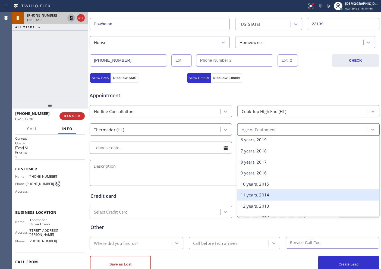
click at [267, 192] on div "11 years, 2014" at bounding box center [308, 194] width 142 height 11
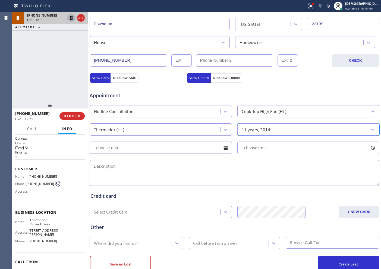
click at [130, 146] on input "text" at bounding box center [161, 148] width 142 height 12
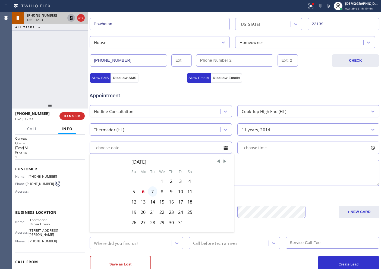
click at [150, 190] on div "7" at bounding box center [152, 191] width 9 height 10
type input "[DATE]"
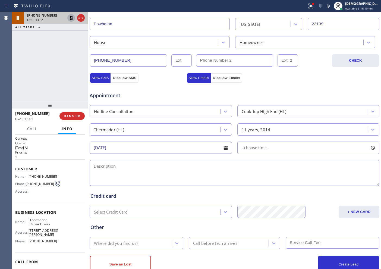
click at [155, 165] on textarea at bounding box center [235, 173] width 290 height 26
paste textarea "6:30pm - 7:00pm[DATE] Eastern Time - [GEOGRAPHIC_DATA] & [GEOGRAPHIC_DATA]"
click at [92, 171] on textarea "6:30pm - 7:00pm[DATE] Eastern Time - [GEOGRAPHIC_DATA] & [GEOGRAPHIC_DATA]" at bounding box center [235, 173] width 290 height 26
click at [262, 162] on textarea "6:30pm - 7:00pm[DATE] Eastern Time - [GEOGRAPHIC_DATA] & [GEOGRAPHIC_DATA]" at bounding box center [235, 173] width 290 height 26
click at [266, 148] on div "- choose time -" at bounding box center [308, 148] width 142 height 12
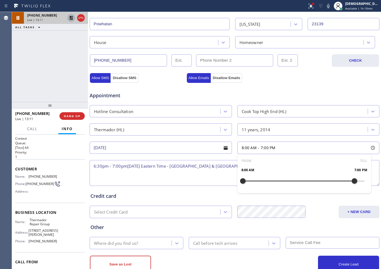
drag, startPoint x: 239, startPoint y: 177, endPoint x: 310, endPoint y: 180, distance: 70.9
click at [304, 180] on div at bounding box center [354, 180] width 7 height 11
drag, startPoint x: 311, startPoint y: 182, endPoint x: 342, endPoint y: 183, distance: 30.7
click at [304, 183] on div at bounding box center [349, 180] width 7 height 11
click at [287, 91] on div "Appointment" at bounding box center [234, 92] width 291 height 14
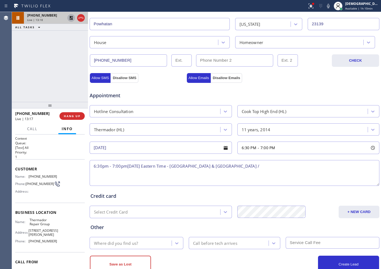
click at [247, 169] on textarea "6:30pm - 7:00pm[DATE] Eastern Time - [GEOGRAPHIC_DATA] & [GEOGRAPHIC_DATA] /" at bounding box center [235, 173] width 290 height 26
click at [292, 164] on textarea "6:30pm - 7:00pm[DATE] Eastern Time - [GEOGRAPHIC_DATA] & [GEOGRAPHIC_DATA] / Me…" at bounding box center [235, 173] width 290 height 26
paste textarea "thermador/ stove top / not ignighting / 11 years"
click at [304, 167] on textarea "6:30pm - 7:00pm[DATE] Eastern Time - [GEOGRAPHIC_DATA] & [GEOGRAPHIC_DATA] / Me…" at bounding box center [235, 173] width 290 height 26
click at [304, 166] on textarea "6:30pm - 7:00pm[DATE] Eastern Time - [GEOGRAPHIC_DATA] & [GEOGRAPHIC_DATA] / Me…" at bounding box center [235, 173] width 290 height 26
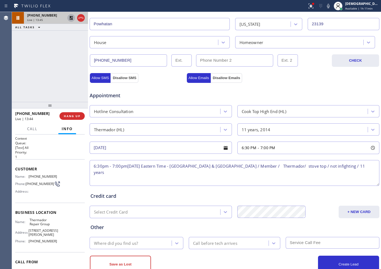
click at [304, 166] on textarea "6:30pm - 7:00pm[DATE] Eastern Time - [GEOGRAPHIC_DATA] & [GEOGRAPHIC_DATA] / Me…" at bounding box center [235, 173] width 290 height 26
click at [304, 180] on textarea "6:30pm - 7:00pm[DATE] Eastern Time - [GEOGRAPHIC_DATA] & [GEOGRAPHIC_DATA] / Me…" at bounding box center [235, 173] width 290 height 26
click at [304, 165] on textarea "6:30pm - 7:00pm[DATE] Eastern Time - [GEOGRAPHIC_DATA] & [GEOGRAPHIC_DATA] / Me…" at bounding box center [235, 173] width 290 height 26
drag, startPoint x: 312, startPoint y: 173, endPoint x: 315, endPoint y: 172, distance: 2.8
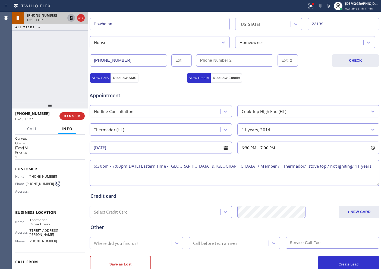
click at [304, 172] on textarea "6:30pm - 7:00pm[DATE] Eastern Time - [GEOGRAPHIC_DATA] & [GEOGRAPHIC_DATA] / Me…" at bounding box center [235, 173] width 290 height 26
click at [304, 163] on textarea "6:30pm - 7:00pm[DATE] Eastern Time - [GEOGRAPHIC_DATA] & [GEOGRAPHIC_DATA] / Me…" at bounding box center [235, 173] width 290 height 26
paste textarea "[STREET_ADDRESS][PERSON_NAME]"
click at [139, 172] on textarea "6:30pm - 7:00pm[DATE] Eastern Time - [GEOGRAPHIC_DATA] & [GEOGRAPHIC_DATA] / Me…" at bounding box center [235, 173] width 290 height 26
click at [57, 215] on div "Name: Thermador Repair Group Address: [STREET_ADDRESS][PERSON_NAME] Phone: [PHO…" at bounding box center [50, 231] width 70 height 27
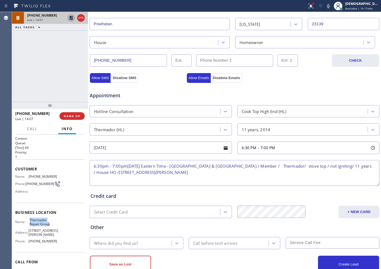
drag, startPoint x: 42, startPoint y: 223, endPoint x: 28, endPoint y: 221, distance: 14.3
click at [28, 215] on div "Name: Thermador Repair Group" at bounding box center [36, 222] width 42 height 8
click at [193, 174] on textarea "6:30pm - 7:00pm[DATE] Eastern Time - [GEOGRAPHIC_DATA] & [GEOGRAPHIC_DATA] / Me…" at bounding box center [235, 173] width 290 height 26
paste textarea "Thermador Repair Group"
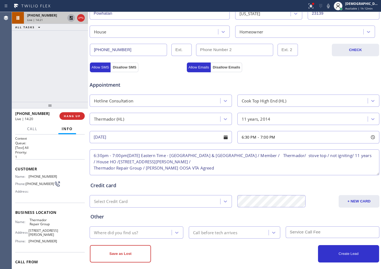
scroll to position [152, 0]
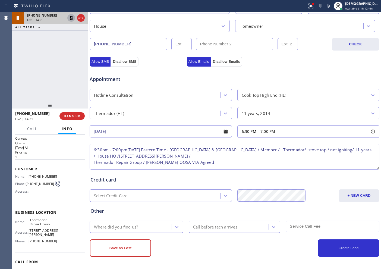
type textarea "6:30pm - 7:00pm[DATE] Eastern Time - [GEOGRAPHIC_DATA] & [GEOGRAPHIC_DATA] / Me…"
click at [142, 215] on div "Where did you find us?" at bounding box center [131, 227] width 80 height 10
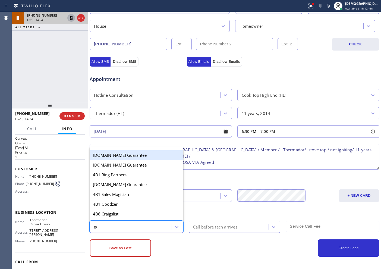
type input "goo"
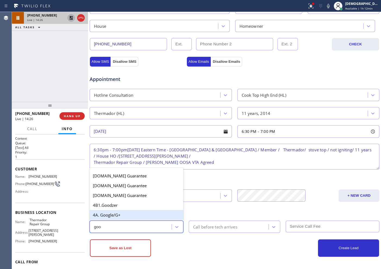
click at [122, 215] on div "4A. Google/G+" at bounding box center [137, 215] width 94 height 10
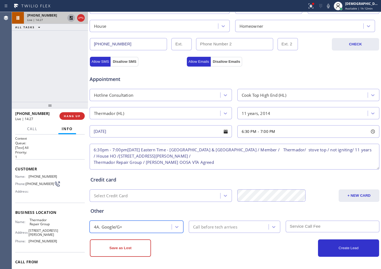
click at [197, 162] on textarea "6:30pm - 7:00pm[DATE] Eastern Time - [GEOGRAPHIC_DATA] & [GEOGRAPHIC_DATA] / Me…" at bounding box center [235, 157] width 290 height 26
type textarea "6:30pm - 7:00pm[DATE] Eastern Time - [GEOGRAPHIC_DATA] & [GEOGRAPHIC_DATA] / Me…"
click at [200, 215] on div "Call before tech arrives" at bounding box center [215, 227] width 44 height 6
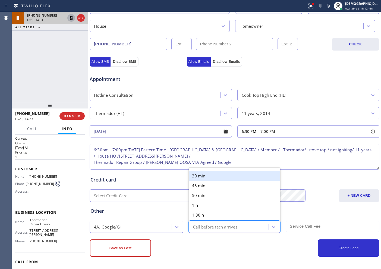
type input "30"
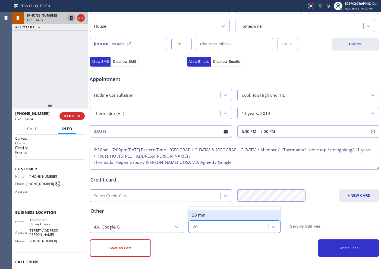
click at [203, 212] on div "30 min" at bounding box center [235, 215] width 92 height 10
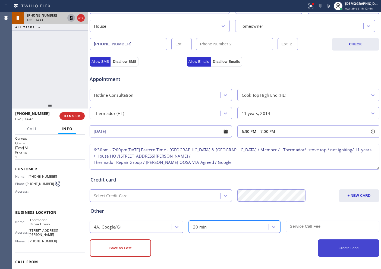
click at [304, 215] on button "Create Lead" at bounding box center [348, 247] width 61 height 17
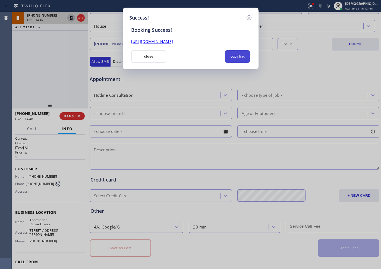
click at [231, 56] on button "copy link" at bounding box center [237, 56] width 25 height 12
click at [173, 40] on link "[URL][DOMAIN_NAME]" at bounding box center [152, 41] width 42 height 5
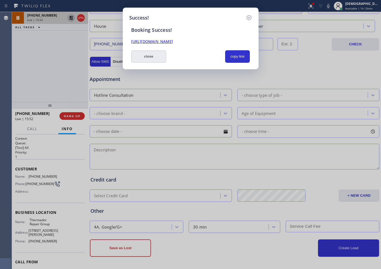
drag, startPoint x: 146, startPoint y: 55, endPoint x: 78, endPoint y: 23, distance: 74.7
click at [145, 55] on button "close" at bounding box center [148, 56] width 35 height 12
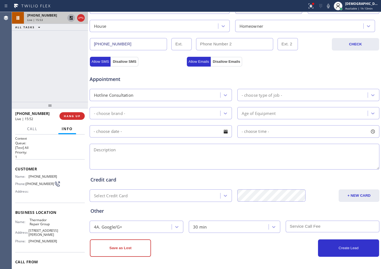
click at [70, 18] on icon at bounding box center [71, 18] width 4 height 4
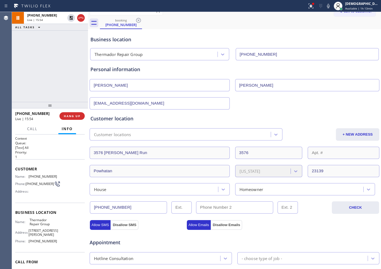
scroll to position [1, 0]
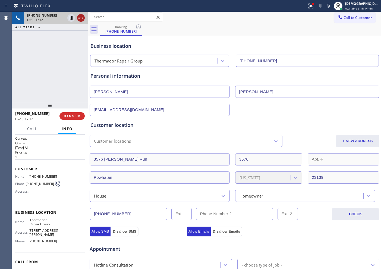
click at [83, 20] on icon at bounding box center [81, 18] width 7 height 7
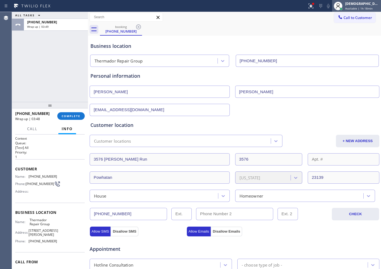
click at [304, 7] on span "Available | 1h 18min" at bounding box center [358, 9] width 27 height 4
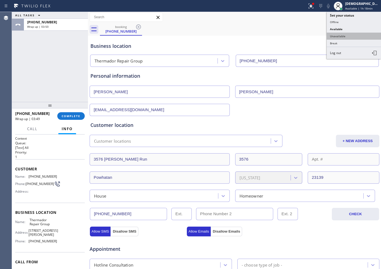
click at [304, 33] on button "Unavailable" at bounding box center [354, 36] width 54 height 7
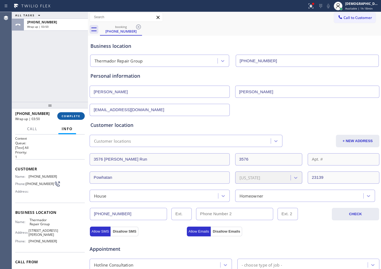
click at [72, 118] on button "COMPLETE" at bounding box center [70, 116] width 27 height 8
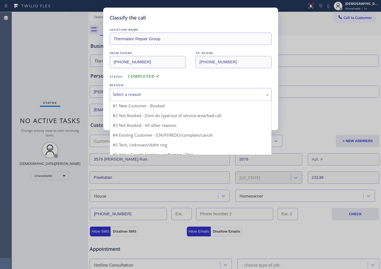
drag, startPoint x: 144, startPoint y: 94, endPoint x: 142, endPoint y: 97, distance: 2.8
click at [143, 94] on div "Select a reason" at bounding box center [191, 94] width 156 height 6
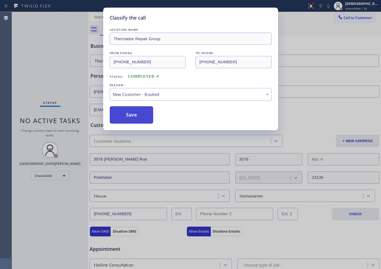
click at [129, 121] on button "Save" at bounding box center [132, 114] width 44 height 17
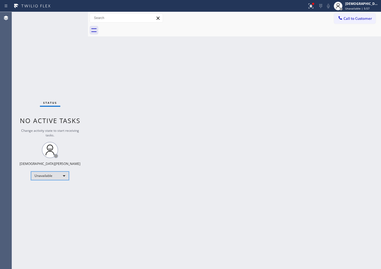
click at [62, 180] on div "Unavailable" at bounding box center [50, 175] width 38 height 9
click at [54, 190] on li "Available" at bounding box center [49, 190] width 37 height 7
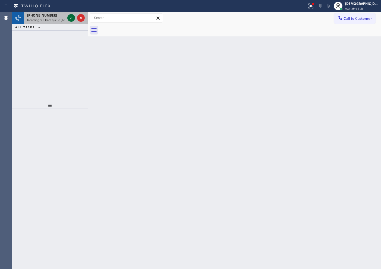
click at [69, 20] on icon at bounding box center [71, 18] width 7 height 7
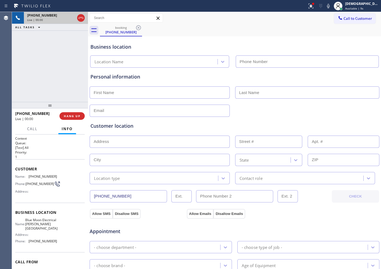
type input "[PHONE_NUMBER]"
click at [79, 20] on icon at bounding box center [81, 18] width 7 height 7
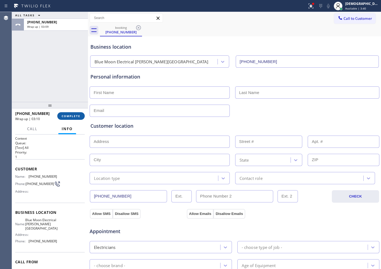
click at [65, 119] on button "COMPLETE" at bounding box center [70, 116] width 27 height 8
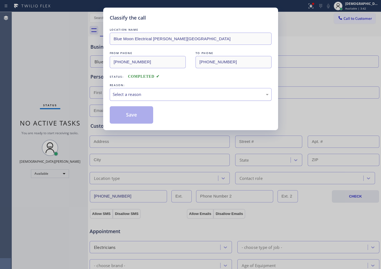
click at [136, 95] on div "Select a reason" at bounding box center [191, 94] width 156 height 6
click at [127, 117] on button "Save" at bounding box center [132, 114] width 44 height 17
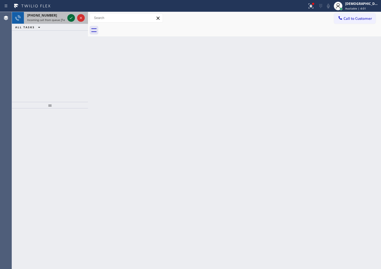
click at [71, 17] on icon at bounding box center [71, 18] width 7 height 7
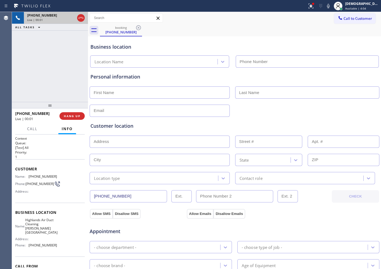
type input "[PHONE_NUMBER]"
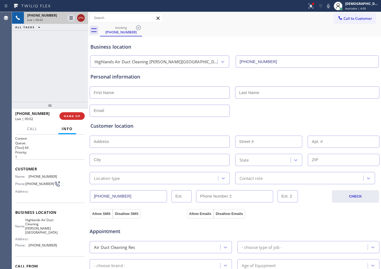
click at [79, 19] on icon at bounding box center [81, 18] width 7 height 7
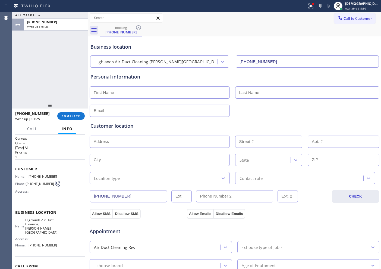
click at [66, 111] on div "[PHONE_NUMBER] Wrap up | 01:25 COMPLETE" at bounding box center [50, 116] width 70 height 14
click at [67, 115] on span "COMPLETE" at bounding box center [71, 116] width 19 height 4
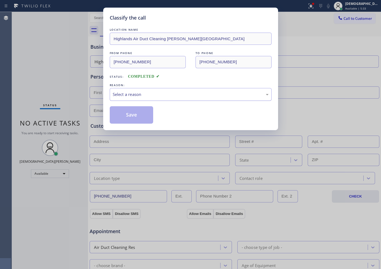
click at [136, 94] on div "Select a reason" at bounding box center [191, 94] width 156 height 6
click at [131, 113] on button "Save" at bounding box center [132, 114] width 44 height 17
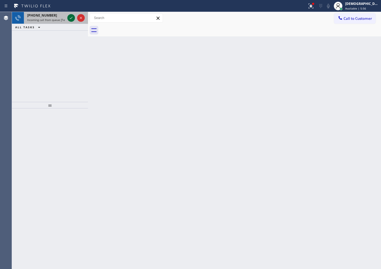
click at [69, 16] on icon at bounding box center [71, 18] width 7 height 7
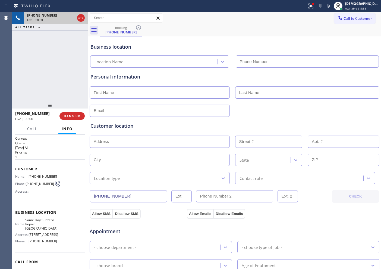
type input "[PHONE_NUMBER]"
click at [79, 19] on icon at bounding box center [81, 18] width 7 height 7
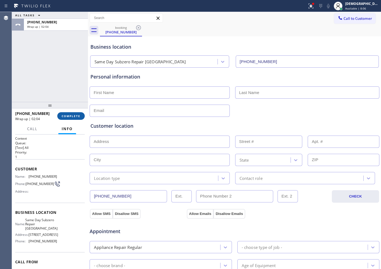
click at [64, 115] on span "COMPLETE" at bounding box center [71, 116] width 19 height 4
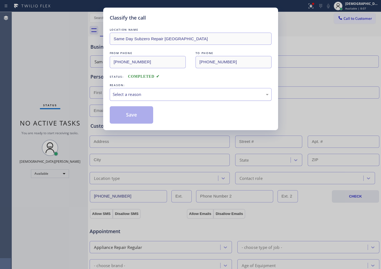
click at [138, 93] on div "Select a reason" at bounding box center [191, 94] width 156 height 6
click at [131, 116] on button "Save" at bounding box center [132, 114] width 44 height 17
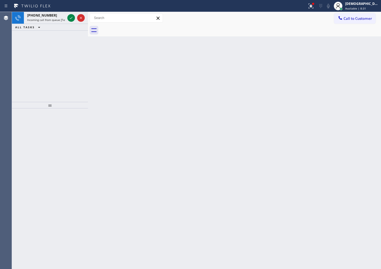
drag, startPoint x: 20, startPoint y: 64, endPoint x: 22, endPoint y: 62, distance: 2.9
click at [20, 64] on div "[PHONE_NUMBER] Incoming call from queue [Test] All ALL TASKS ALL TASKS ACTIVE T…" at bounding box center [50, 57] width 76 height 90
click at [71, 18] on icon at bounding box center [71, 18] width 7 height 7
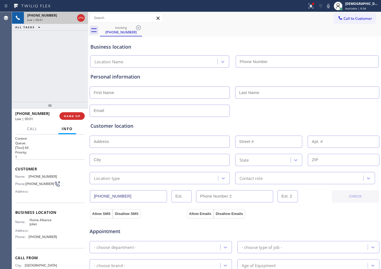
type input "[PHONE_NUMBER]"
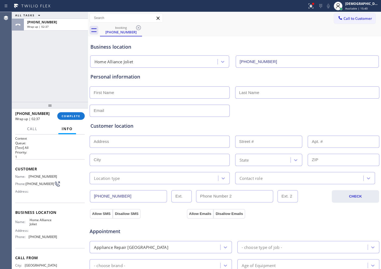
click at [146, 90] on input "text" at bounding box center [160, 92] width 140 height 12
type input "Mr"
click at [285, 91] on input "text" at bounding box center [307, 92] width 144 height 12
type input "...."
click at [203, 108] on input "text" at bounding box center [160, 111] width 140 height 12
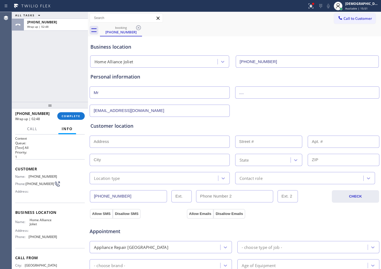
type input "[EMAIL_ADDRESS][DOMAIN_NAME]"
click at [110, 145] on input "text" at bounding box center [160, 142] width 140 height 12
paste input "[STREET_ADDRESS]"
type input "[STREET_ADDRESS]"
type input "814"
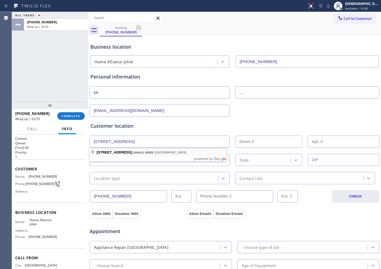
type input "Joliet"
type input "60433"
click at [123, 176] on div "Location type" at bounding box center [154, 178] width 127 height 10
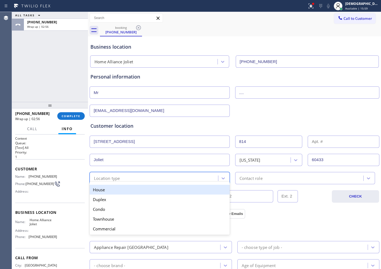
drag, startPoint x: 122, startPoint y: 187, endPoint x: 130, endPoint y: 187, distance: 8.4
click at [124, 187] on div "House" at bounding box center [160, 190] width 140 height 10
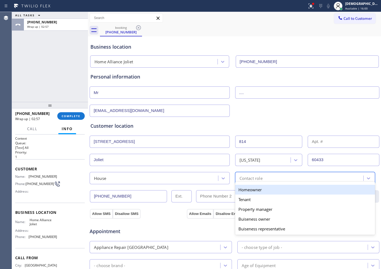
click at [241, 179] on div "Contact role" at bounding box center [251, 178] width 23 height 6
click at [240, 188] on div "Homeowner" at bounding box center [305, 190] width 140 height 10
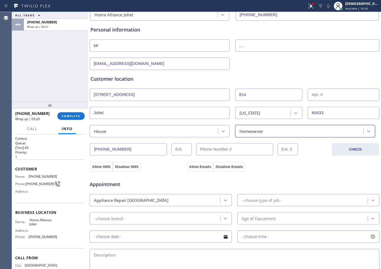
scroll to position [68, 0]
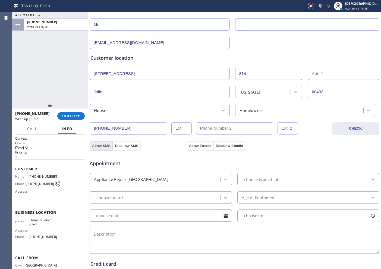
click at [102, 145] on button "Allow SMS" at bounding box center [101, 146] width 23 height 10
click at [197, 142] on button "Allow Emails" at bounding box center [200, 146] width 27 height 10
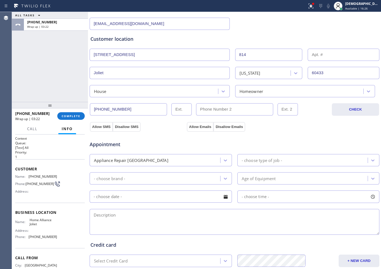
scroll to position [102, 0]
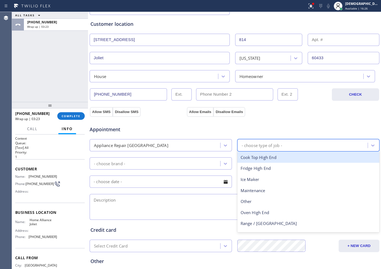
click at [246, 143] on div "- choose type of job -" at bounding box center [262, 145] width 40 height 6
click at [187, 143] on div "Appliance Repair [GEOGRAPHIC_DATA]" at bounding box center [155, 145] width 129 height 10
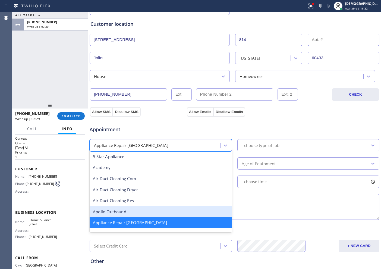
scroll to position [35, 0]
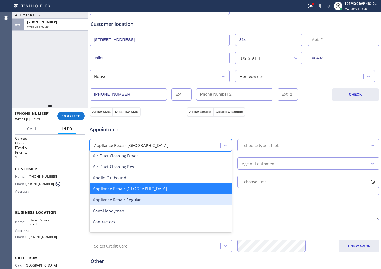
click at [163, 202] on div "Appliance Repair Regular" at bounding box center [161, 199] width 142 height 11
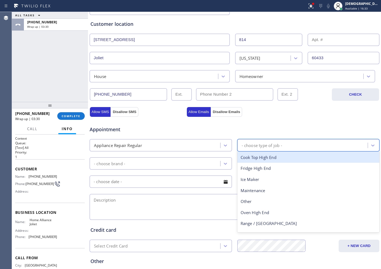
click at [264, 142] on div "- choose type of job -" at bounding box center [262, 145] width 40 height 6
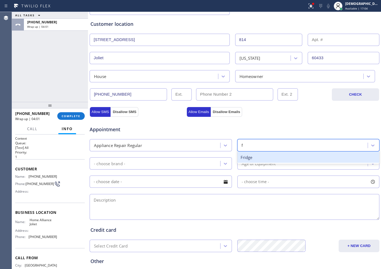
type input "fr"
click at [251, 159] on div "Fridge" at bounding box center [308, 157] width 142 height 11
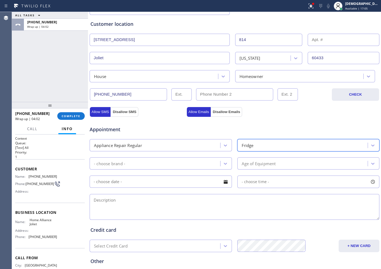
click at [171, 162] on div "- choose brand -" at bounding box center [155, 164] width 129 height 10
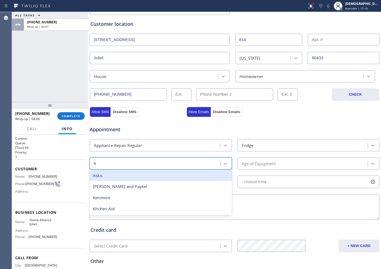
type input "ke"
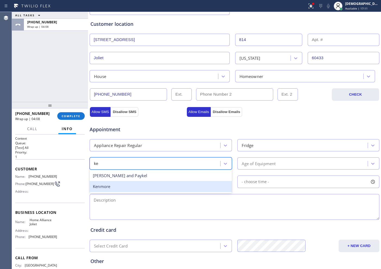
click at [156, 186] on div "Kenmore" at bounding box center [161, 186] width 142 height 11
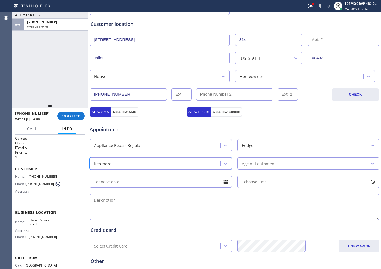
click at [273, 160] on div "Age of Equipment" at bounding box center [259, 163] width 34 height 6
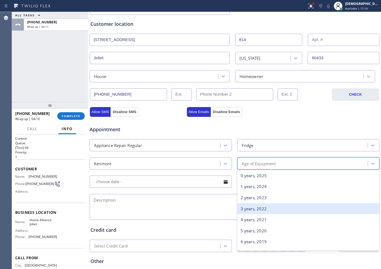
click at [261, 204] on div "3 years, 2022" at bounding box center [308, 208] width 142 height 11
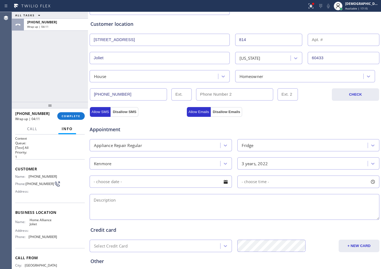
click at [165, 182] on input "text" at bounding box center [161, 181] width 142 height 12
drag, startPoint x: 278, startPoint y: 121, endPoint x: 332, endPoint y: 121, distance: 54.6
click at [279, 121] on div "Appointment" at bounding box center [234, 126] width 291 height 14
click at [112, 208] on textarea at bounding box center [235, 207] width 290 height 26
paste textarea "Kenmore /Fridge / not cooling /both freezer and fridge / 3 years"
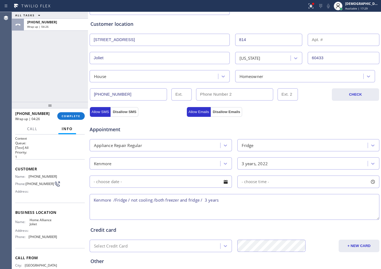
click at [238, 204] on textarea "Kenmore /Fridge / not cooling /both freezer and fridge / 3 years" at bounding box center [235, 207] width 290 height 26
click at [265, 191] on div "Appointment Appliance Repair Regular Fridge Kenmore 3 years, 2022 - choose time…" at bounding box center [234, 170] width 288 height 102
click at [262, 199] on textarea "Kenmore /Fridge / not cooling /both freezer and fridge / 3 years" at bounding box center [235, 207] width 290 height 26
paste textarea "[STREET_ADDRESS]"
drag, startPoint x: 34, startPoint y: 238, endPoint x: 33, endPoint y: 234, distance: 3.7
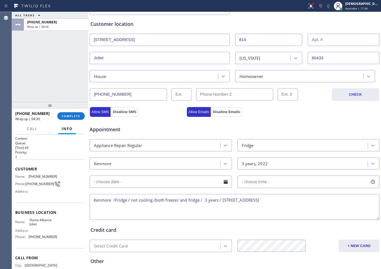
click at [34, 215] on span "[PHONE_NUMBER]" at bounding box center [43, 237] width 29 height 4
click at [28, 215] on div "Name: Home Alliance Joliet" at bounding box center [36, 222] width 42 height 8
click at [304, 196] on textarea "Kenmore /Fridge / not cooling /both freezer and fridge / 3 years / [STREET_ADDR…" at bounding box center [235, 207] width 290 height 26
paste textarea "Home Alliance Joliet"
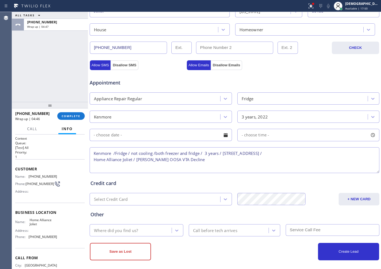
scroll to position [152, 0]
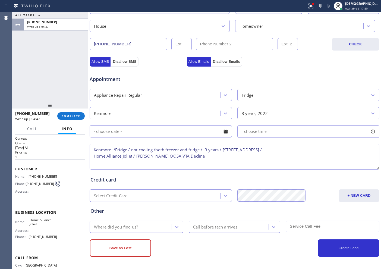
type textarea "Kenmore /Fridge / not cooling /both freezer and fridge / 3 years / [STREET_ADDR…"
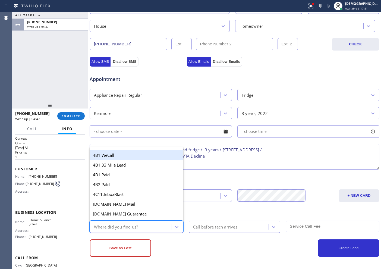
click at [162, 215] on div "Where did you find us?" at bounding box center [131, 227] width 80 height 10
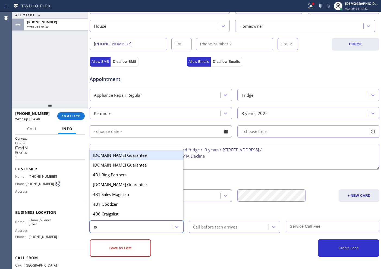
type input "goo"
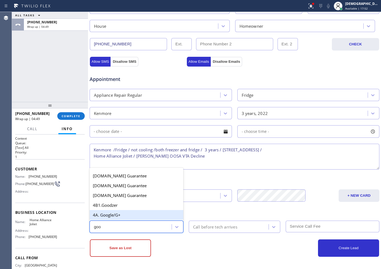
click at [139, 215] on div "4A. Google/G+" at bounding box center [137, 215] width 94 height 10
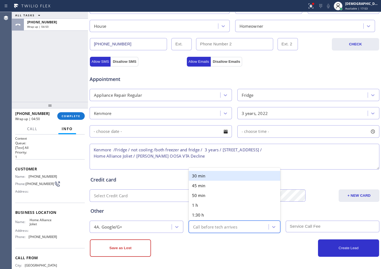
click at [234, 215] on div "Call before tech arrives" at bounding box center [215, 227] width 44 height 6
click at [210, 179] on div "30 min" at bounding box center [235, 176] width 92 height 10
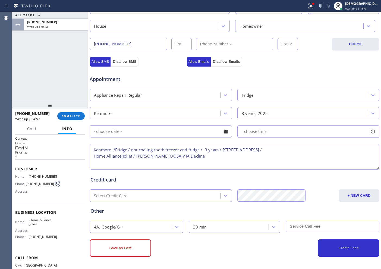
click at [157, 155] on textarea "Kenmore /Fridge / not cooling /both freezer and fridge / 3 years / [STREET_ADDR…" at bounding box center [235, 157] width 290 height 26
type textarea "Kenmore /Fridge / not cooling /both freezer and fridge / 3 years / [STREET_ADDR…"
click at [144, 215] on button "Save as Lost" at bounding box center [120, 247] width 61 height 17
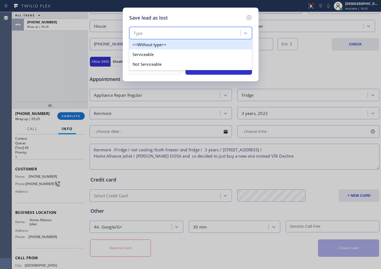
click at [175, 31] on div "Type" at bounding box center [185, 34] width 109 height 10
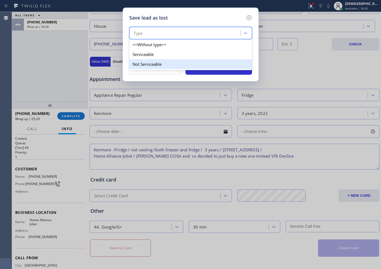
click at [166, 61] on div "Not Serviceable" at bounding box center [190, 64] width 123 height 10
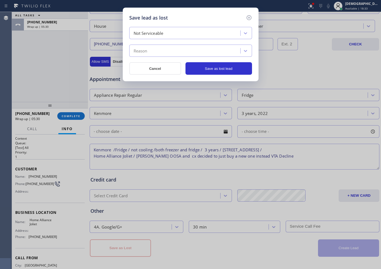
click at [167, 52] on div "Reason" at bounding box center [185, 51] width 109 height 10
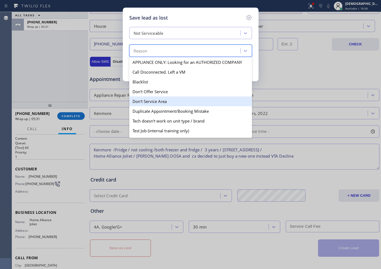
click at [164, 99] on div "Don't Service Area" at bounding box center [190, 101] width 123 height 10
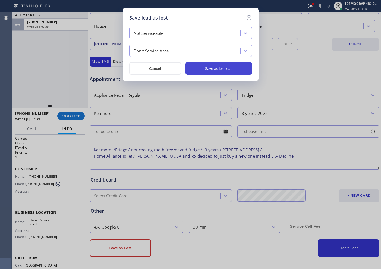
click at [201, 67] on button "Save as lost lead" at bounding box center [219, 68] width 67 height 12
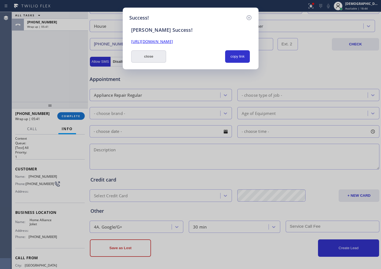
click at [158, 58] on button "close" at bounding box center [148, 56] width 35 height 12
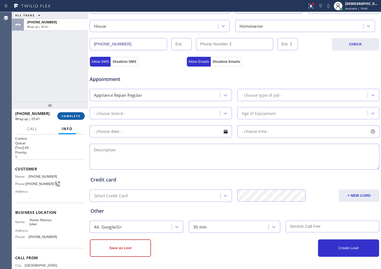
click at [76, 117] on span "COMPLETE" at bounding box center [71, 116] width 19 height 4
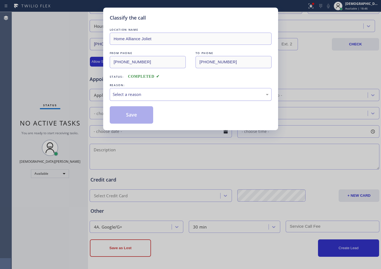
click at [137, 89] on div "Select a reason" at bounding box center [191, 94] width 162 height 13
click at [136, 117] on button "Save" at bounding box center [132, 114] width 44 height 17
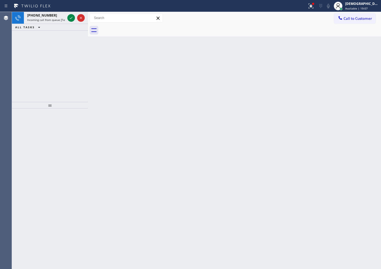
click at [5, 71] on div "Agent Desktop" at bounding box center [6, 140] width 12 height 257
click at [70, 15] on icon at bounding box center [71, 18] width 7 height 7
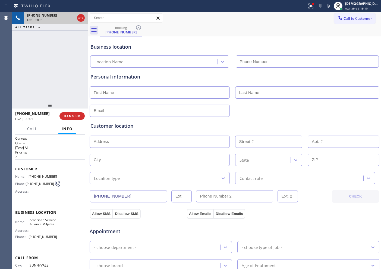
type input "[PHONE_NUMBER]"
click at [81, 18] on icon at bounding box center [81, 18] width 7 height 7
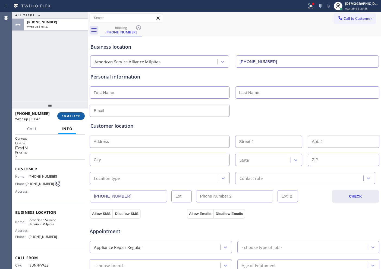
click at [73, 114] on button "COMPLETE" at bounding box center [70, 116] width 27 height 8
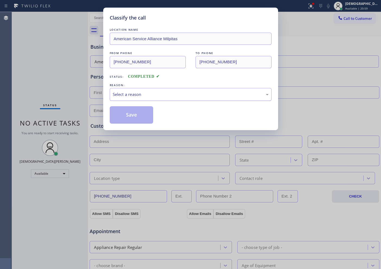
click at [130, 99] on div "Select a reason" at bounding box center [191, 94] width 162 height 13
click at [122, 118] on button "Save" at bounding box center [132, 114] width 44 height 17
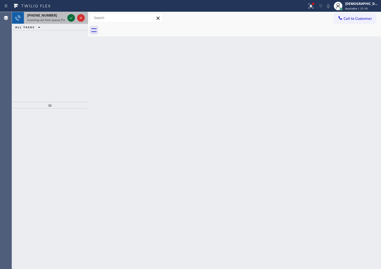
click at [70, 18] on icon at bounding box center [71, 18] width 7 height 7
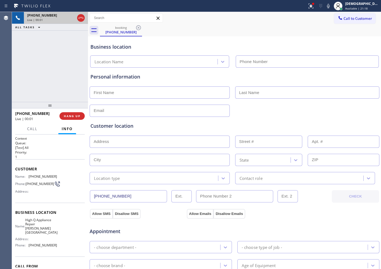
type input "[PHONE_NUMBER]"
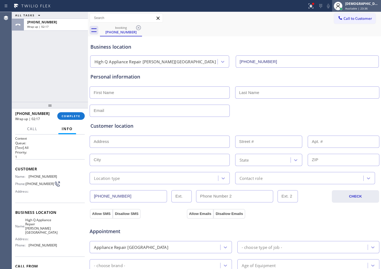
click at [354, 5] on div "Christian Cinco Available | 23:36" at bounding box center [362, 6] width 37 height 10
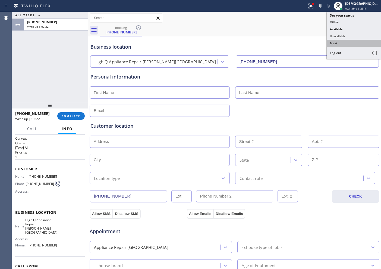
click at [352, 42] on button "Break" at bounding box center [354, 43] width 54 height 7
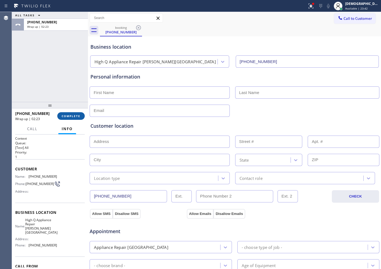
click at [69, 118] on button "COMPLETE" at bounding box center [70, 116] width 27 height 8
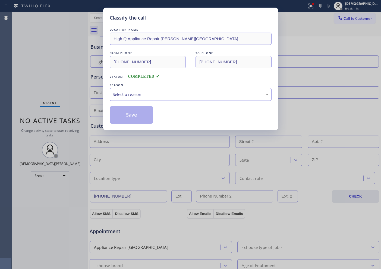
click at [127, 97] on div "Select a reason" at bounding box center [191, 94] width 156 height 6
click at [126, 115] on button "Save" at bounding box center [132, 114] width 44 height 17
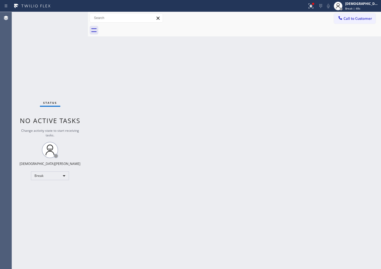
click at [21, 166] on div "Status No active tasks Change activity state to start receiving tasks. Christia…" at bounding box center [50, 140] width 76 height 257
